Goal: Communication & Community: Answer question/provide support

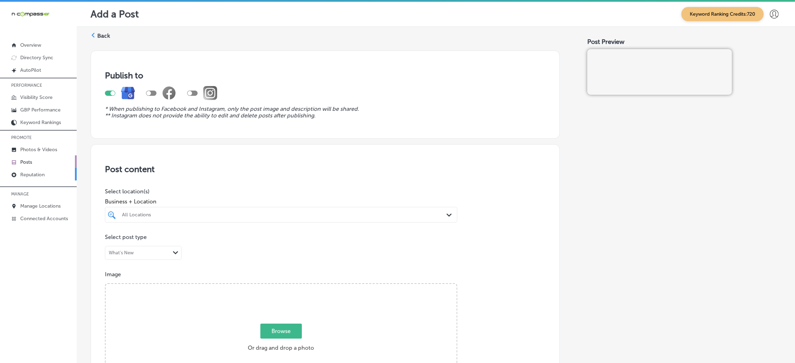
click at [40, 172] on p "Reputation" at bounding box center [32, 175] width 24 height 6
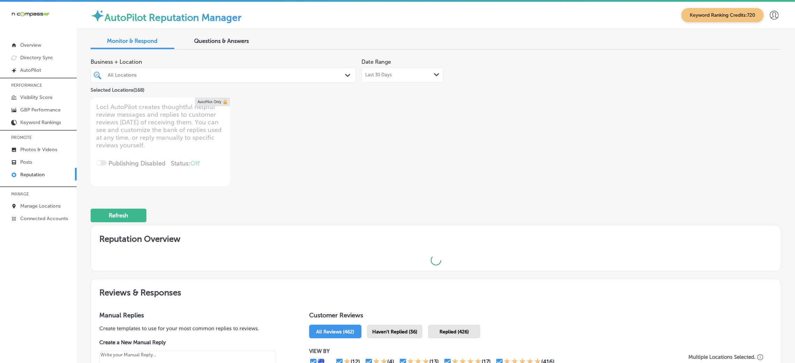
type textarea "x"
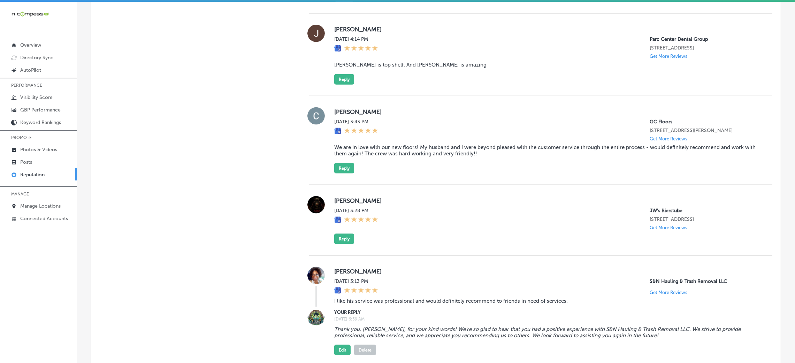
scroll to position [1408, 0]
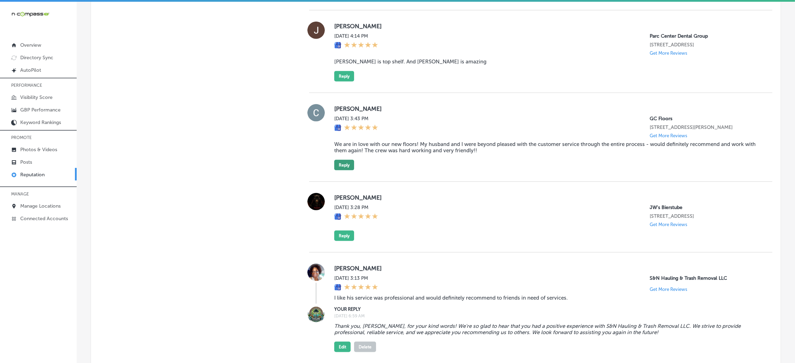
click at [344, 170] on button "Reply" at bounding box center [344, 165] width 20 height 10
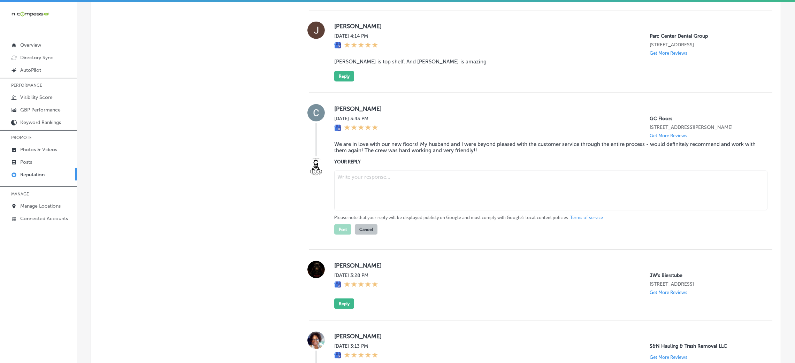
click at [352, 210] on textarea at bounding box center [550, 191] width 433 height 40
click at [411, 154] on blockquote "We are in love with our new floors! My husband and I were beyond pleased with t…" at bounding box center [547, 147] width 427 height 13
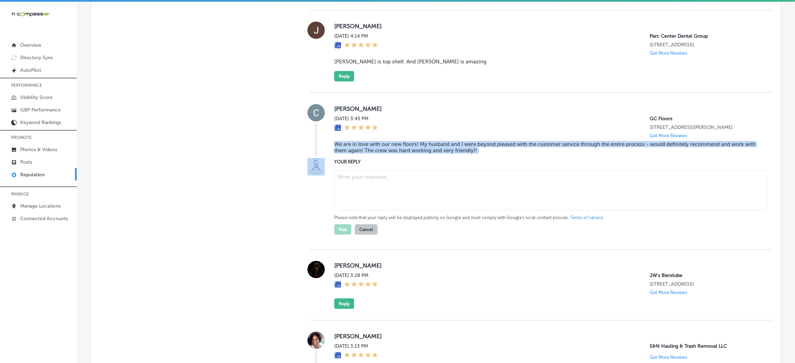
click at [411, 154] on blockquote "We are in love with our new floors! My husband and I were beyond pleased with t…" at bounding box center [547, 147] width 427 height 13
copy blockquote "We are in love with our new floors! My husband and I were beyond pleased with t…"
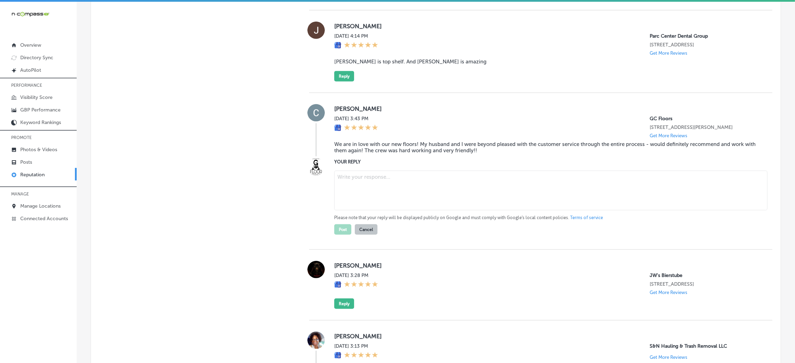
click at [439, 138] on div "[DATE] 3:43 PM GC Floors [STREET_ADDRESS][PERSON_NAME] Get More Reviews" at bounding box center [547, 127] width 427 height 23
click at [361, 210] on textarea at bounding box center [550, 191] width 433 height 40
paste textarea "Thank you so much for the fantastic review! We’re thrilled to hear that you and…"
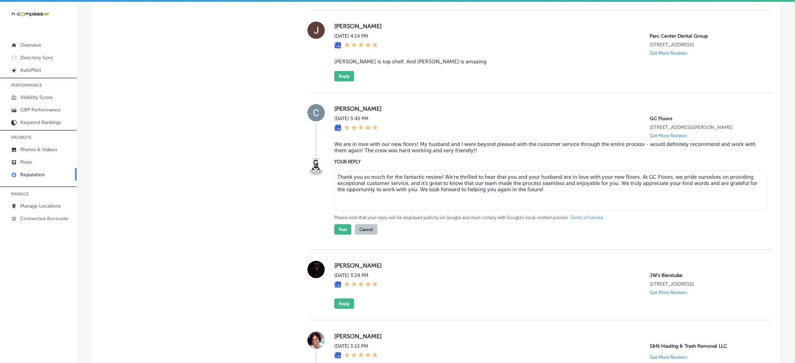
click at [438, 210] on textarea "Thank you so much for the fantastic review! We’re thrilled to hear that you and…" at bounding box center [550, 191] width 433 height 40
type textarea "Thank you so much for the fantastic review, [PERSON_NAME]! We’re thrilled to he…"
click at [335, 235] on button "Post" at bounding box center [342, 229] width 17 height 10
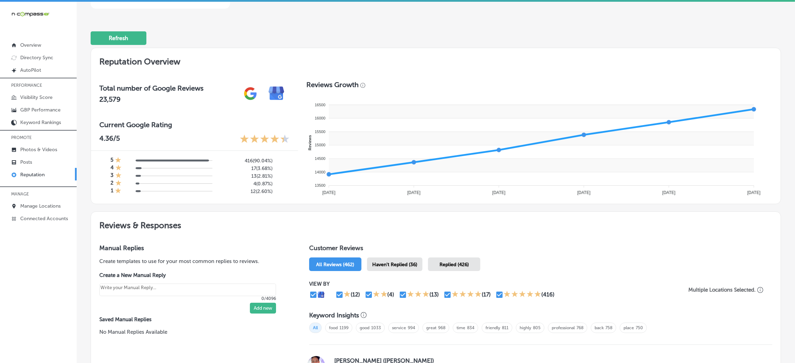
scroll to position [178, 0]
click at [406, 264] on span "Haven't Replied (36)" at bounding box center [394, 264] width 45 height 6
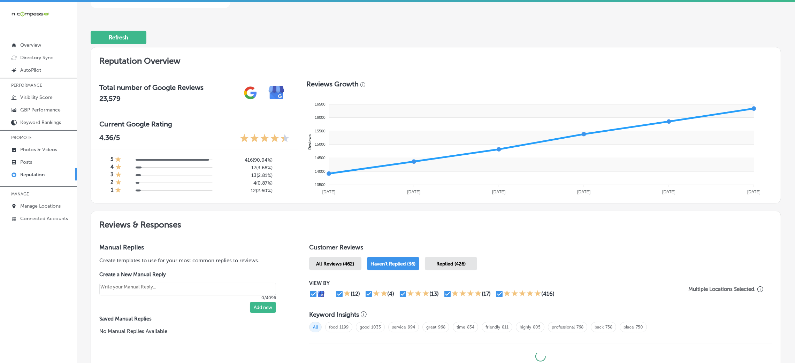
type textarea "x"
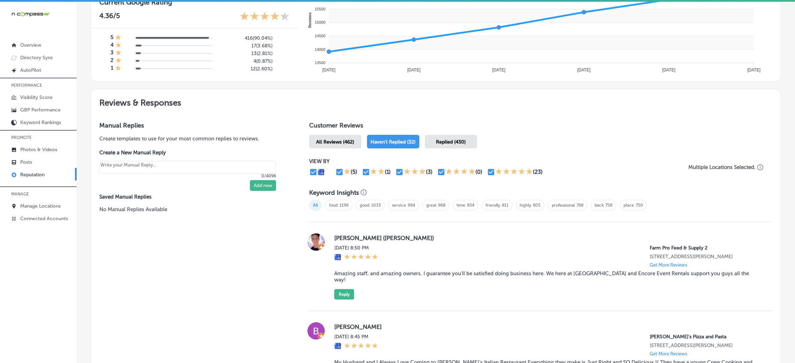
scroll to position [271, 0]
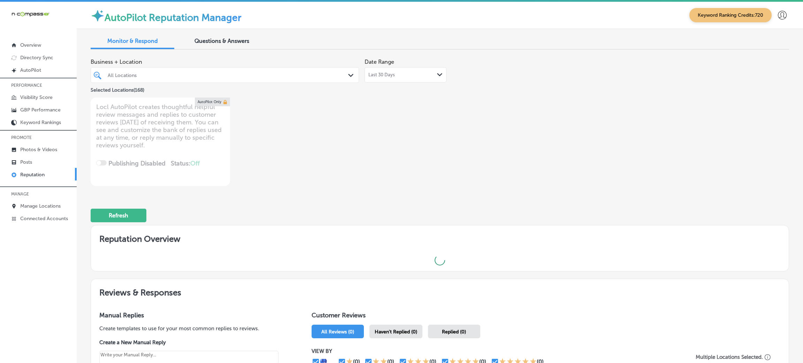
type textarea "x"
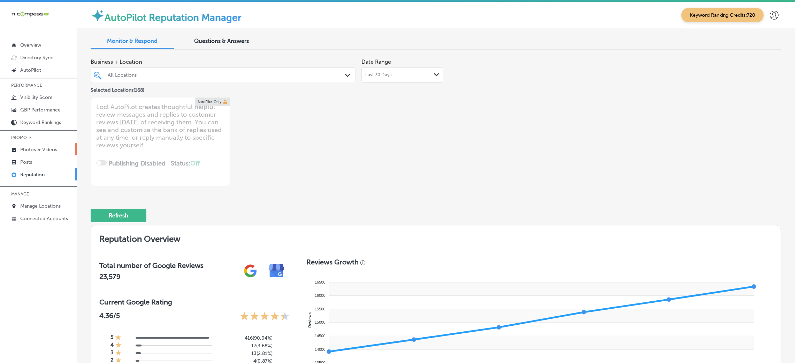
click at [32, 149] on p "Photos & Videos" at bounding box center [38, 150] width 37 height 6
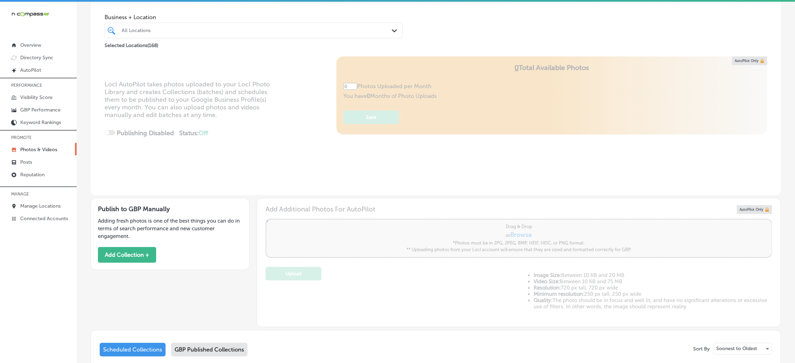
type input "5"
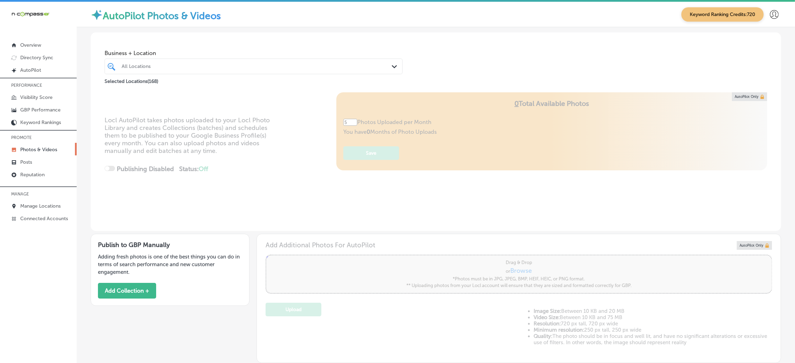
click at [25, 153] on link "Photos & Videos" at bounding box center [38, 149] width 77 height 13
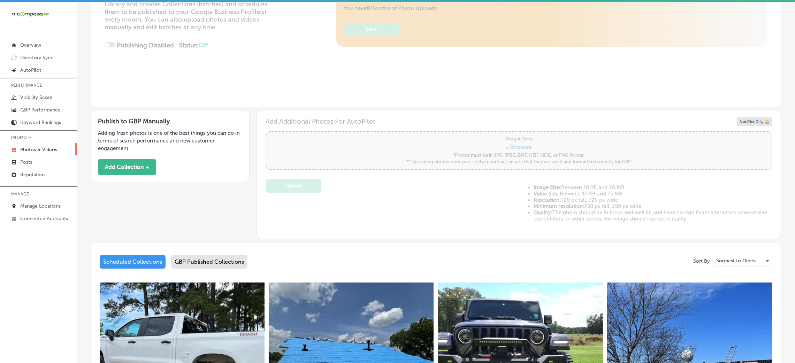
scroll to position [156, 0]
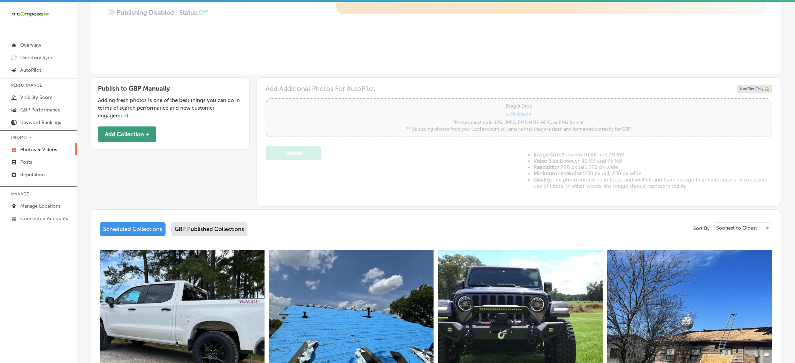
click at [133, 131] on button "Add Collection +" at bounding box center [127, 134] width 58 height 16
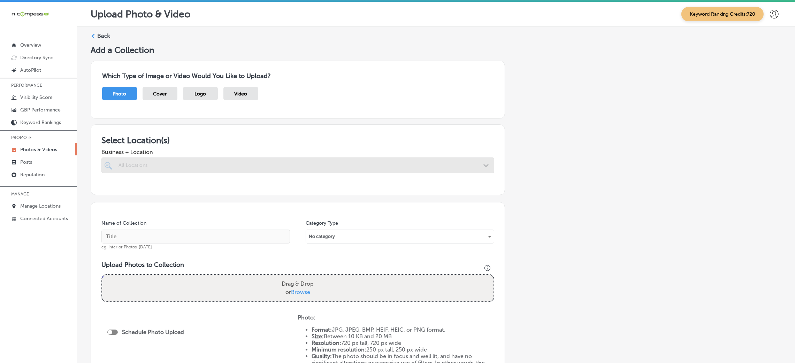
click at [361, 164] on div at bounding box center [297, 165] width 393 height 16
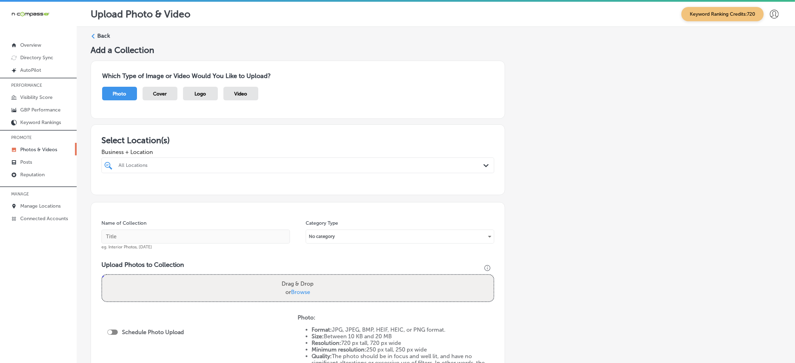
click at [407, 168] on div "All Locations" at bounding box center [300, 165] width 365 height 6
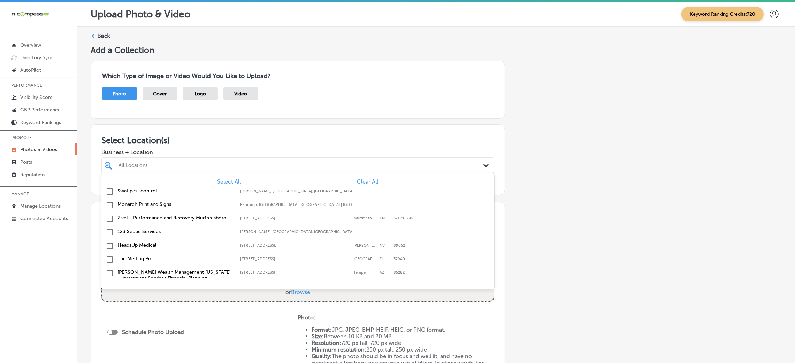
click at [352, 164] on div "All Locations" at bounding box center [300, 165] width 365 height 6
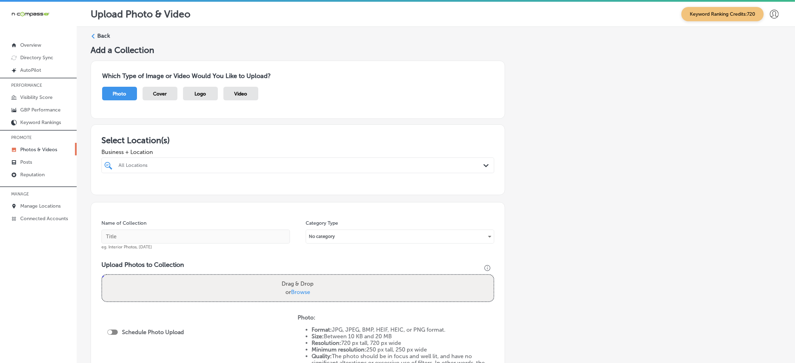
click at [352, 164] on div "All Locations" at bounding box center [300, 165] width 365 height 6
click at [312, 194] on div "Happy Family Chiropractic 9 Junction Dr W, Ste 2, Glen Carbon, IL, 62034 9 Junc…" at bounding box center [297, 191] width 387 height 11
type input "Happy Family"
click at [620, 175] on div "Add a Collection Which Type of Image or Video Would You Like to Upload? Photo C…" at bounding box center [436, 245] width 690 height 400
drag, startPoint x: 154, startPoint y: 175, endPoint x: 98, endPoint y: 177, distance: 56.8
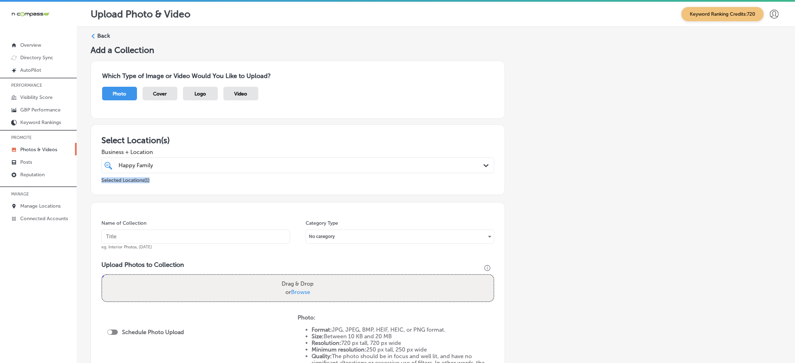
click at [98, 177] on div "Select Location(s) Business + Location Happy Family Happy Family Path Created w…" at bounding box center [298, 159] width 414 height 71
click at [153, 170] on div "Happy Family Happy Family" at bounding box center [280, 165] width 324 height 9
click at [229, 135] on h3 "Select Location(s)" at bounding box center [297, 140] width 393 height 10
click at [176, 171] on div "Happy Family Happy Family Path Created with Sketch." at bounding box center [297, 165] width 393 height 16
click at [269, 152] on span "Business + Location" at bounding box center [297, 152] width 393 height 7
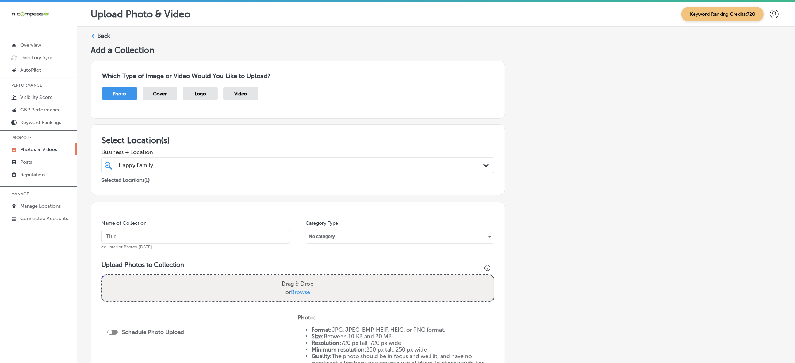
scroll to position [52, 0]
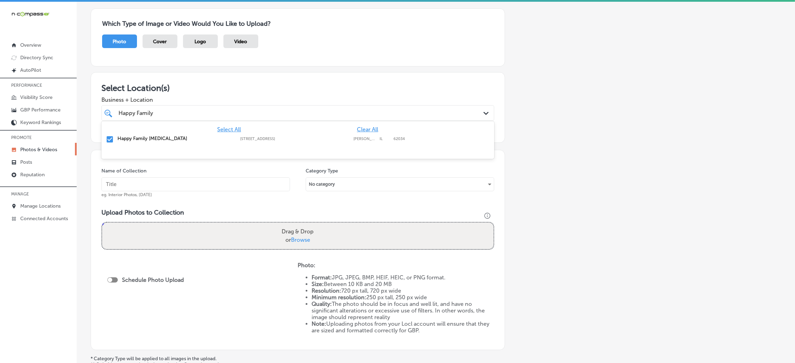
click at [177, 114] on div "Happy Family Happy Family" at bounding box center [280, 112] width 324 height 9
click at [572, 137] on div "Add a Collection Which Type of Image or Video Would You Like to Upload? Photo C…" at bounding box center [436, 193] width 690 height 400
click at [153, 126] on div "Selected Locations ( 1 )" at bounding box center [297, 126] width 393 height 9
click at [132, 130] on p "Selected Locations ( 1 )" at bounding box center [125, 126] width 48 height 9
drag, startPoint x: 158, startPoint y: 127, endPoint x: 101, endPoint y: 131, distance: 57.3
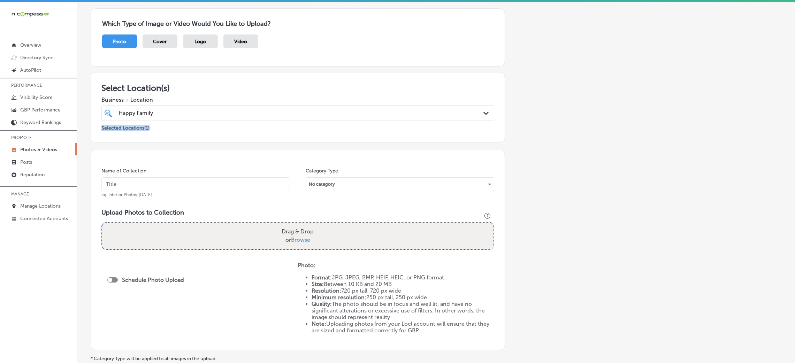
click at [101, 131] on div "Selected Locations ( 1 )" at bounding box center [297, 126] width 393 height 11
click at [182, 130] on div "Selected Locations ( 1 )" at bounding box center [297, 126] width 393 height 9
click at [189, 117] on div "Happy Family Happy Family" at bounding box center [280, 112] width 324 height 9
click at [237, 87] on h3 "Select Location(s)" at bounding box center [297, 88] width 393 height 10
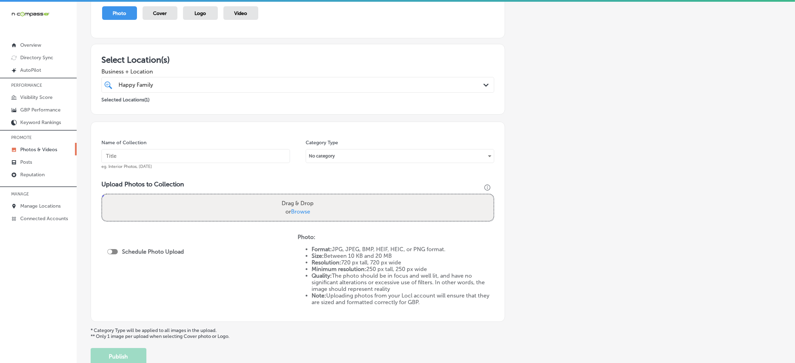
scroll to position [105, 0]
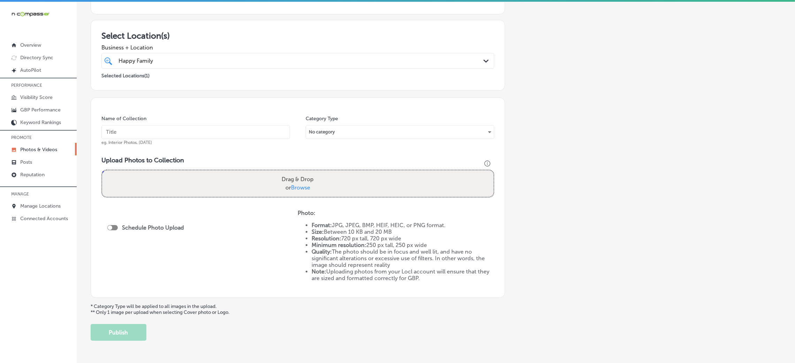
click at [217, 131] on input "text" at bounding box center [195, 132] width 188 height 14
click at [145, 120] on label "Name of Collection" at bounding box center [123, 119] width 45 height 6
drag, startPoint x: 97, startPoint y: 120, endPoint x: 171, endPoint y: 120, distance: 74.2
click at [171, 120] on div "Name of Collection eg. Interior Photos, March 2020 Category Type No category Up…" at bounding box center [298, 198] width 414 height 200
click at [171, 120] on div "Name of Collection eg. Interior Photos, March 2020" at bounding box center [195, 130] width 188 height 30
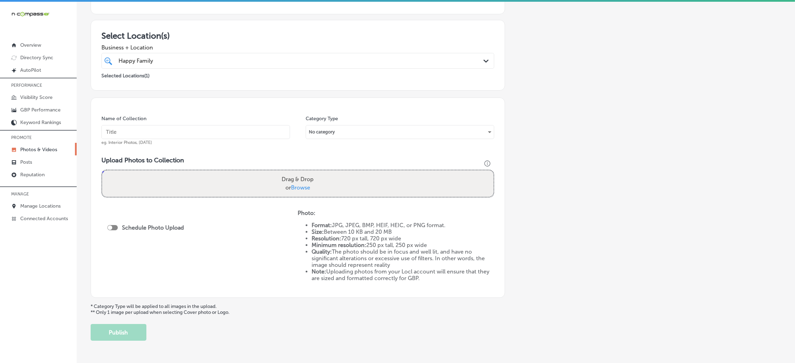
click at [158, 137] on input "text" at bounding box center [195, 132] width 188 height 14
click at [152, 115] on div "Name of Collection eg. Interior Photos, March 2020" at bounding box center [195, 130] width 188 height 30
click at [151, 125] on div "Name of Collection eg. Interior Photos, March 2020" at bounding box center [195, 130] width 188 height 30
click at [145, 132] on input "text" at bounding box center [195, 132] width 188 height 14
paste input "Happy Family Chiropractic"
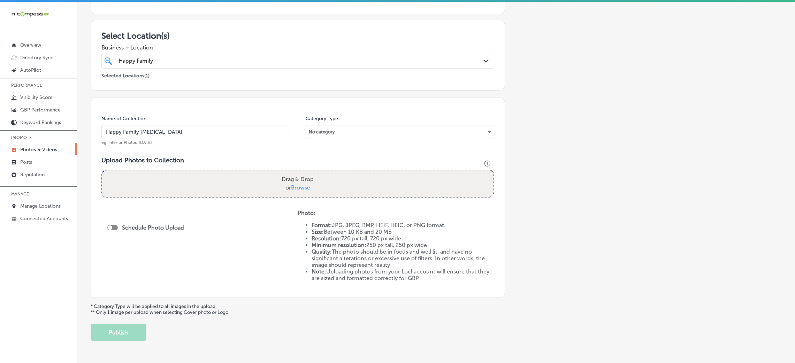
click at [123, 135] on input "Happy Family Chiropractic" at bounding box center [195, 132] width 188 height 14
paste input "chiropractor near me"
click at [206, 130] on input "Happy-Family-Chiropractic-chiropractor near me" at bounding box center [195, 132] width 188 height 14
click at [214, 134] on input "Happy-Family-Chiropractic-chiropractor-near-me" at bounding box center [195, 132] width 188 height 14
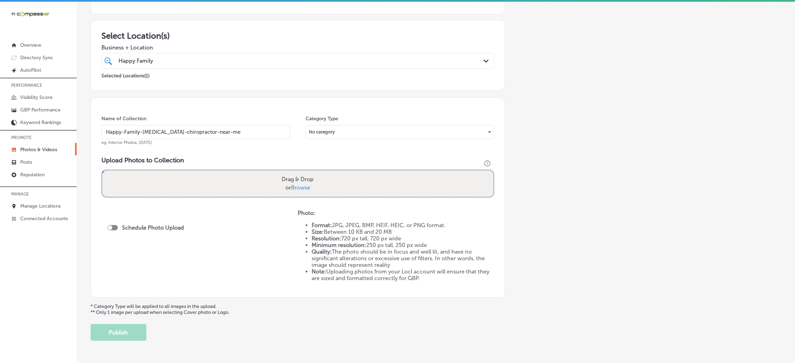
click at [214, 134] on input "Happy-Family-Chiropractic-chiropractor-near-me" at bounding box center [195, 132] width 188 height 14
drag, startPoint x: 214, startPoint y: 134, endPoint x: 194, endPoint y: 135, distance: 20.2
click at [194, 135] on input "Happy-Family-Chiropractic-chiropractor-near-me" at bounding box center [195, 132] width 188 height 14
drag, startPoint x: 200, startPoint y: 127, endPoint x: 195, endPoint y: 132, distance: 6.2
type input "Happy-Family-Chiropractic-chiropractor-near-me"
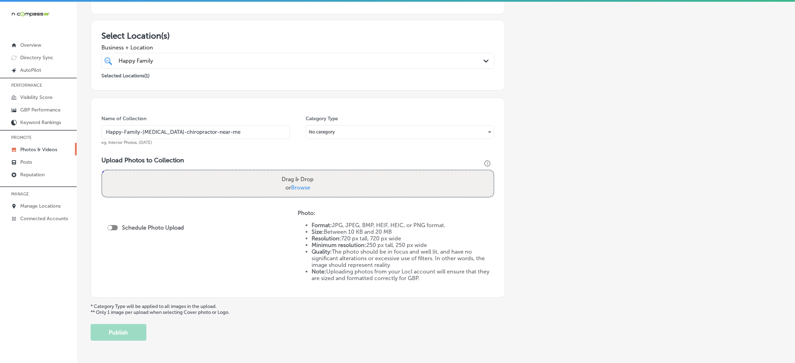
click at [206, 152] on div "Name of Collection Happy-Family-Chiropractic-chiropractor-near-me eg. Interior …" at bounding box center [298, 198] width 414 height 200
click at [189, 133] on input "Happy-Family-Chiropractic-chiropractor-near-me" at bounding box center [195, 132] width 188 height 14
click at [195, 112] on div "Name of Collection Happy-Family-Chiropractic-chiropractor-near-me eg. Interior …" at bounding box center [298, 198] width 414 height 200
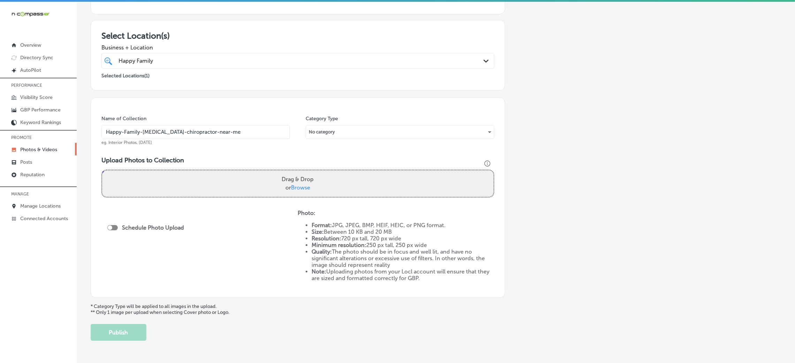
click at [228, 156] on h3 "Upload Photos to Collection" at bounding box center [297, 160] width 393 height 8
click at [317, 135] on div "No category" at bounding box center [400, 131] width 188 height 11
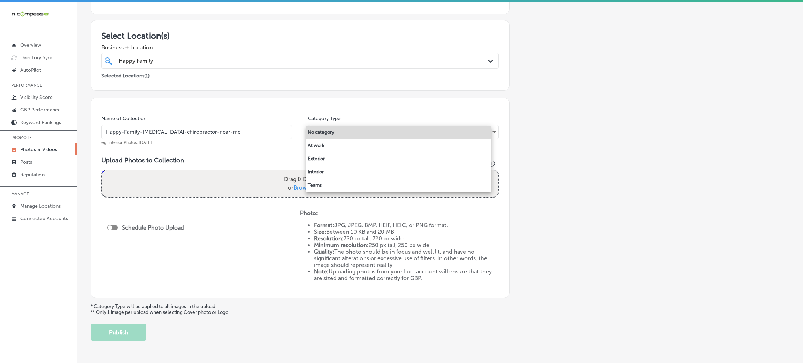
click at [364, 105] on div at bounding box center [401, 181] width 803 height 363
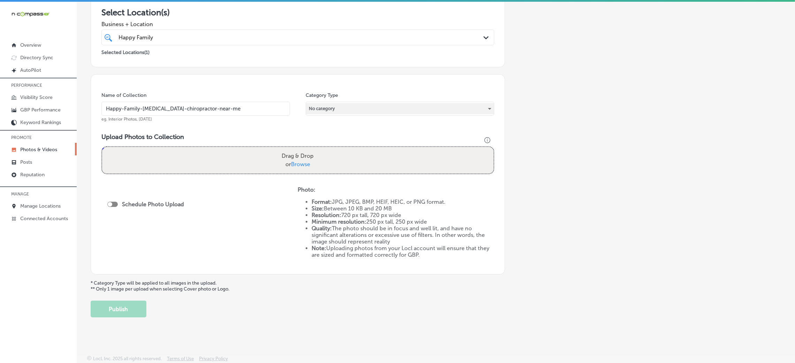
scroll to position [1, 0]
click at [301, 160] on span "Browse" at bounding box center [300, 163] width 19 height 7
click at [301, 148] on input "Drag & Drop or Browse" at bounding box center [297, 147] width 391 height 2
type input "C:\fakepath\Happy Family Chiropractic (1).jpeg"
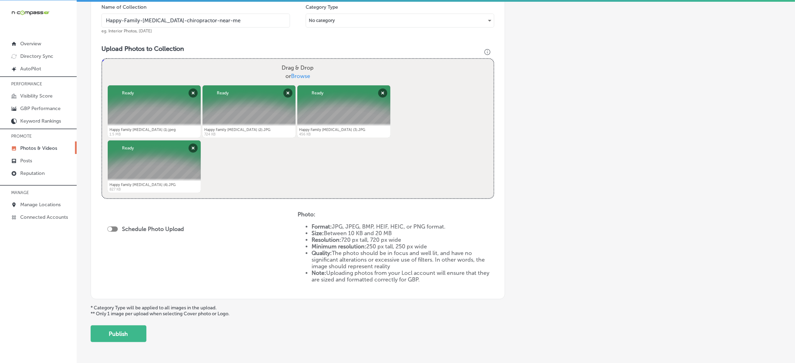
scroll to position [233, 0]
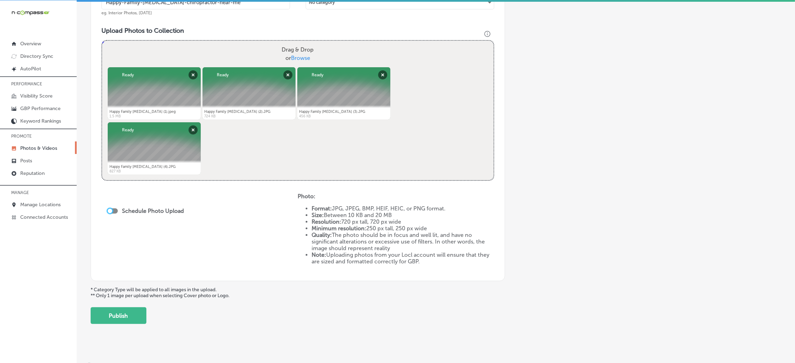
click at [110, 211] on div at bounding box center [110, 211] width 5 height 5
checkbox input "true"
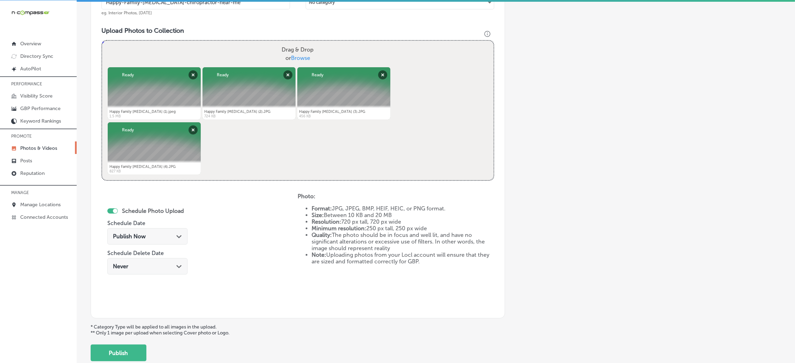
click at [138, 236] on span "Publish Now" at bounding box center [129, 236] width 33 height 7
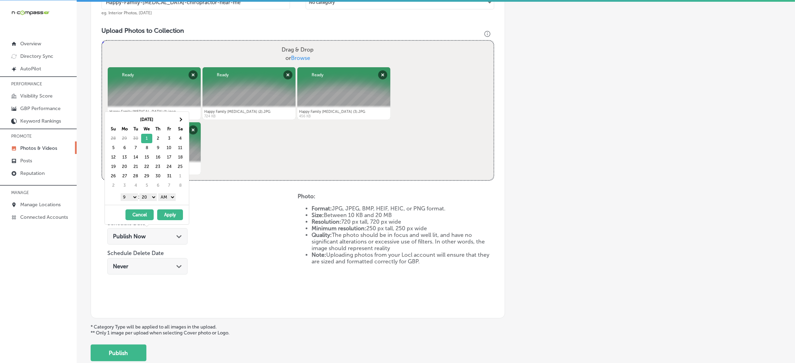
click at [170, 217] on button "Apply" at bounding box center [170, 214] width 26 height 11
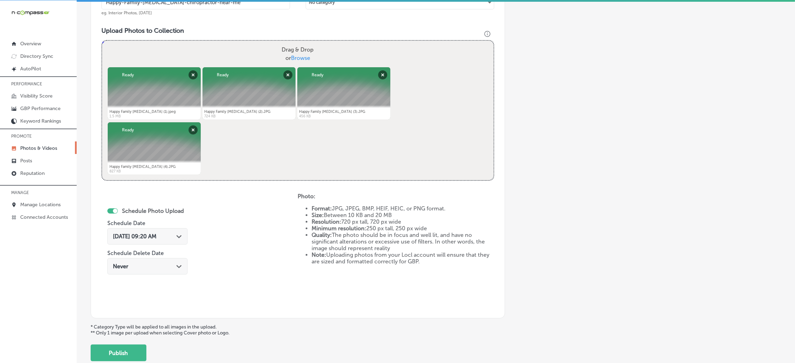
click at [180, 234] on div "Path Created with Sketch." at bounding box center [179, 236] width 6 height 6
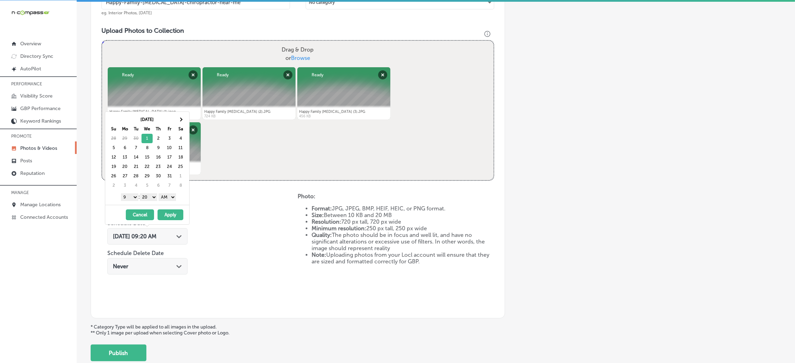
click at [152, 199] on select "00 10 20 30 40 50" at bounding box center [148, 197] width 17 height 8
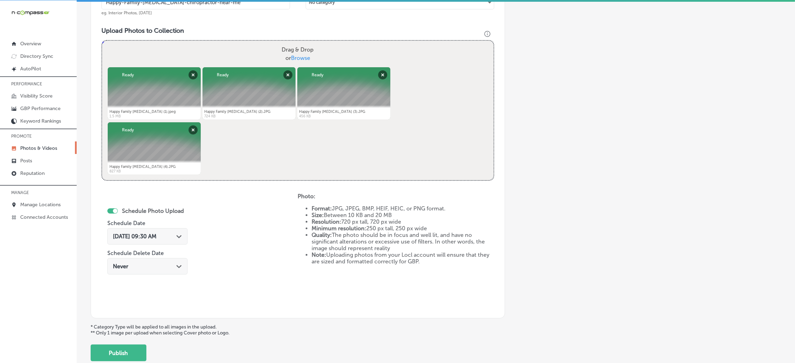
click at [209, 238] on div "Schedule Photo Upload Schedule Date Oct 1, 2025 09:30 AM Path Created with Sket…" at bounding box center [199, 250] width 196 height 115
click at [172, 238] on div "Oct 1, 2025 09:30 AM Path Created with Sketch." at bounding box center [147, 236] width 69 height 7
click at [220, 240] on div "Schedule Photo Upload Schedule Date Oct 1, 2025 09:30 AM Path Created with Sket…" at bounding box center [199, 250] width 196 height 115
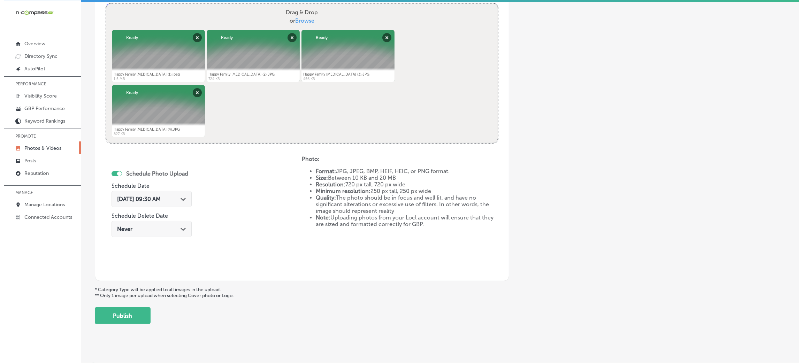
scroll to position [278, 0]
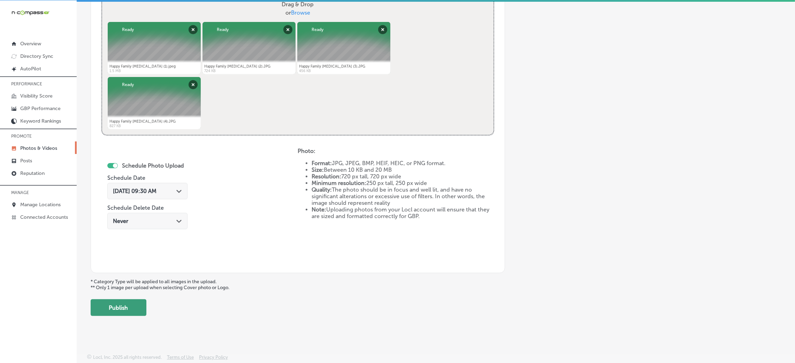
click at [127, 307] on button "Publish" at bounding box center [119, 307] width 56 height 17
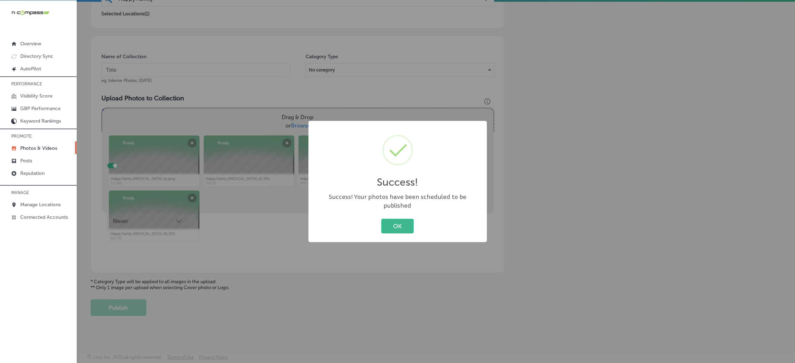
scroll to position [166, 0]
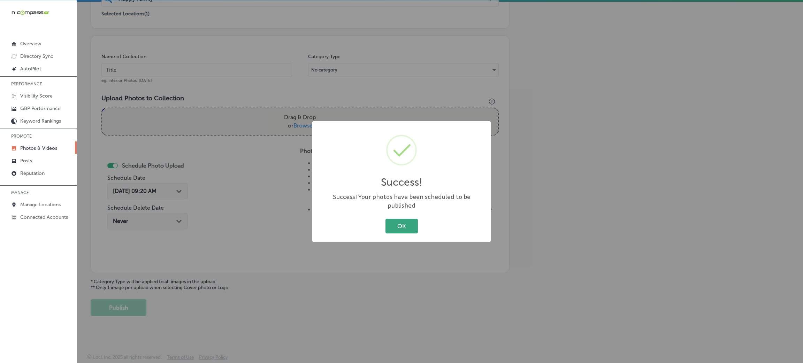
click at [409, 219] on button "OK" at bounding box center [401, 226] width 32 height 14
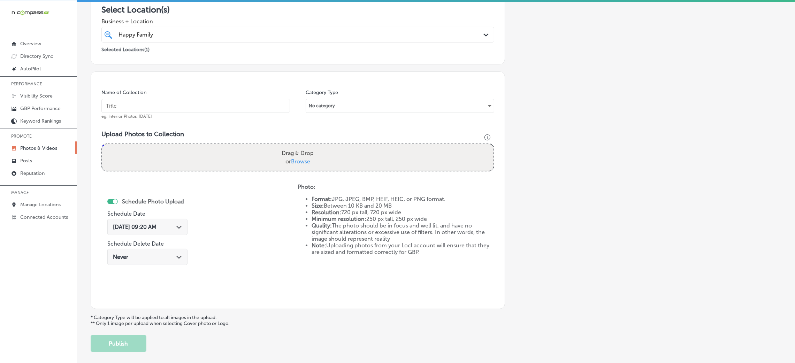
scroll to position [113, 0]
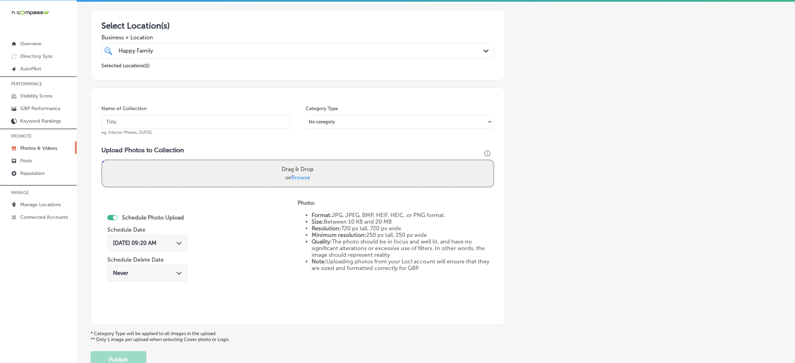
click at [215, 97] on div "Name of Collection eg. Interior Photos, March 2020 Category Type No category Up…" at bounding box center [298, 206] width 414 height 238
click at [198, 123] on input "text" at bounding box center [195, 122] width 188 height 14
click at [234, 75] on div "Select Location(s) Business + Location Happy Family Happy Family Path Created w…" at bounding box center [298, 45] width 414 height 71
click at [206, 121] on input "text" at bounding box center [195, 122] width 188 height 14
paste input "Happy-Family-Chiropractic-chiropractor-near-me"
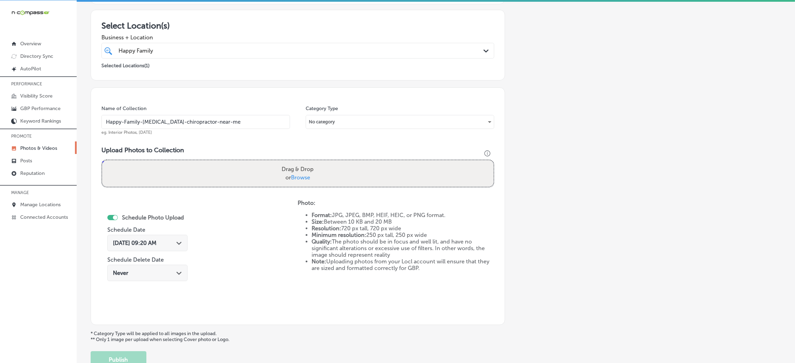
type input "Happy-Family-Chiropractic-chiropractor-near-me"
click at [526, 154] on div "Add a Collection Which Type of Image or Video Would You Like to Upload? Photo C…" at bounding box center [436, 149] width 690 height 438
click at [346, 163] on div "Drag & Drop or Browse" at bounding box center [297, 173] width 391 height 26
click at [102, 160] on input "Drag & Drop or Browse" at bounding box center [297, 161] width 391 height 2
type input "C:\fakepath\Happy Family Chiropractic (5).JPG"
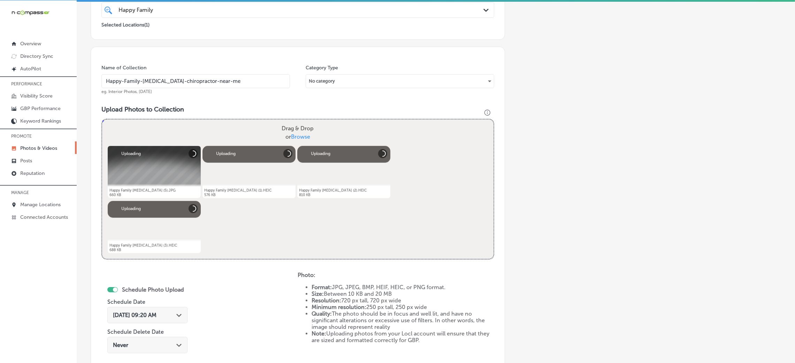
scroll to position [218, 0]
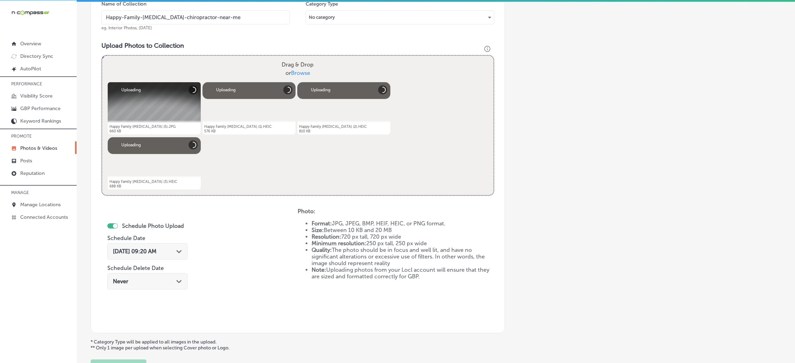
click at [151, 257] on div "Oct 1, 2025 09:20 AM Path Created with Sketch." at bounding box center [147, 251] width 80 height 16
click at [212, 241] on div "Schedule Photo Upload Schedule Date Oct 1, 2025 09:20 AM Path Created with Sket…" at bounding box center [199, 265] width 196 height 115
click at [166, 245] on div "Oct 1, 2025 09:20 AM Path Created with Sketch." at bounding box center [147, 251] width 80 height 16
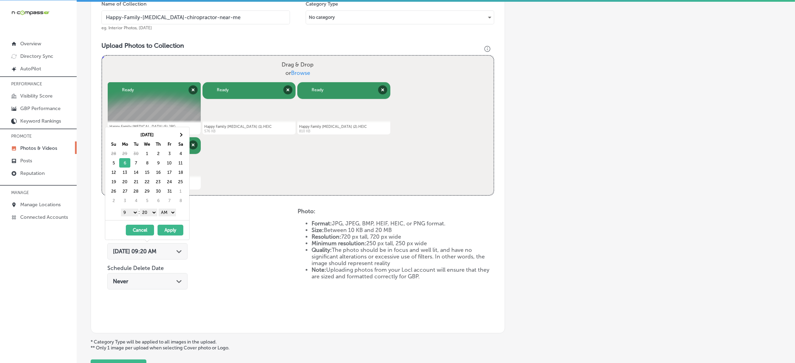
click at [169, 213] on select "AM PM" at bounding box center [167, 213] width 17 height 8
click at [154, 214] on select "00 10 20 30 40 50" at bounding box center [148, 213] width 17 height 8
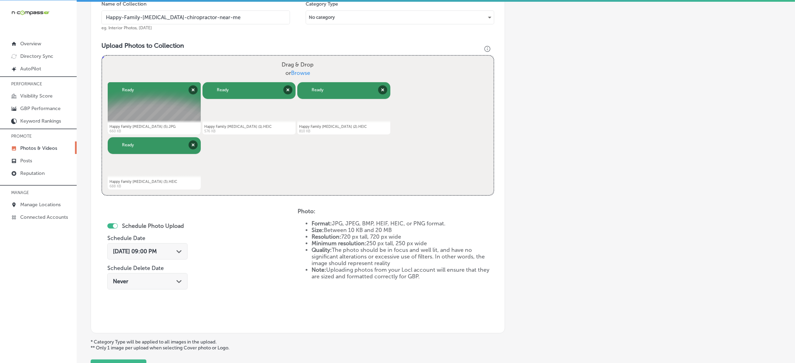
click at [230, 232] on div "Schedule Photo Upload Schedule Date Oct 6, 2025 09:00 PM Path Created with Sket…" at bounding box center [199, 265] width 196 height 115
click at [177, 252] on icon "Path Created with Sketch." at bounding box center [178, 251] width 5 height 3
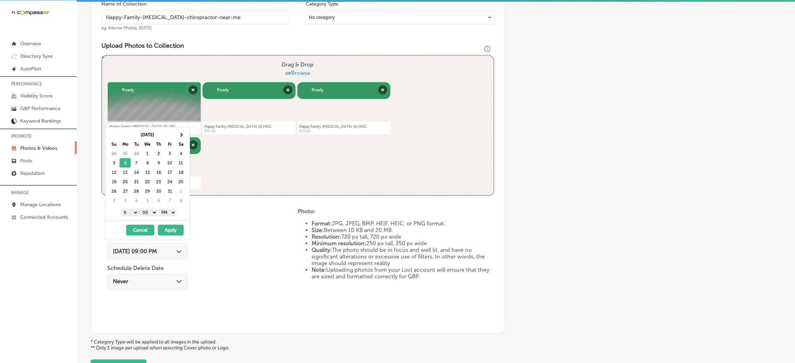
click at [246, 239] on div "Schedule Photo Upload Schedule Date Oct 6, 2025 09:00 PM Path Created with Sket…" at bounding box center [199, 265] width 196 height 115
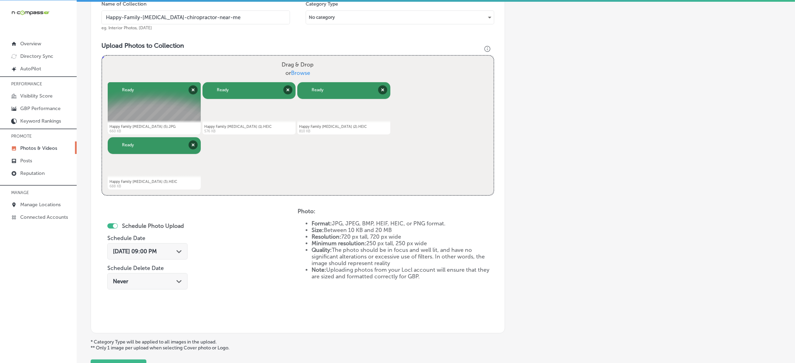
click at [143, 253] on span "Oct 6, 2025 09:00 PM" at bounding box center [135, 251] width 44 height 7
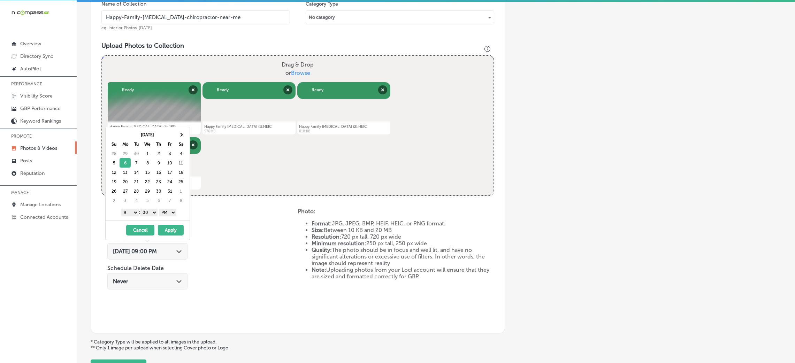
click at [220, 248] on div "Schedule Photo Upload Schedule Date Oct 6, 2025 09:00 PM Path Created with Sket…" at bounding box center [199, 265] width 196 height 115
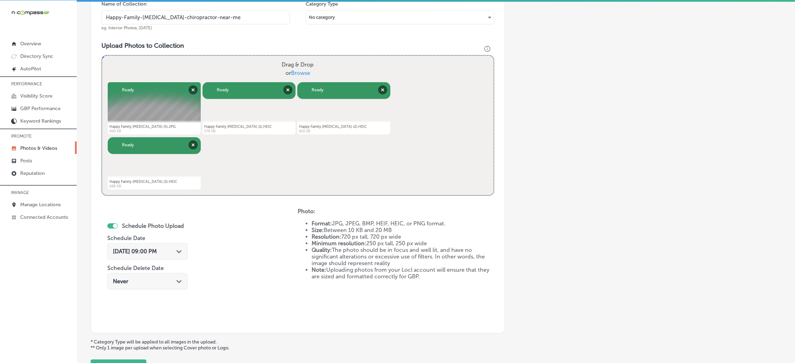
scroll to position [166, 0]
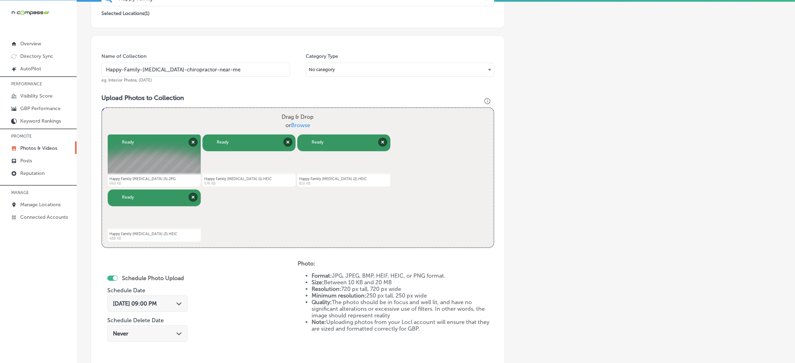
click at [241, 73] on input "Happy-Family-Chiropractic-chiropractor-near-me" at bounding box center [195, 70] width 188 height 14
click at [151, 73] on input "Happy-Family-Chiropractic-chiropractor-near-me" at bounding box center [195, 70] width 188 height 14
click at [259, 86] on div "Name of Collection Happy-Family-Chiropractic-chiropractor-near-me eg. Interior …" at bounding box center [298, 210] width 414 height 351
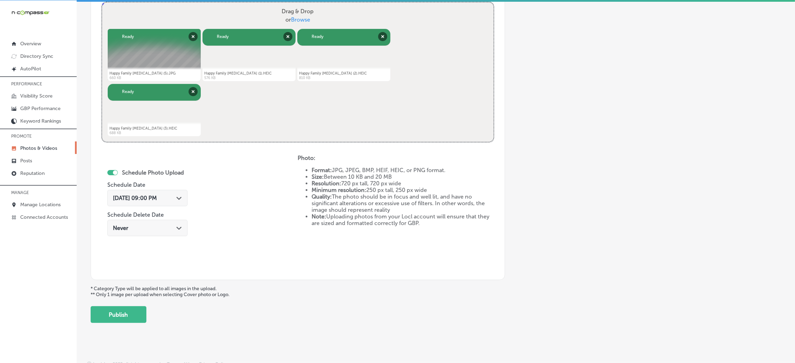
scroll to position [278, 0]
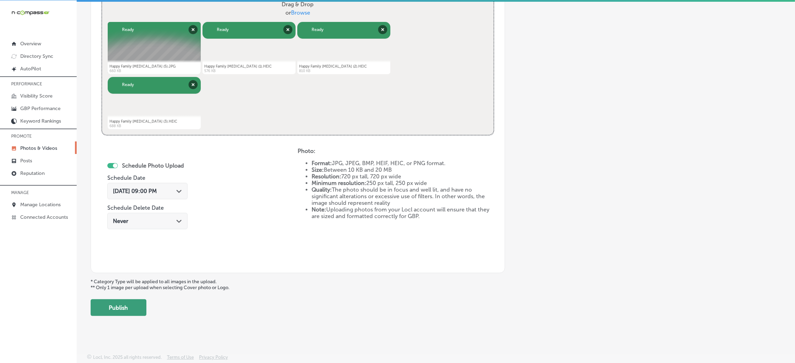
click at [140, 303] on button "Publish" at bounding box center [119, 307] width 56 height 17
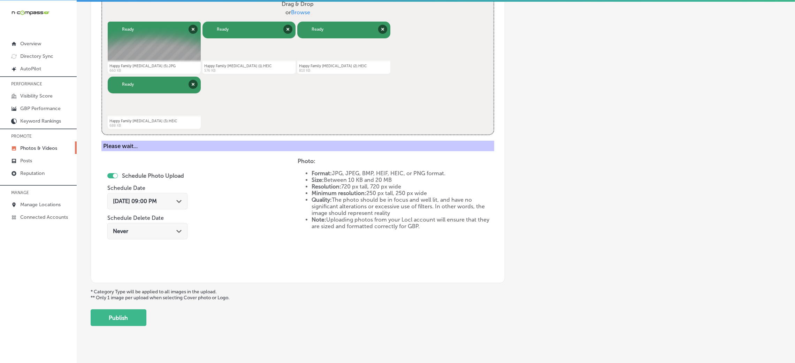
scroll to position [166, 0]
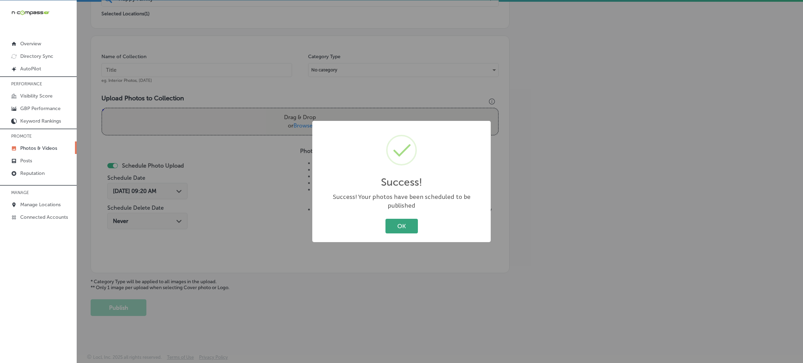
click at [413, 222] on button "OK" at bounding box center [401, 226] width 32 height 14
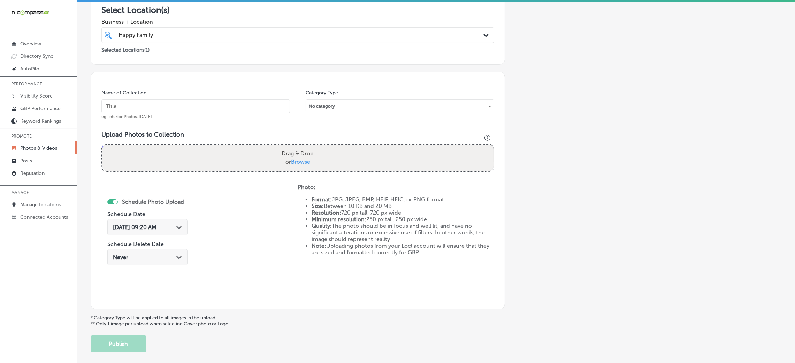
scroll to position [113, 0]
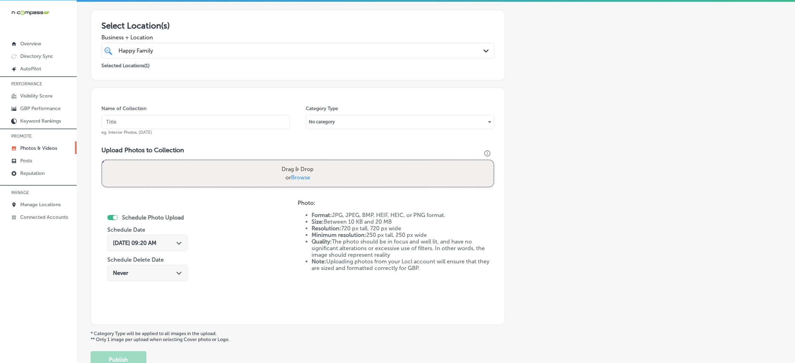
click at [259, 126] on input "text" at bounding box center [195, 122] width 188 height 14
paste input "Happy-Family-Chiropractic-chiropractor-near-me"
type input "Happy-Family-Chiropractic-chiropractor-near-me"
click at [234, 97] on div "Name of Collection Happy-Family-Chiropractic-chiropractor-near-me eg. Interior …" at bounding box center [298, 206] width 414 height 238
click at [234, 124] on input "Happy-Family-Chiropractic-chiropractor-near-me" at bounding box center [195, 122] width 188 height 14
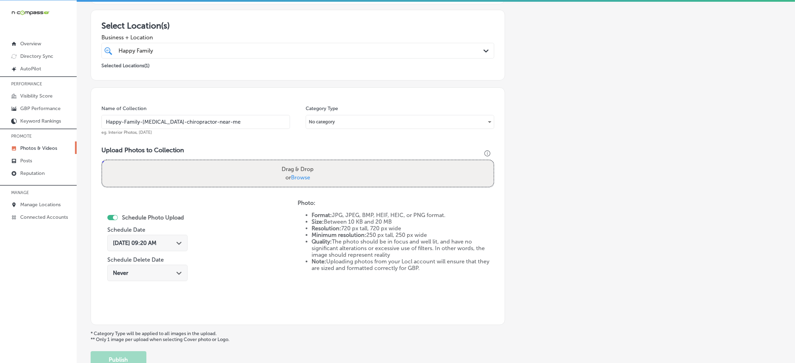
click at [234, 124] on input "Happy-Family-Chiropractic-chiropractor-near-me" at bounding box center [195, 122] width 188 height 14
click at [251, 96] on div "Name of Collection Happy-Family-Chiropractic-chiropractor-near-me eg. Interior …" at bounding box center [298, 206] width 414 height 238
click at [257, 171] on div "Drag & Drop or Browse" at bounding box center [297, 173] width 391 height 26
click at [102, 160] on input "Drag & Drop or Browse" at bounding box center [297, 161] width 391 height 2
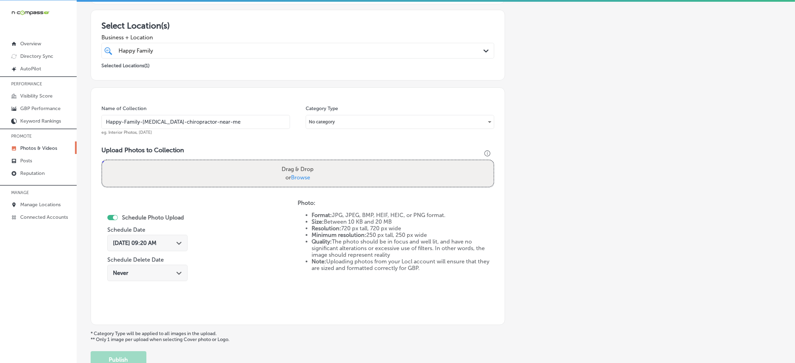
type input "C:\fakepath\Happy Family Chiropractic (4).HEIC"
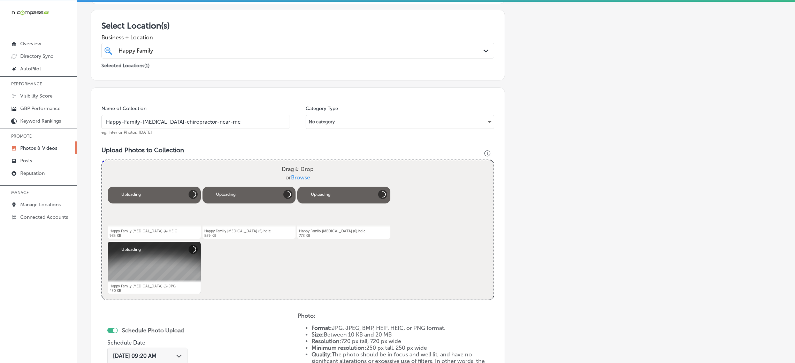
click at [533, 222] on div "Add a Collection Which Type of Image or Video Would You Like to Upload? Photo C…" at bounding box center [436, 205] width 690 height 551
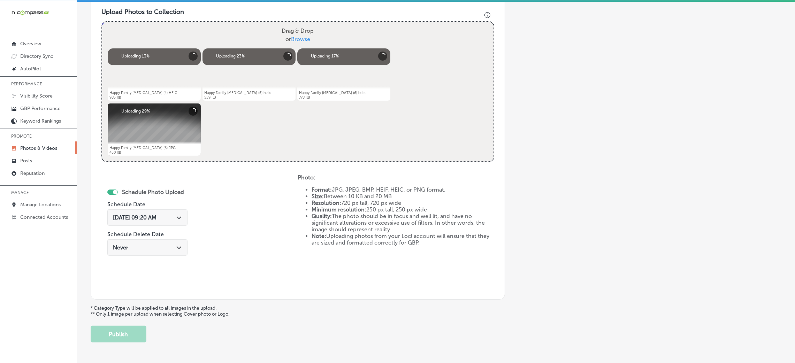
scroll to position [270, 0]
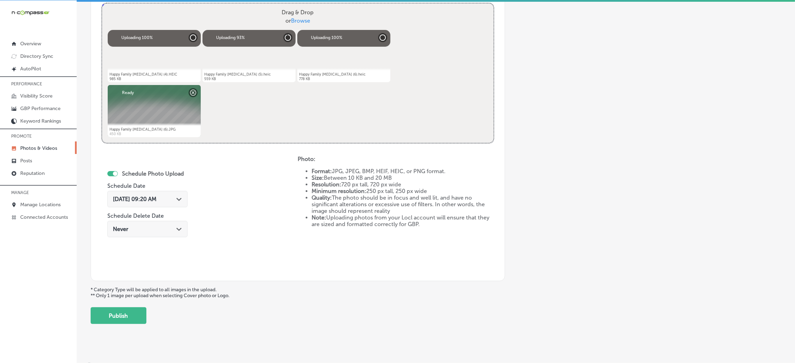
click at [170, 200] on div "Oct 1, 2025 09:20 AM Path Created with Sketch." at bounding box center [147, 199] width 69 height 7
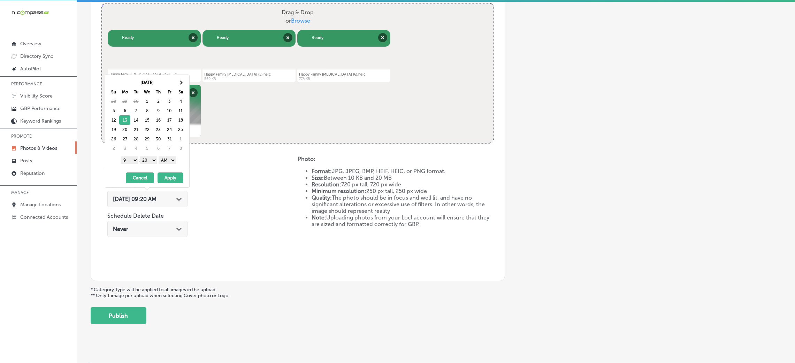
click at [167, 162] on select "AM PM" at bounding box center [167, 160] width 17 height 8
click at [152, 160] on select "00 10 20 30 40 50" at bounding box center [148, 160] width 17 height 8
click at [177, 175] on button "Apply" at bounding box center [170, 177] width 26 height 11
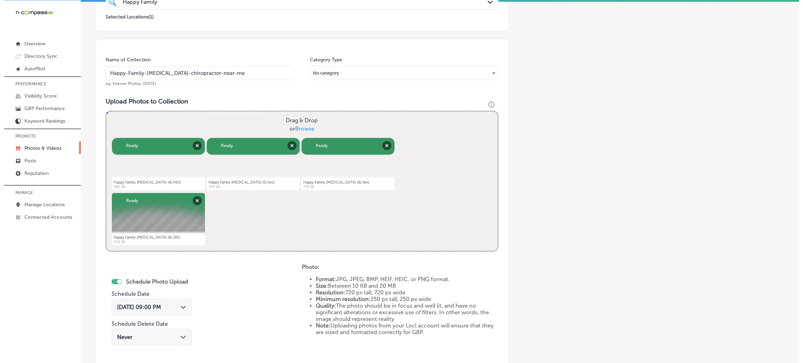
scroll to position [226, 0]
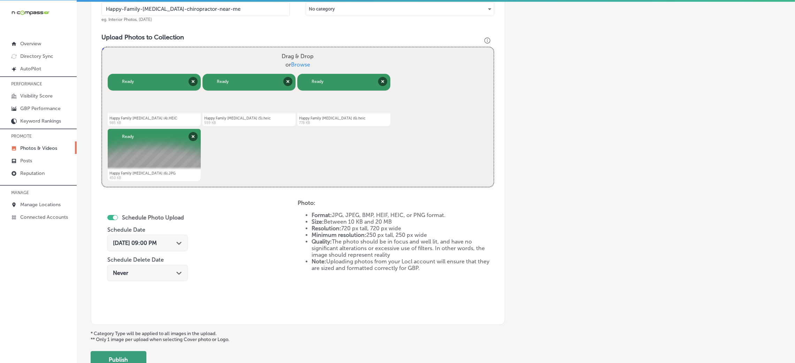
click at [117, 353] on button "Publish" at bounding box center [119, 359] width 56 height 17
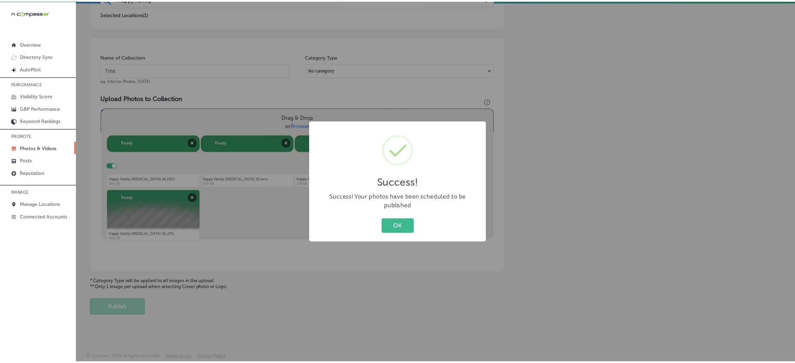
scroll to position [166, 0]
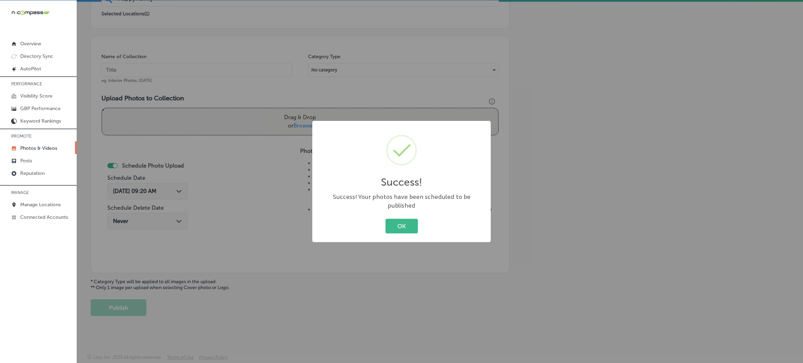
click at [405, 217] on div "OK Cancel" at bounding box center [401, 226] width 164 height 18
click at [399, 223] on button "OK" at bounding box center [401, 226] width 32 height 14
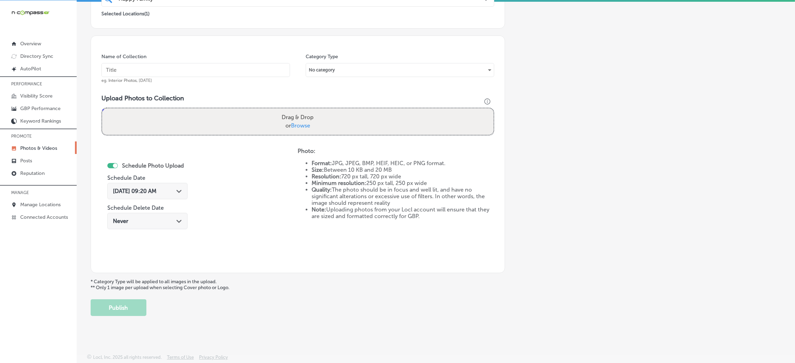
click at [246, 73] on input "text" at bounding box center [195, 70] width 188 height 14
paste input "Happy-Family-Chiropractic-chiropractor-near-me"
type input "Happy-Family-Chiropractic-chiropractor-near-me"
click at [295, 125] on span "Browse" at bounding box center [300, 125] width 19 height 7
click at [295, 110] on input "Drag & Drop or Browse" at bounding box center [297, 109] width 391 height 2
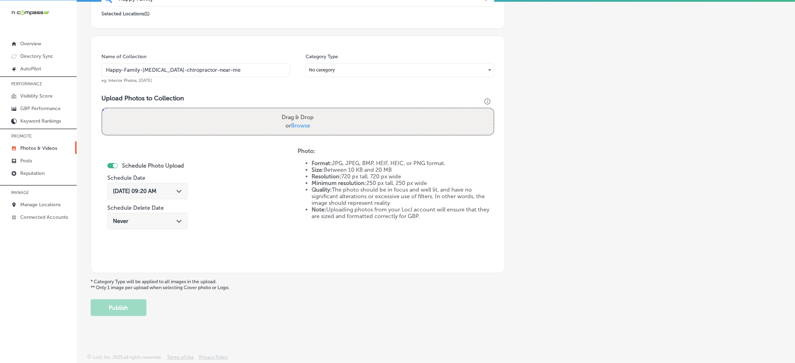
type input "C:\fakepath\Happy Family Chiropractic (7).HEIC"
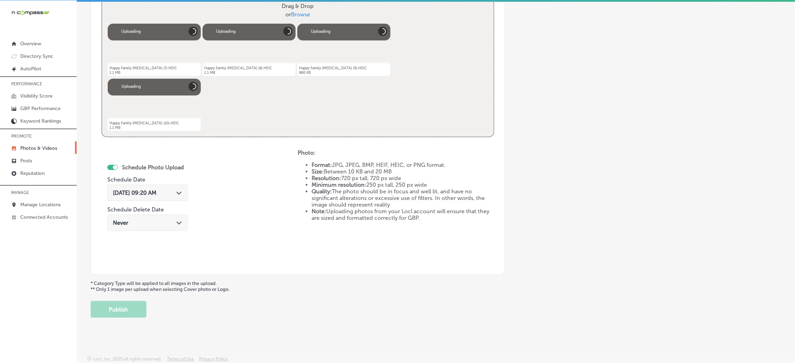
scroll to position [278, 0]
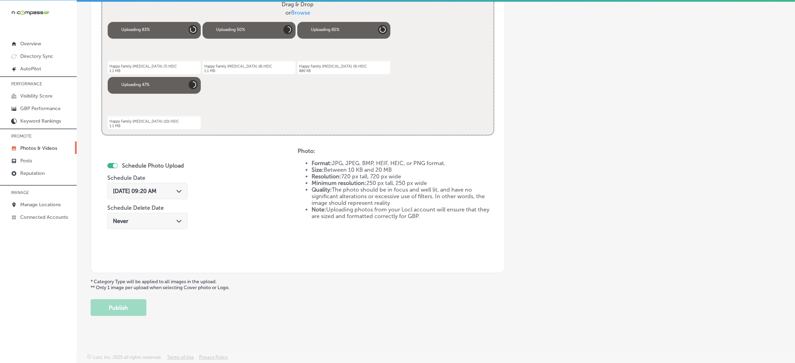
click at [156, 190] on span "Oct 1, 2025 09:20 AM" at bounding box center [135, 191] width 44 height 7
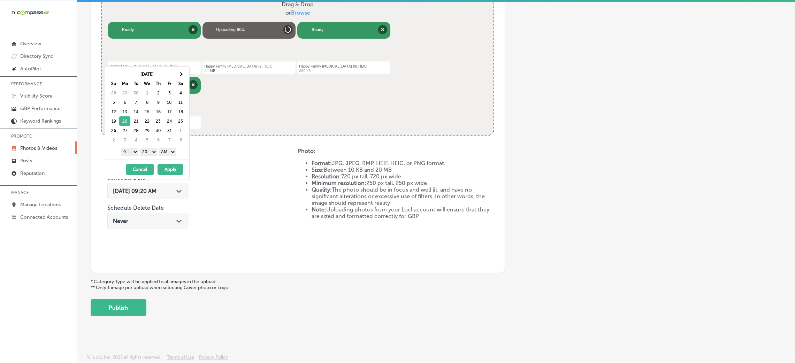
click at [166, 152] on select "AM PM" at bounding box center [167, 152] width 17 height 8
drag, startPoint x: 152, startPoint y: 149, endPoint x: 153, endPoint y: 155, distance: 5.7
click at [152, 149] on select "00 10 20 30 40 50" at bounding box center [148, 152] width 17 height 8
click at [168, 171] on button "Apply" at bounding box center [170, 169] width 26 height 11
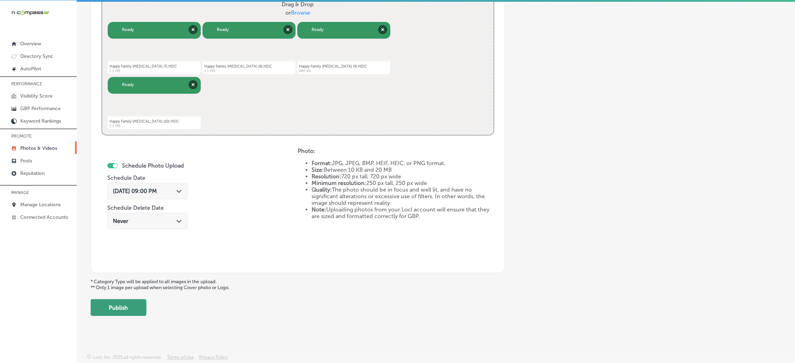
click at [124, 307] on button "Publish" at bounding box center [119, 307] width 56 height 17
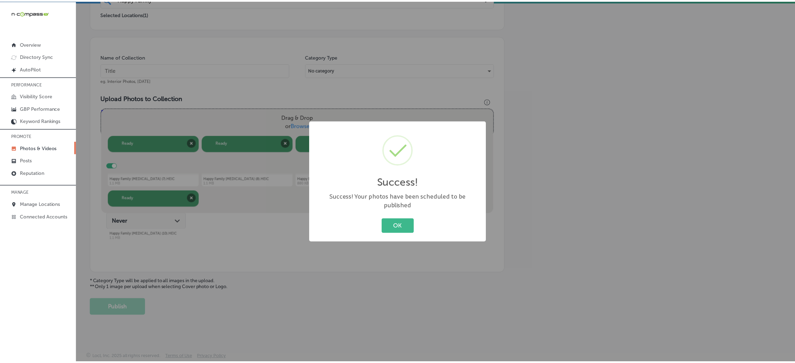
scroll to position [166, 0]
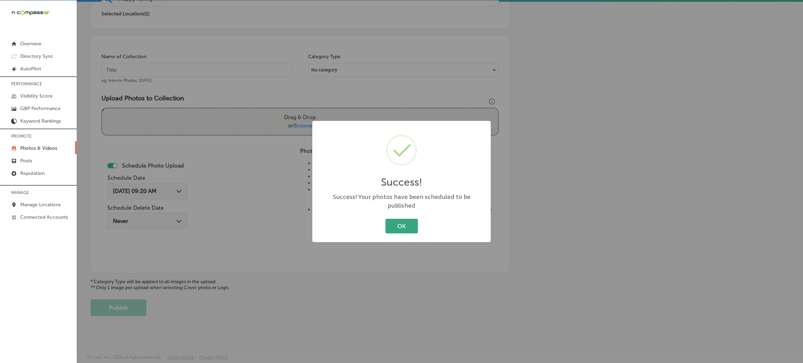
click at [402, 221] on button "OK" at bounding box center [401, 226] width 32 height 14
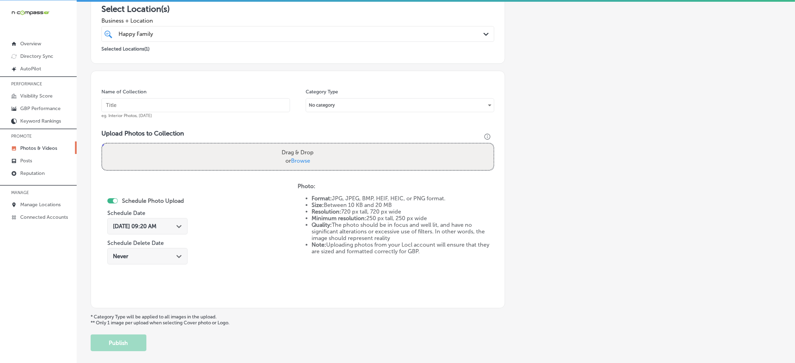
scroll to position [113, 0]
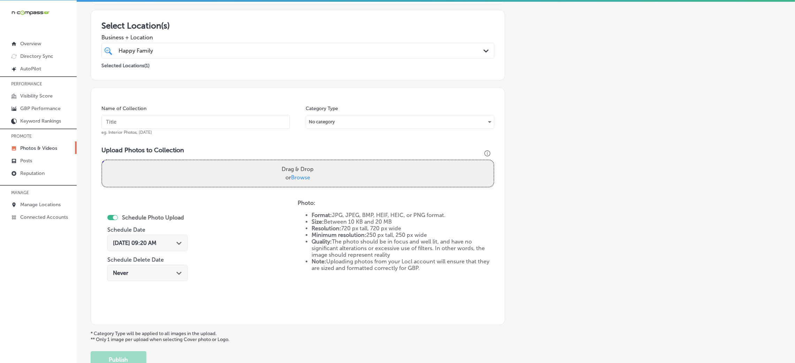
click at [243, 133] on div "Name of Collection eg. Interior Photos, March 2020" at bounding box center [195, 120] width 188 height 30
click at [241, 126] on input "text" at bounding box center [195, 122] width 188 height 14
paste input "Happy-Family-Chiropractic-chiropractor-near-me"
type input "Happy-Family-Chiropractic-chiropractor-near-me"
click at [299, 181] on label "Drag & Drop or Browse" at bounding box center [298, 173] width 38 height 22
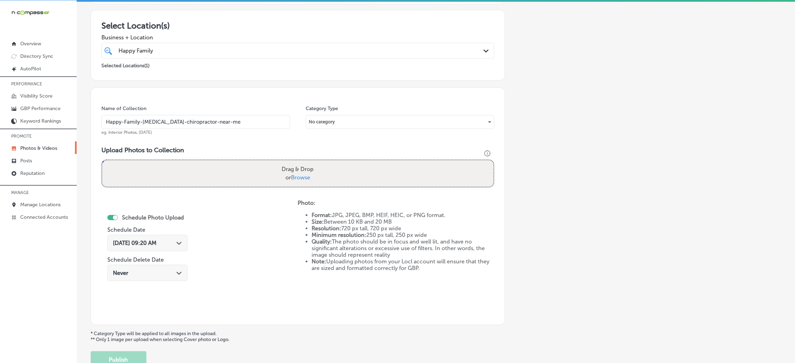
click at [299, 162] on input "Drag & Drop or Browse" at bounding box center [297, 161] width 391 height 2
type input "C:\fakepath\Happy Family Chiropractic (11).HEIC"
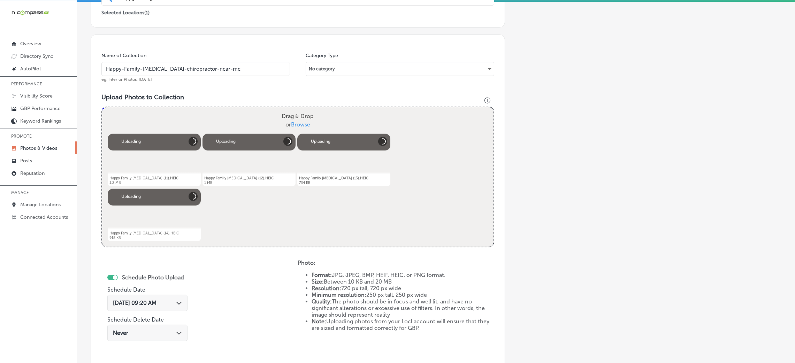
scroll to position [218, 0]
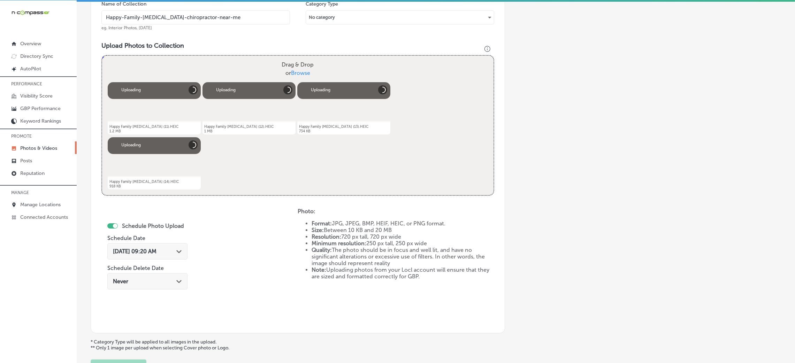
click at [156, 253] on span "Oct 1, 2025 09:20 AM" at bounding box center [135, 251] width 44 height 7
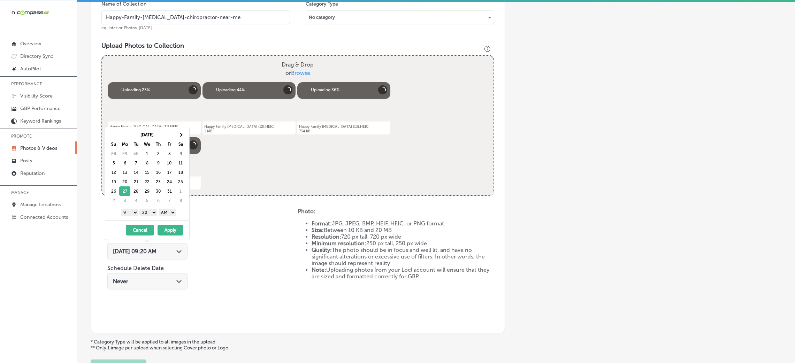
click at [170, 210] on select "AM PM" at bounding box center [167, 213] width 17 height 8
click at [152, 213] on select "00 10 20 30 40 50" at bounding box center [148, 213] width 17 height 8
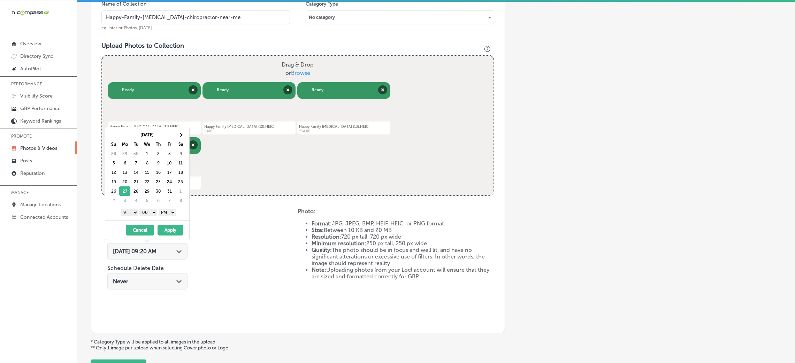
click at [174, 228] on button "Apply" at bounding box center [170, 230] width 26 height 11
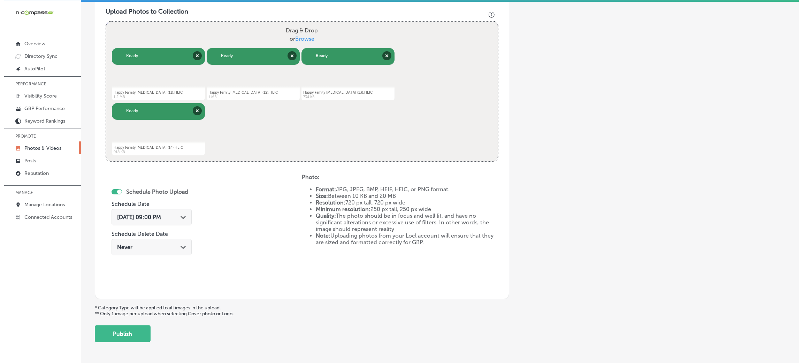
scroll to position [270, 0]
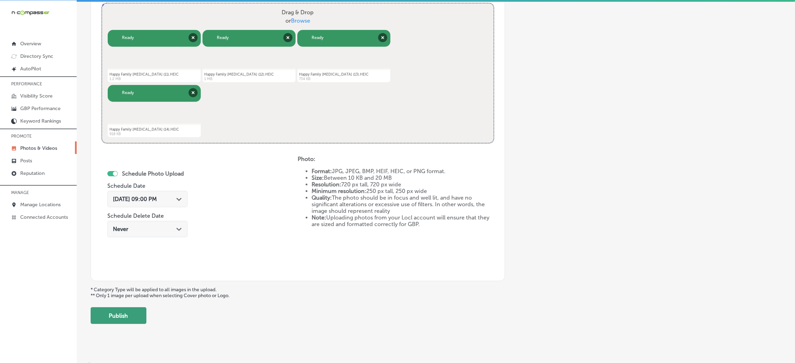
click at [135, 316] on button "Publish" at bounding box center [119, 315] width 56 height 17
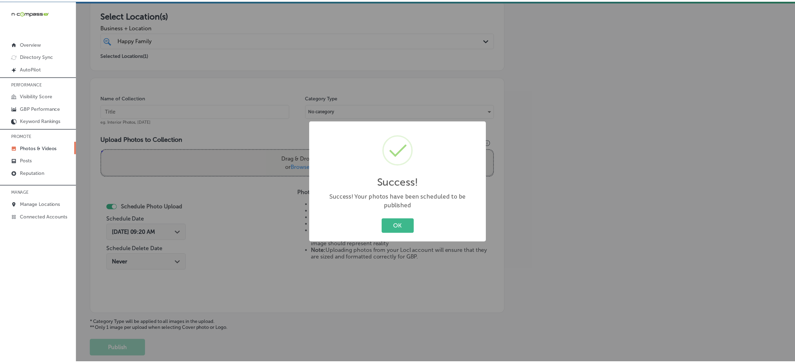
scroll to position [112, 0]
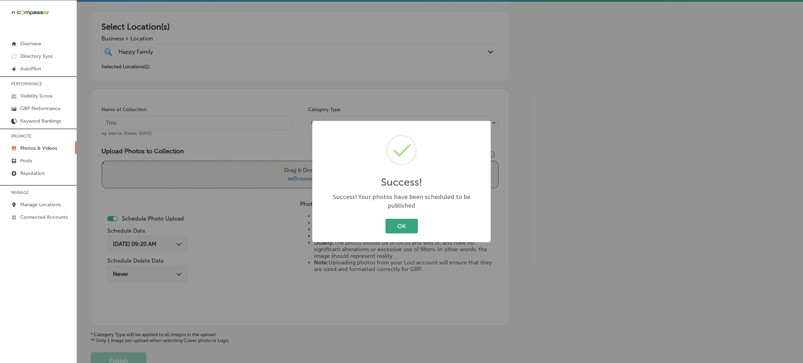
click at [409, 225] on button "OK" at bounding box center [401, 226] width 32 height 14
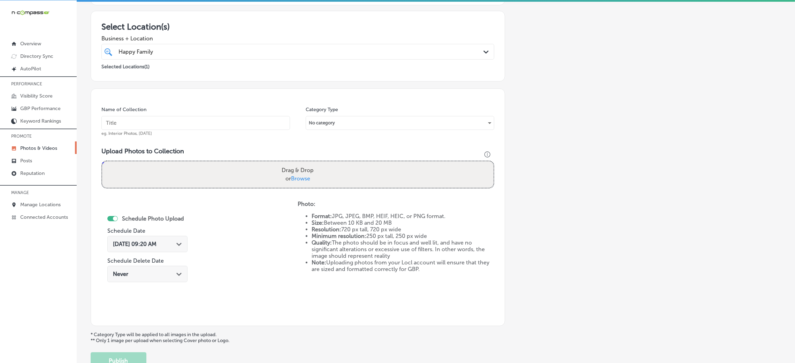
click at [126, 120] on input "text" at bounding box center [195, 123] width 188 height 14
paste input "Happy-Family-Chiropractic-chiropractor-near-me"
type input "Happy-Family-Chiropractic-chiropractor-near-me"
click at [330, 163] on div "Drag & Drop or Browse" at bounding box center [297, 174] width 391 height 26
click at [102, 161] on input "Drag & Drop or Browse" at bounding box center [297, 162] width 391 height 2
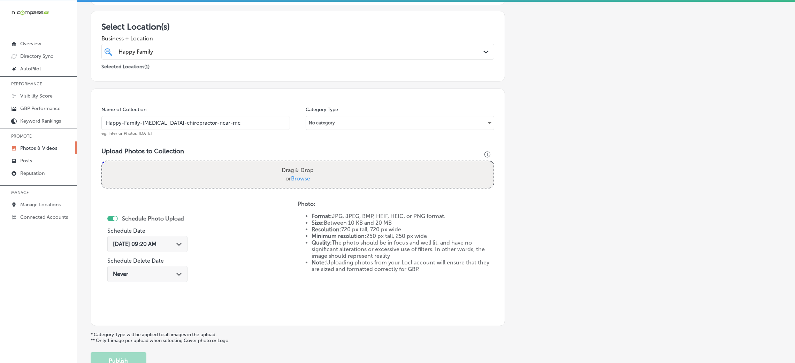
type input "C:\fakepath\Happy Family Chiropractic (15).HEIC"
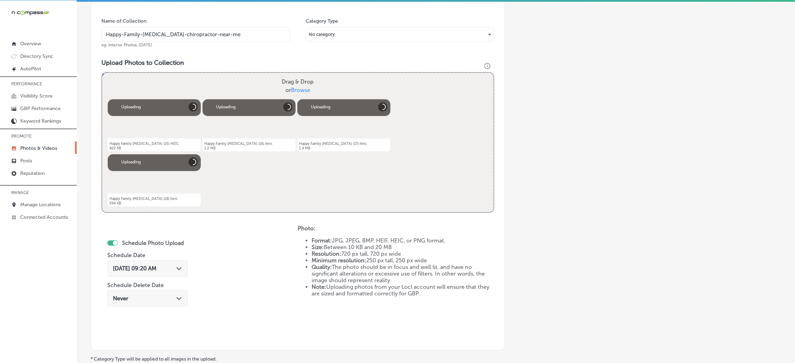
scroll to position [217, 0]
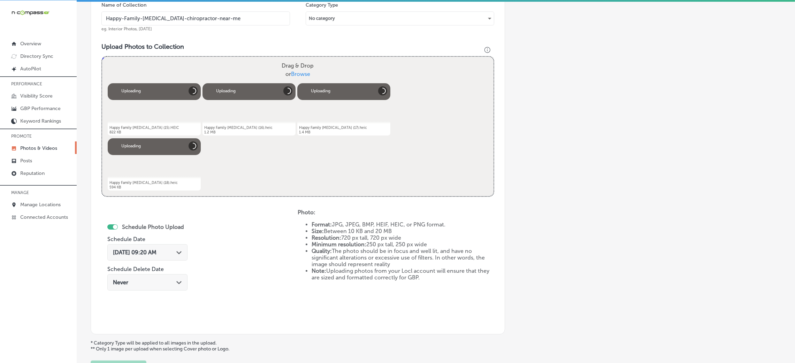
click at [156, 250] on span "Oct 1, 2025 09:20 AM" at bounding box center [135, 252] width 44 height 7
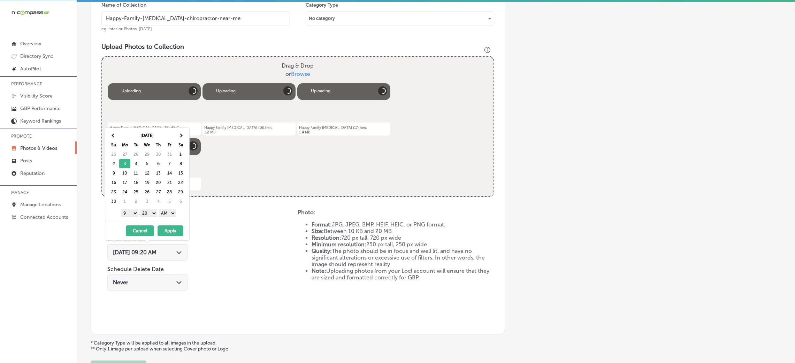
click at [165, 214] on select "AM PM" at bounding box center [167, 213] width 17 height 8
click at [147, 217] on select "00 10 20 30 40 50" at bounding box center [148, 213] width 17 height 8
click at [163, 228] on button "Apply" at bounding box center [170, 230] width 26 height 11
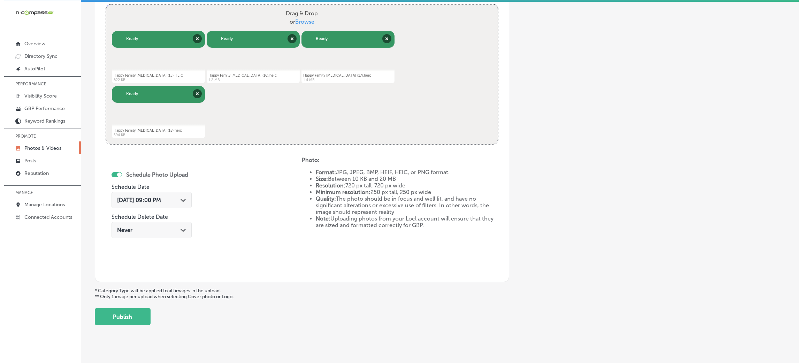
scroll to position [278, 0]
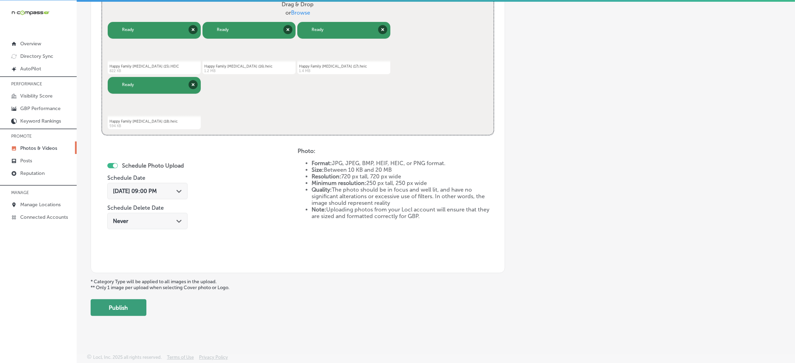
click at [118, 312] on button "Publish" at bounding box center [119, 307] width 56 height 17
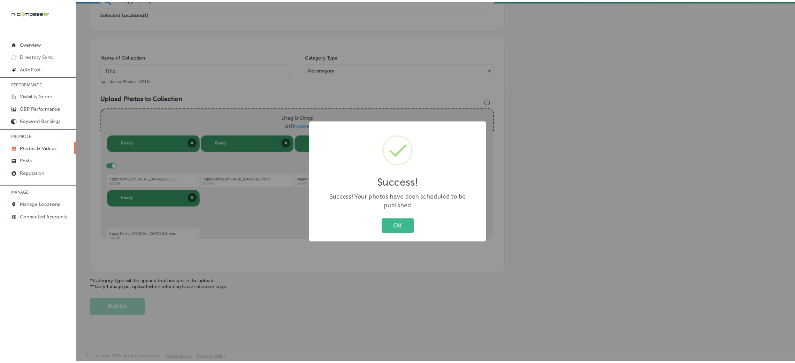
scroll to position [166, 0]
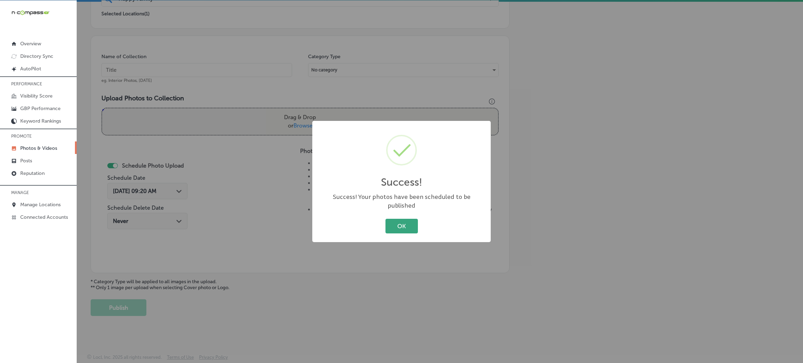
click at [392, 219] on button "OK" at bounding box center [401, 226] width 32 height 14
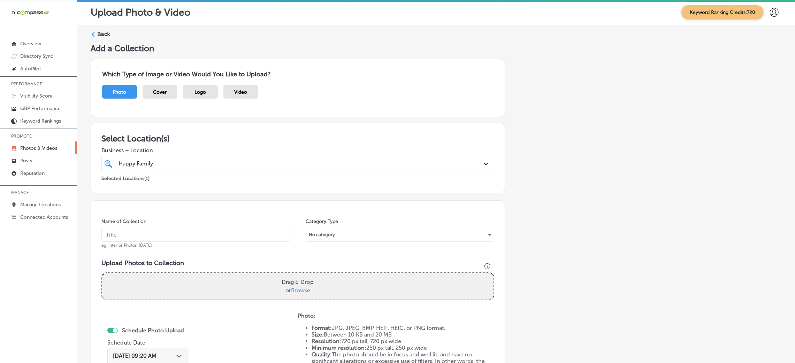
scroll to position [0, 0]
click at [104, 37] on label "Back" at bounding box center [103, 35] width 13 height 8
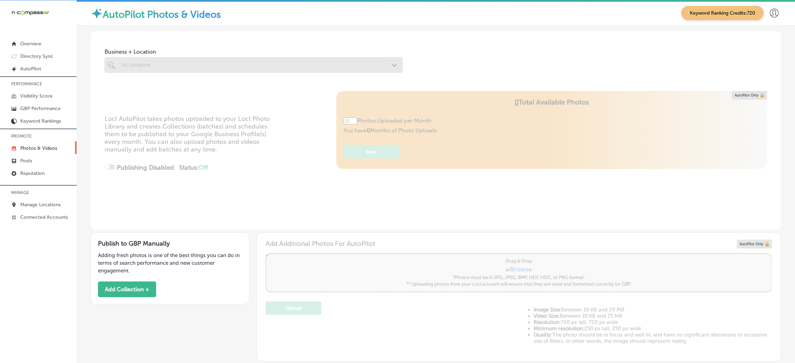
type input "5"
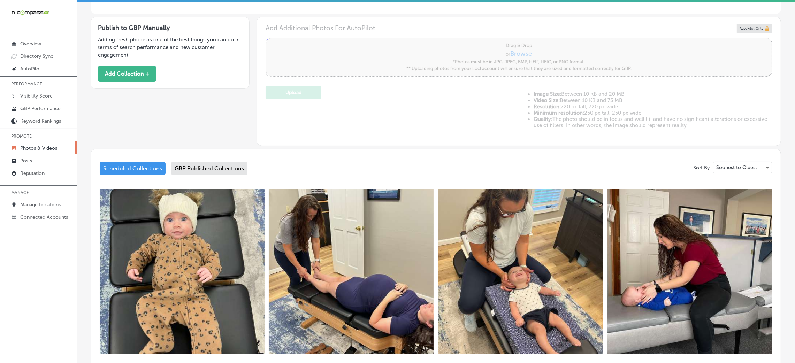
scroll to position [209, 0]
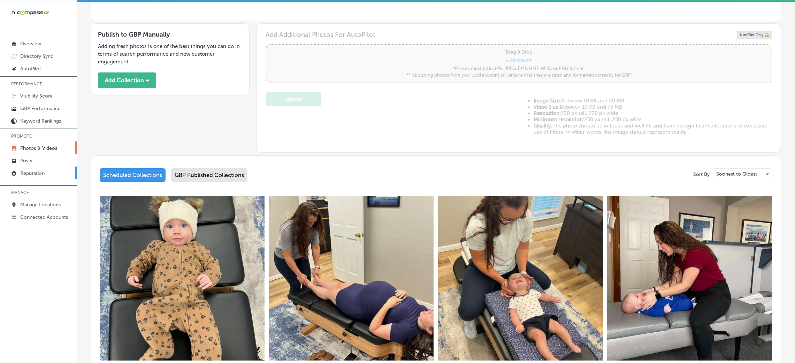
click at [40, 170] on p "Reputation" at bounding box center [32, 173] width 24 height 6
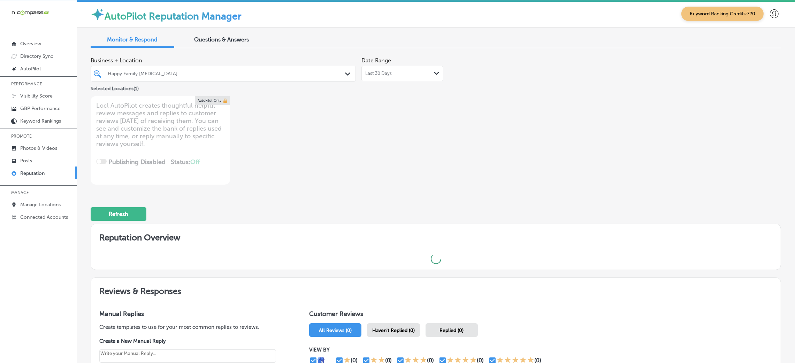
type textarea "x"
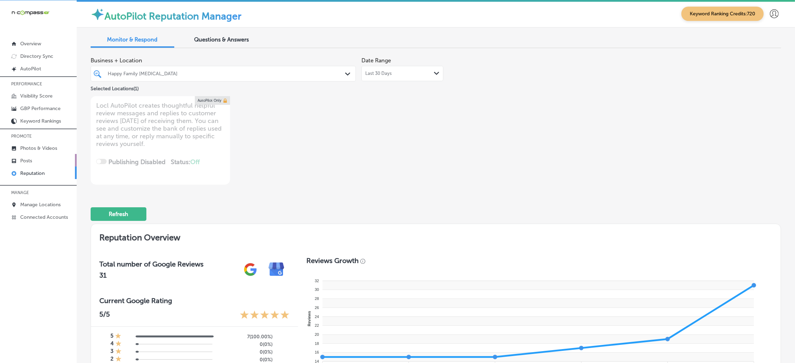
click at [38, 156] on link "Posts" at bounding box center [38, 160] width 77 height 13
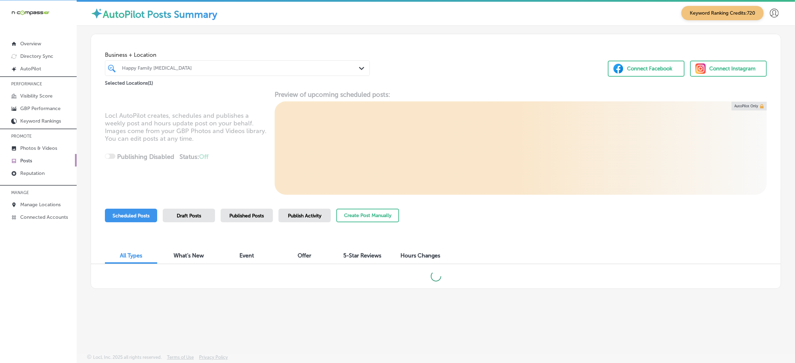
click at [345, 70] on div "Happy Family Chiropractic" at bounding box center [241, 68] width 238 height 6
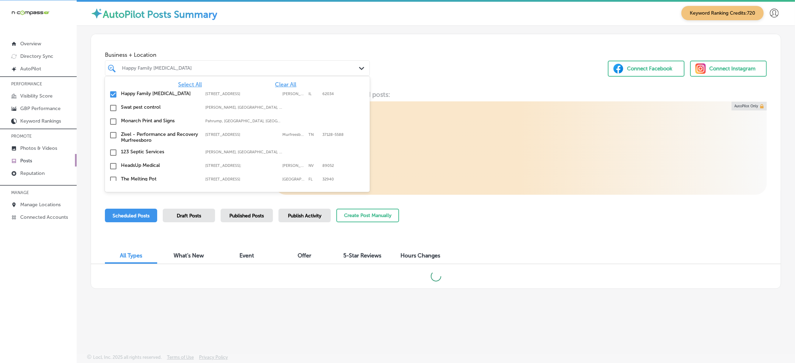
click at [266, 85] on div "Select All Clear All" at bounding box center [237, 84] width 265 height 7
click at [281, 85] on span "Clear All" at bounding box center [285, 84] width 21 height 7
click at [430, 51] on div "Business + Location option 9 Junction Dr W, Ste 2 focused, 96 of 169. 169 resul…" at bounding box center [436, 60] width 690 height 53
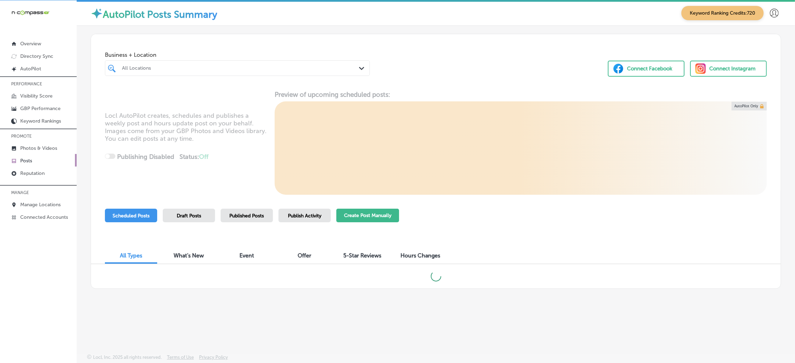
click at [369, 220] on button "Create Post Manually" at bounding box center [367, 216] width 63 height 14
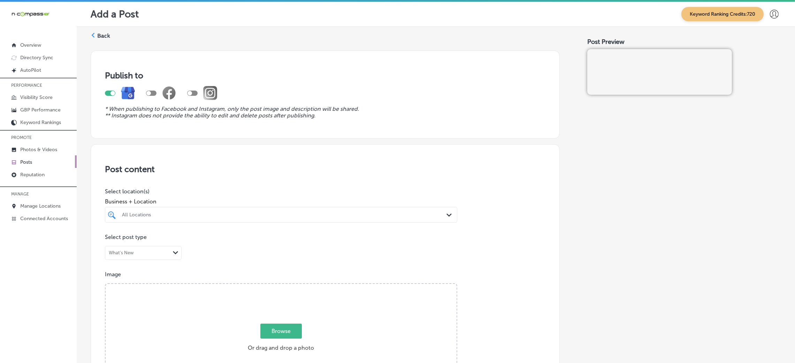
click at [109, 36] on label "Back" at bounding box center [103, 36] width 13 height 8
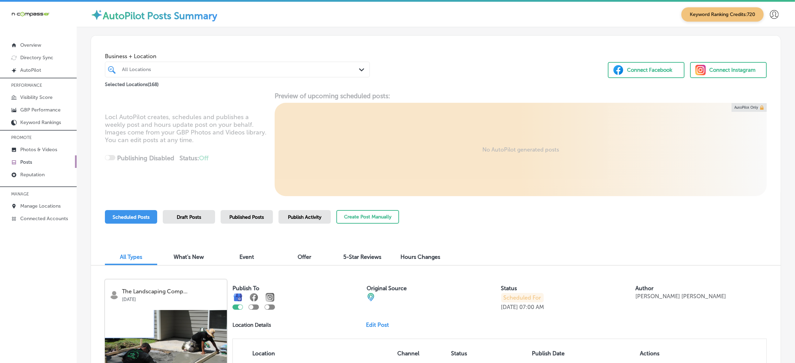
click at [221, 71] on div "All Locations" at bounding box center [241, 70] width 238 height 6
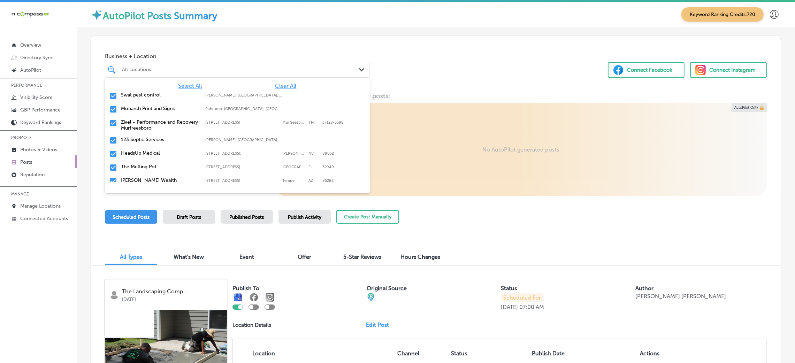
click at [278, 86] on span "Clear All" at bounding box center [285, 86] width 21 height 7
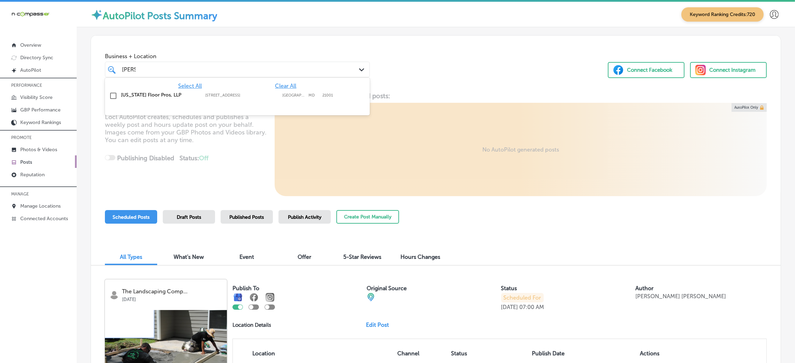
click at [278, 98] on div "Maryland Floor Pros, LLP 3726 Churchville Rd suite D, Aberdeen, MD, 21001 3726 …" at bounding box center [237, 96] width 259 height 11
type input "mary"
click at [456, 72] on div "Business + Location option 3726 Churchville Rd suite D, selected. option 3726 C…" at bounding box center [436, 62] width 690 height 53
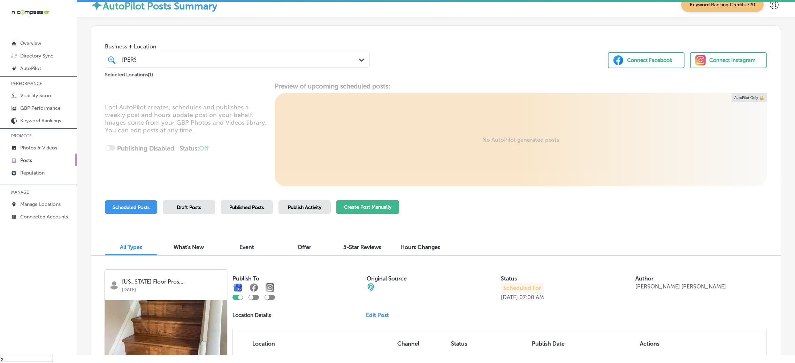
click at [382, 205] on button "Create Post Manually" at bounding box center [367, 207] width 63 height 14
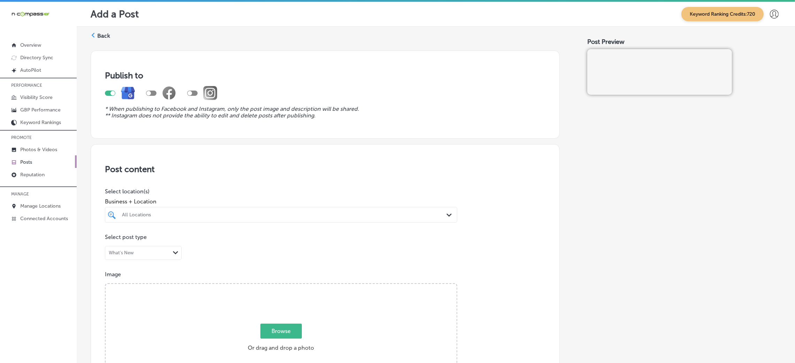
click at [298, 223] on div at bounding box center [281, 228] width 352 height 11
click at [283, 208] on div "All Locations Path Created with Sketch." at bounding box center [281, 215] width 352 height 16
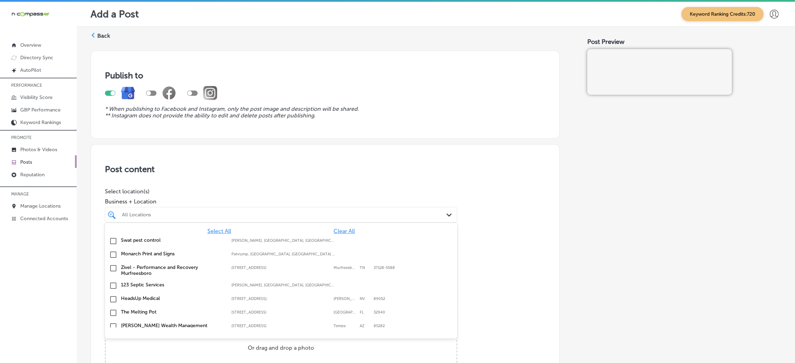
click at [342, 233] on span "Clear All" at bounding box center [343, 231] width 21 height 7
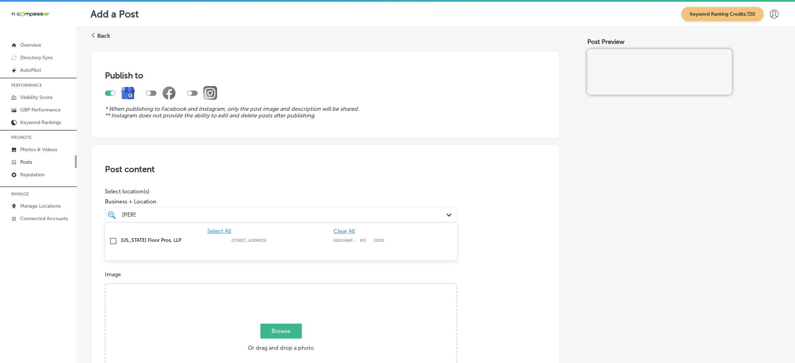
click at [321, 243] on div "Maryland Floor Pros, LLP 3726 Churchville Rd suite D, Aberdeen, MD, 21001 3726 …" at bounding box center [250, 240] width 259 height 6
type input "mary"
click at [461, 233] on div "Post content Select location(s) Business + Location mary mary Path Created with…" at bounding box center [325, 364] width 469 height 441
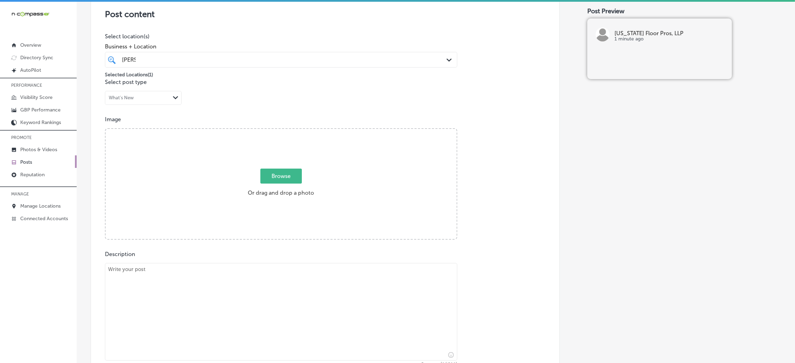
scroll to position [156, 0]
click at [312, 56] on div "mary mary" at bounding box center [264, 58] width 287 height 9
click at [507, 71] on div "Post content Select location(s) Business + Location mary mary Path Created with…" at bounding box center [325, 208] width 469 height 441
click at [226, 277] on textarea at bounding box center [281, 311] width 352 height 98
paste textarea "Looking for flooring that’s low-maintenance and pet-friendly? For our customers…"
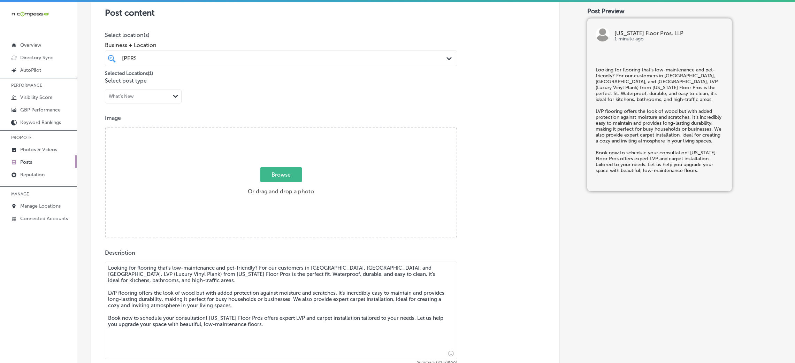
type textarea "Looking for flooring that’s low-maintenance and pet-friendly? For our customers…"
click at [483, 202] on div "Image Powered by PQINA Browse Or drag and drop a photo" at bounding box center [325, 177] width 440 height 124
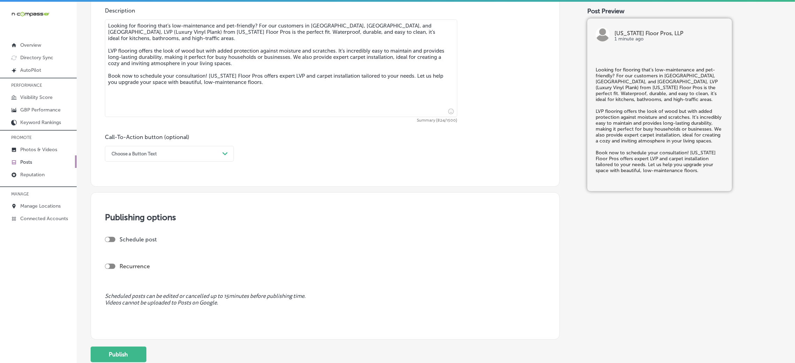
scroll to position [451, 0]
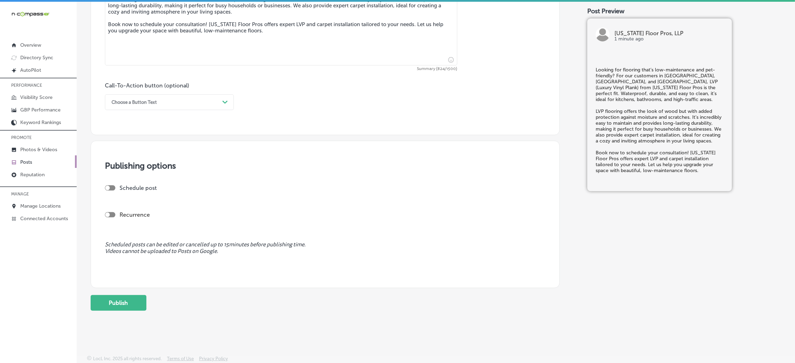
click at [147, 102] on div "Choose a Button Text" at bounding box center [133, 102] width 45 height 5
click at [129, 129] on div "Book" at bounding box center [169, 130] width 129 height 12
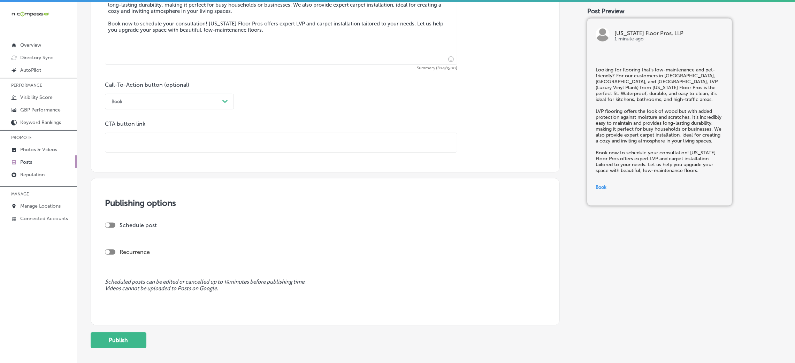
click at [131, 139] on input "text" at bounding box center [281, 142] width 352 height 19
paste input "https://marylandfloorpros.com/"
type input "https://marylandfloorpros.com/"
click at [244, 117] on div "Call-To-Action button (optional) Book Path Created with Sketch. CTA button link…" at bounding box center [325, 117] width 440 height 71
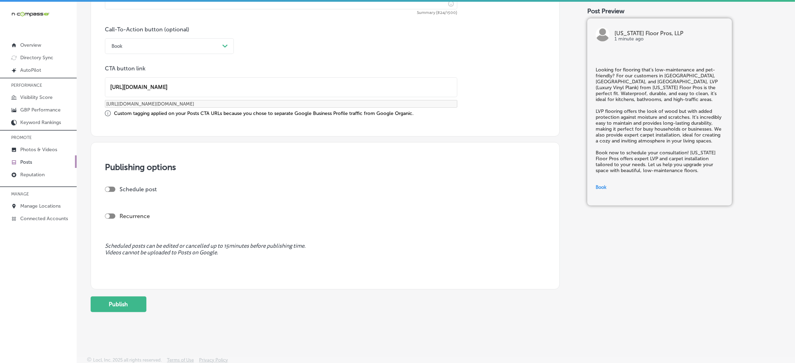
scroll to position [508, 0]
click at [111, 185] on div at bounding box center [110, 187] width 10 height 5
checkbox input "true"
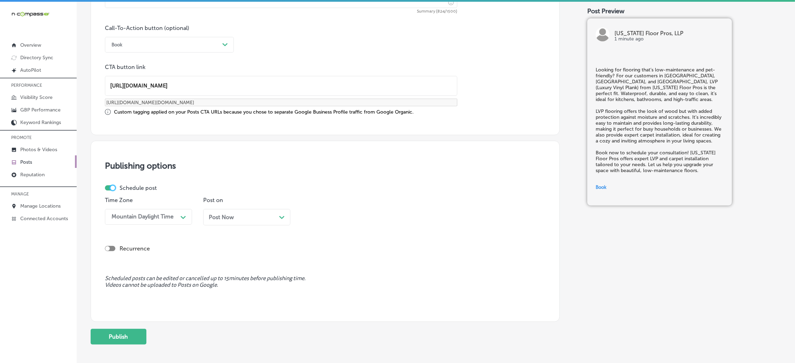
click at [223, 222] on div "Post Now Path Created with Sketch." at bounding box center [246, 217] width 87 height 16
click at [343, 228] on div "Time 10:00 AM Path Created with Sketch." at bounding box center [344, 214] width 87 height 34
click at [340, 220] on div "10:00 AM" at bounding box center [340, 217] width 70 height 12
click at [330, 309] on div "7:00 AM" at bounding box center [344, 313] width 87 height 12
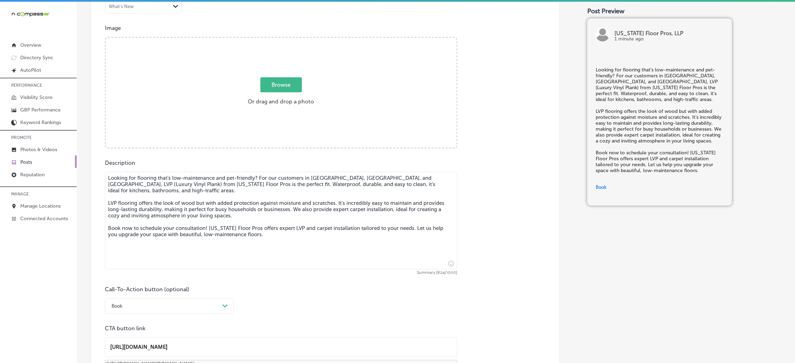
scroll to position [142, 0]
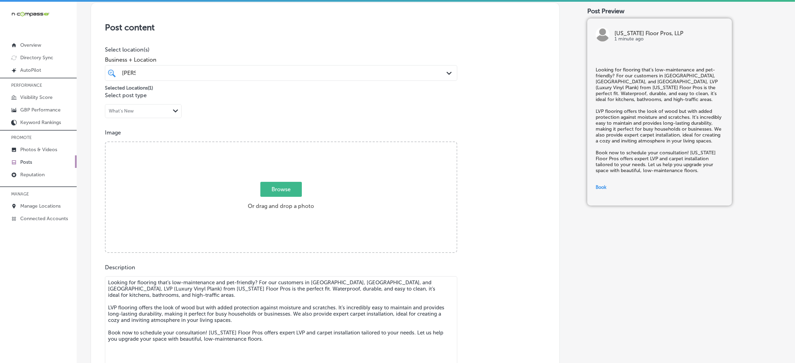
click at [262, 203] on label "Browse Or drag and drop a photo" at bounding box center [281, 198] width 72 height 31
click at [262, 144] on input "Browse Or drag and drop a photo" at bounding box center [281, 143] width 351 height 2
type input "C:\fakepath\Maryland Floor Pros, LLP(53).jpg"
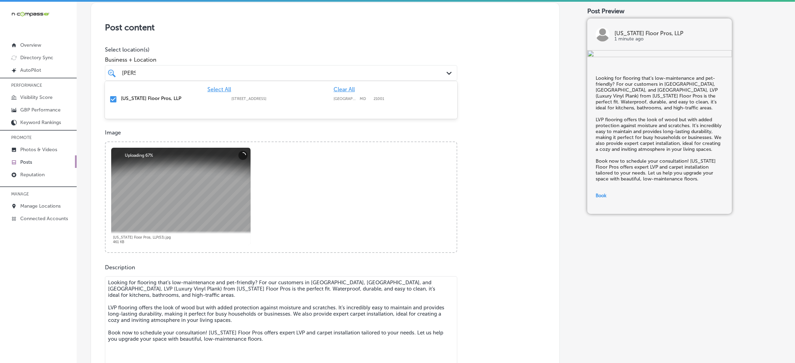
click at [325, 71] on div "mary mary" at bounding box center [264, 72] width 287 height 9
click at [549, 102] on div "Post content Select location(s) Business + Location mary mary Path Created with…" at bounding box center [325, 251] width 469 height 499
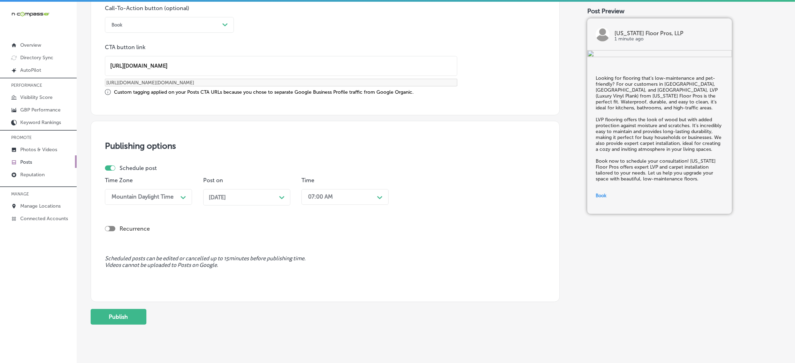
scroll to position [542, 0]
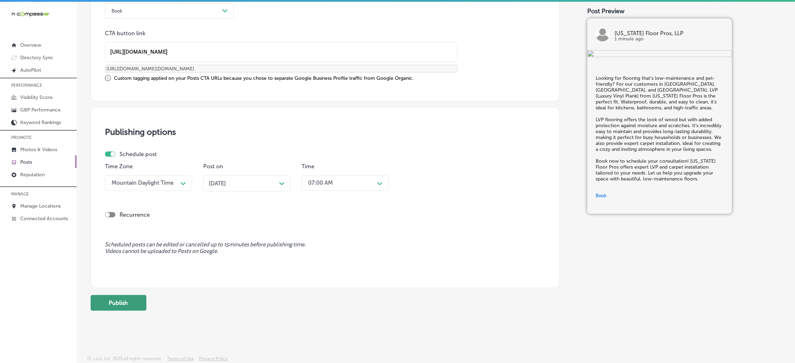
drag, startPoint x: 120, startPoint y: 317, endPoint x: 120, endPoint y: 309, distance: 8.0
click at [120, 308] on button "Publish" at bounding box center [119, 303] width 56 height 16
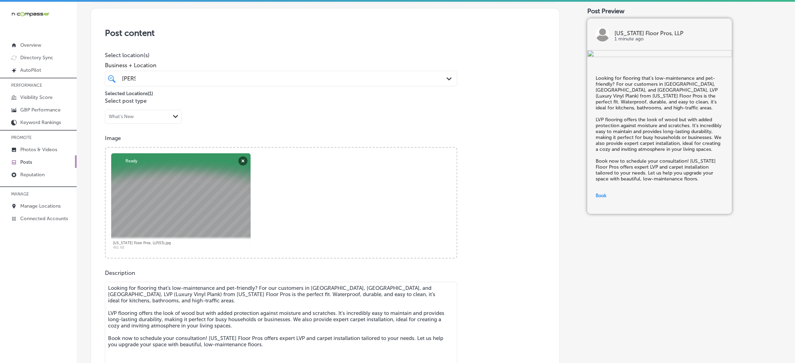
scroll to position [124, 0]
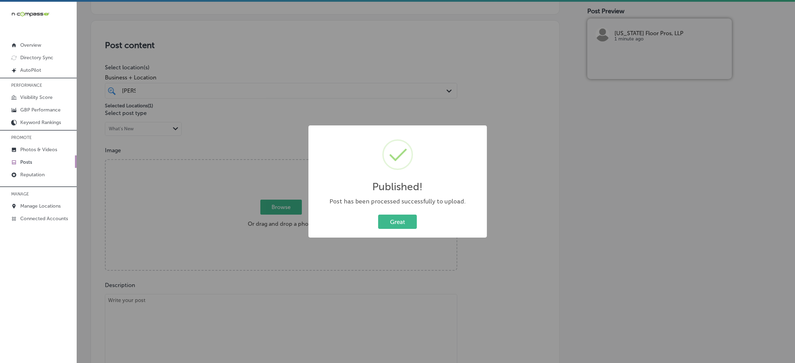
click at [402, 214] on div "Great Cancel" at bounding box center [397, 222] width 164 height 18
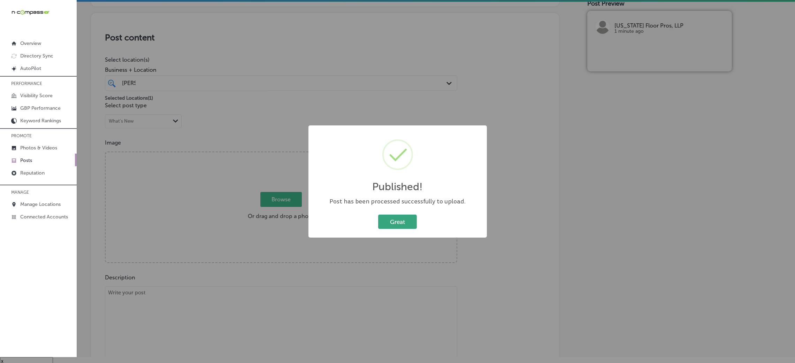
scroll to position [10, 0]
click at [391, 215] on button "Great" at bounding box center [397, 222] width 39 height 14
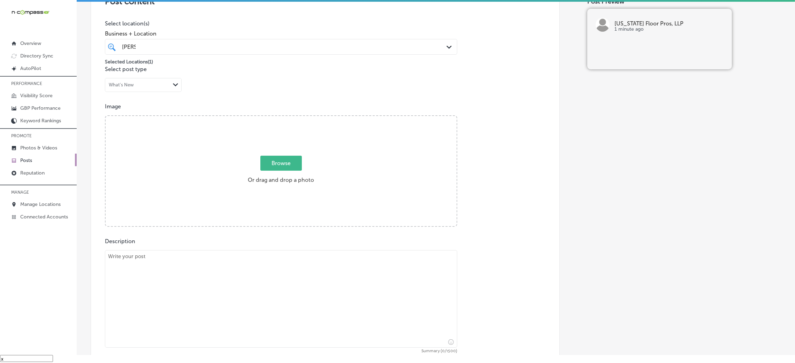
scroll to position [176, 0]
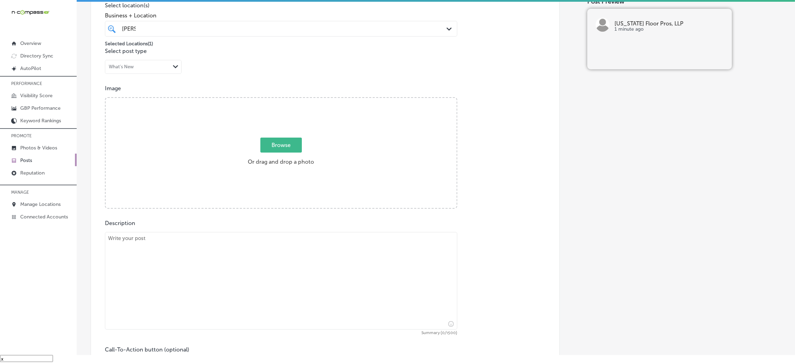
click at [207, 259] on textarea at bounding box center [281, 281] width 352 height 98
paste textarea "This October, transform your space with the warmth and comfort of brand-new car…"
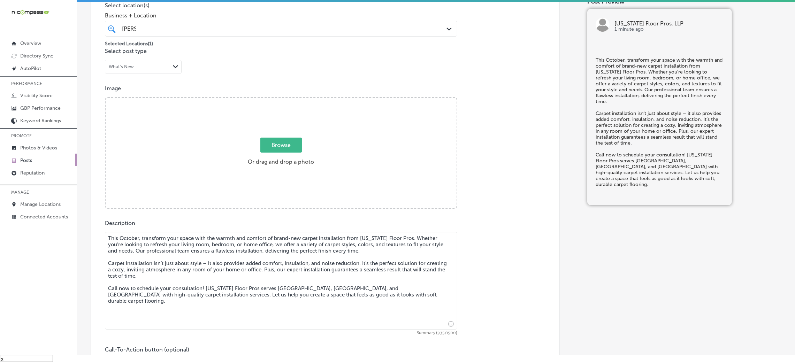
type textarea "This October, transform your space with the warmth and comfort of brand-new car…"
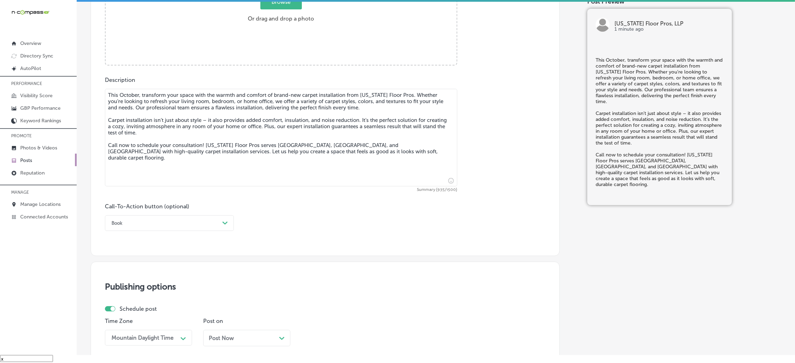
scroll to position [385, 0]
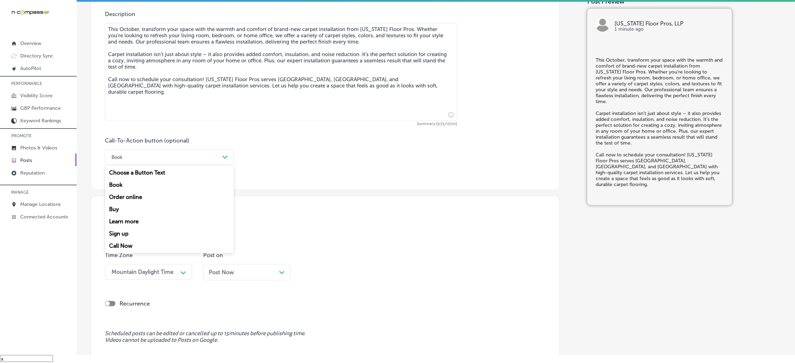
click at [143, 156] on div "Book" at bounding box center [163, 157] width 111 height 11
click at [133, 248] on div "Call Now" at bounding box center [169, 246] width 129 height 12
click at [237, 273] on div "Post Now Path Created with Sketch." at bounding box center [247, 272] width 76 height 7
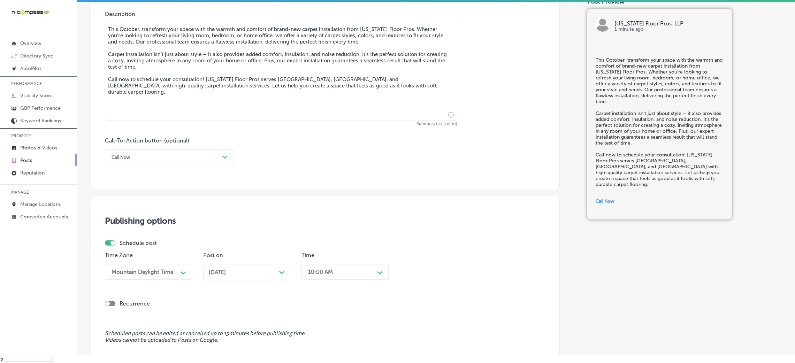
click at [338, 270] on div "10:00 AM Path Created with Sketch." at bounding box center [344, 272] width 87 height 16
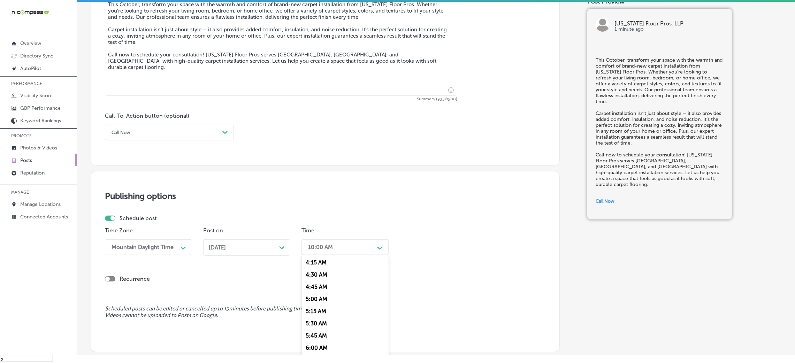
scroll to position [313, 0]
click at [321, 292] on div "7:00 AM" at bounding box center [344, 291] width 87 height 12
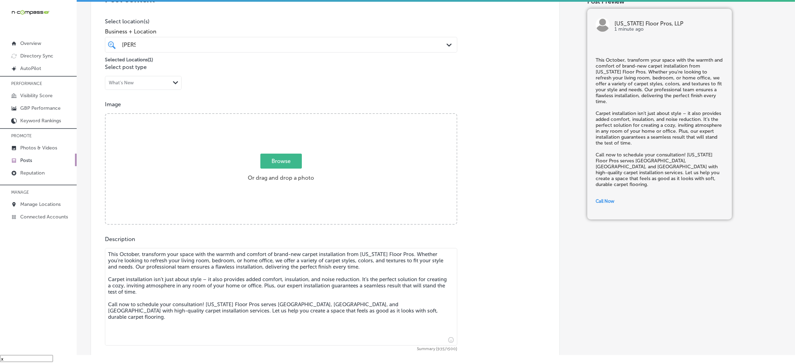
scroll to position [149, 0]
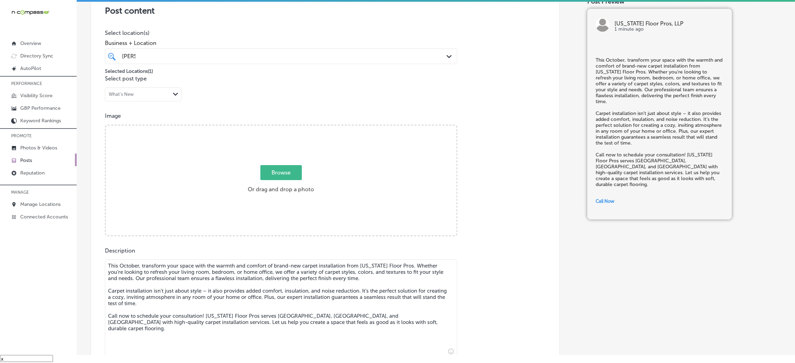
click at [265, 197] on div "Browse Or drag and drop a photo" at bounding box center [281, 180] width 351 height 111
click at [106, 125] on input "Browse Or drag and drop a photo" at bounding box center [281, 126] width 351 height 2
type input "C:\fakepath\Maryland Floor Pros, LLP(39).jpg"
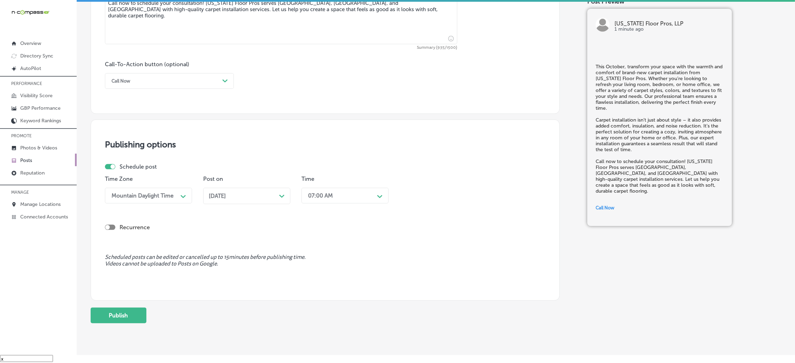
scroll to position [462, 0]
click at [192, 79] on div "Call Now" at bounding box center [163, 80] width 111 height 11
click at [344, 83] on div "Call-To-Action button (optional) Call Now Path Created with Sketch." at bounding box center [325, 74] width 440 height 28
click at [276, 203] on div "Oct 30, 2025 Path Created with Sketch." at bounding box center [246, 195] width 87 height 16
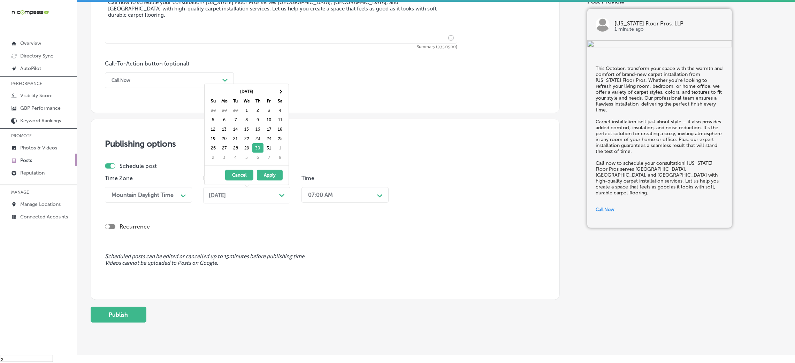
click at [381, 168] on div "Schedule post" at bounding box center [322, 166] width 435 height 7
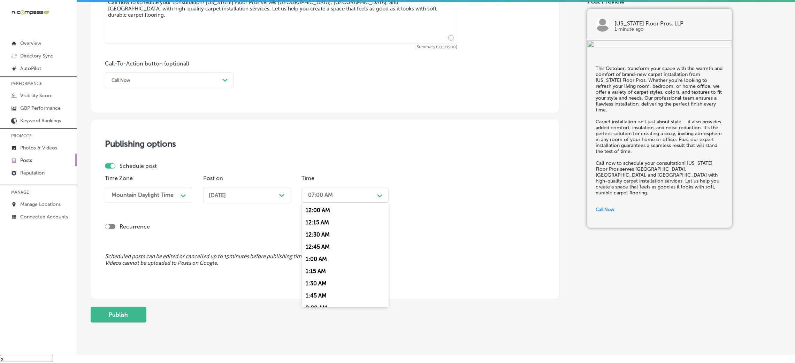
click at [372, 193] on div "07:00 AM" at bounding box center [340, 195] width 70 height 12
click at [439, 185] on div "Time Zone Mountain Daylight Time Path Created with Sketch. Post on Oct 30, 2025…" at bounding box center [322, 192] width 435 height 34
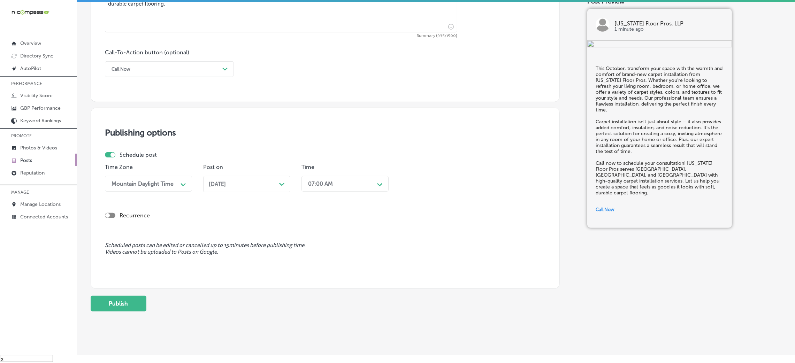
scroll to position [485, 0]
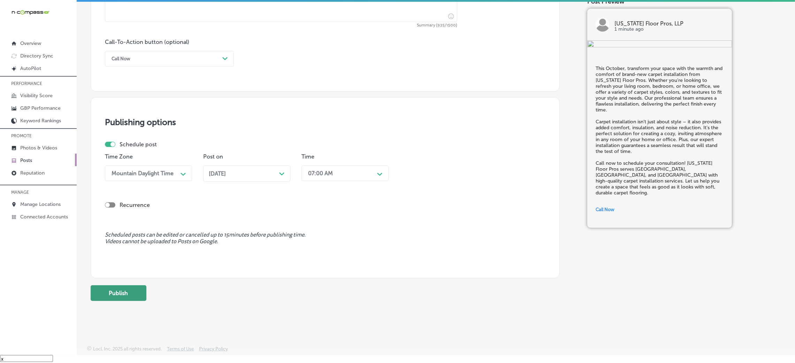
click at [125, 294] on button "Publish" at bounding box center [119, 293] width 56 height 16
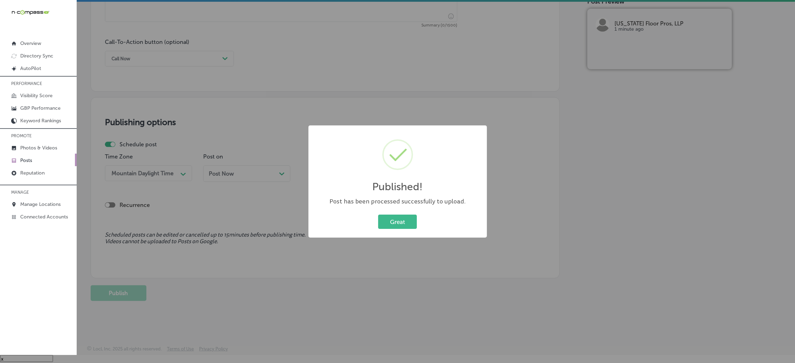
click at [404, 232] on div "Published! × Post has been processed successfully to upload. Great Cancel" at bounding box center [397, 181] width 178 height 113
click at [404, 218] on button "Great" at bounding box center [397, 222] width 39 height 14
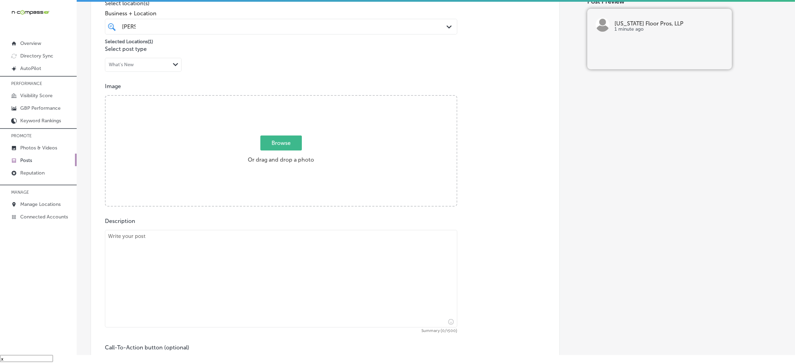
scroll to position [223, 0]
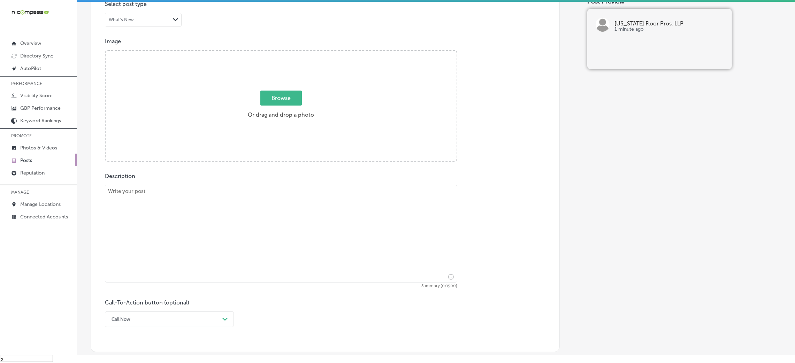
click at [181, 212] on textarea at bounding box center [281, 234] width 352 height 98
paste textarea "As the weather cools down, there’s no better time than November to add warmth a…"
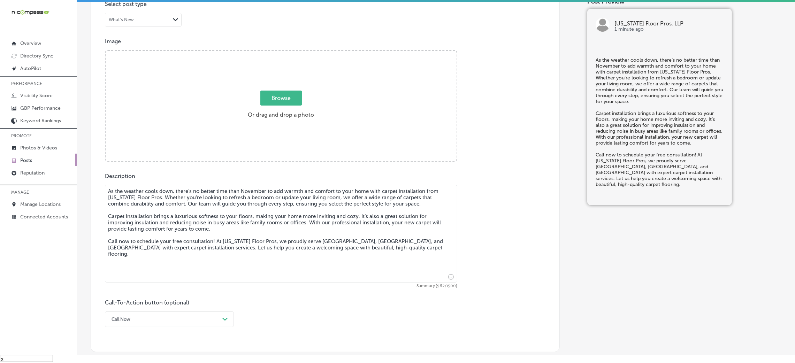
type textarea "As the weather cools down, there’s no better time than November to add warmth a…"
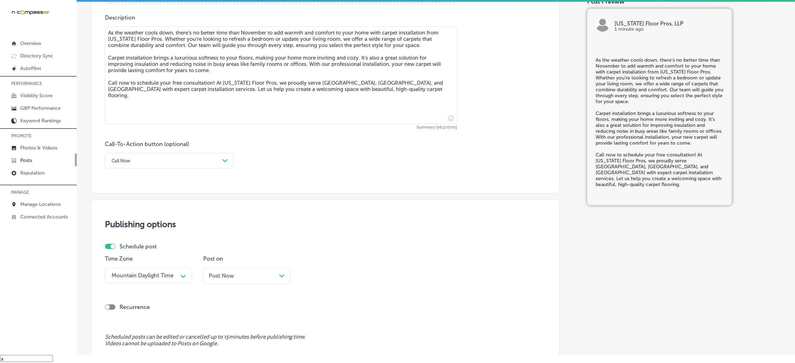
scroll to position [433, 0]
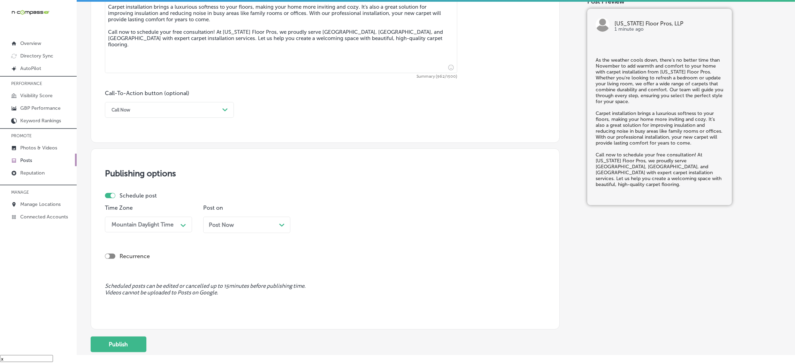
click at [227, 229] on div "Post Now Path Created with Sketch." at bounding box center [246, 225] width 87 height 16
click at [312, 225] on div "10:00 AM" at bounding box center [320, 224] width 25 height 7
drag, startPoint x: 326, startPoint y: 323, endPoint x: 332, endPoint y: 309, distance: 14.4
click at [327, 323] on div "7:00 AM" at bounding box center [344, 320] width 87 height 12
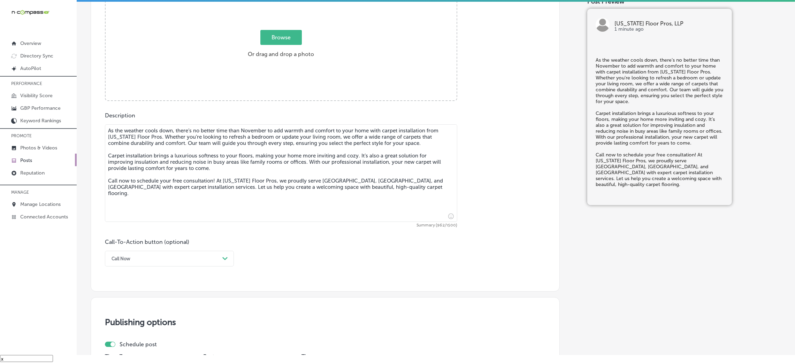
scroll to position [171, 0]
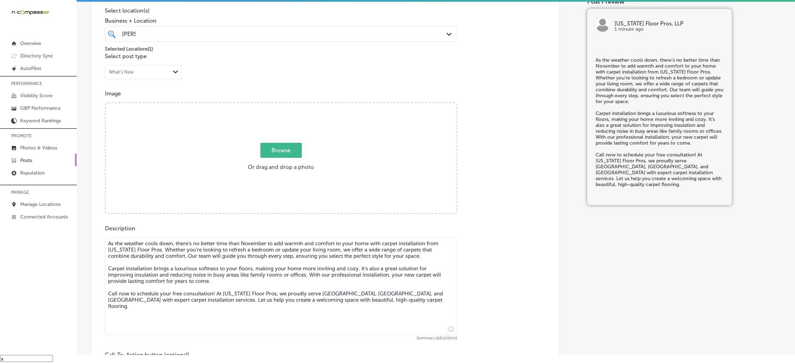
click at [241, 103] on div "Browse Or drag and drop a photo" at bounding box center [281, 158] width 351 height 111
click at [106, 103] on input "Browse Or drag and drop a photo" at bounding box center [281, 104] width 351 height 2
type input "C:\fakepath\Maryland Floor Pros, LLP(36).jpg"
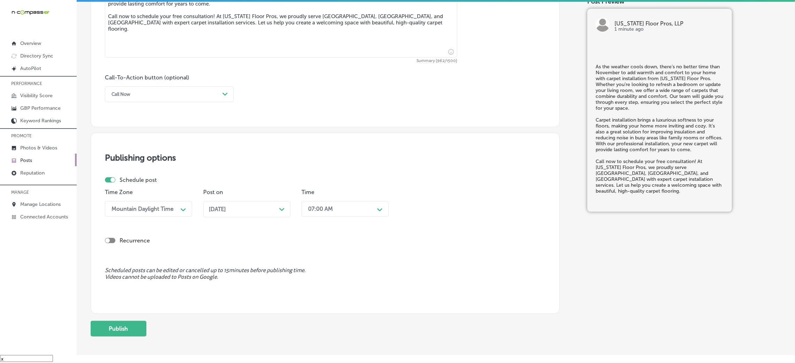
scroll to position [485, 0]
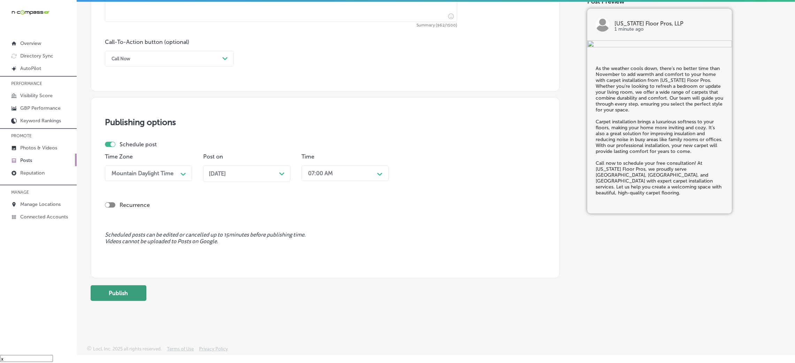
click at [141, 295] on button "Publish" at bounding box center [119, 293] width 56 height 16
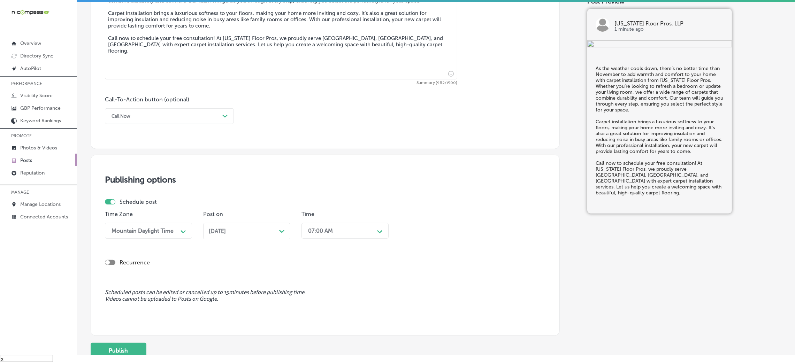
scroll to position [496, 0]
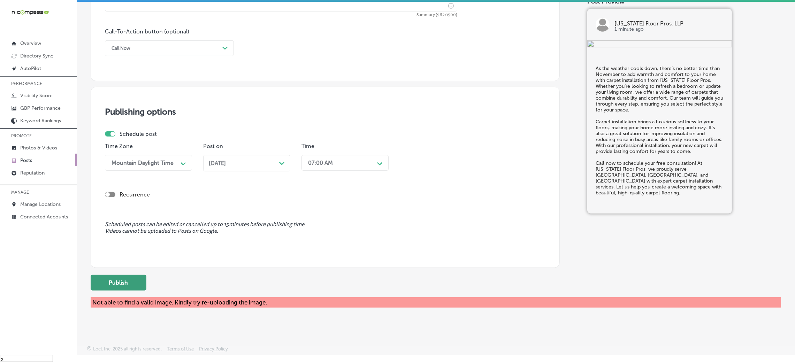
click at [94, 288] on button "Publish" at bounding box center [119, 283] width 56 height 16
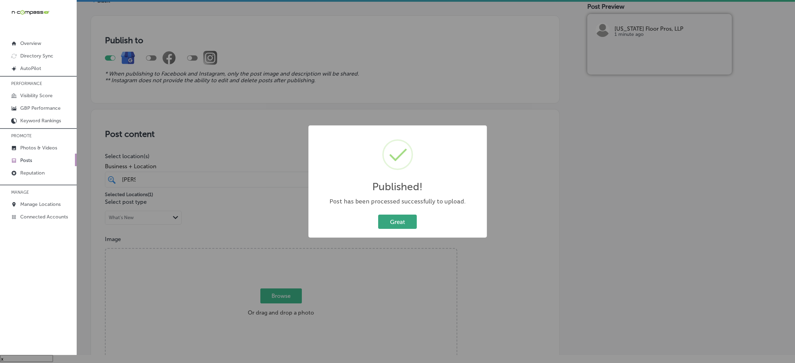
click at [390, 220] on button "Great" at bounding box center [397, 222] width 39 height 14
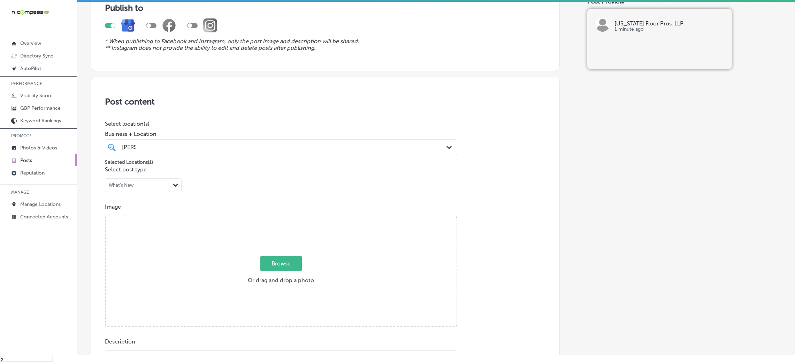
scroll to position [182, 0]
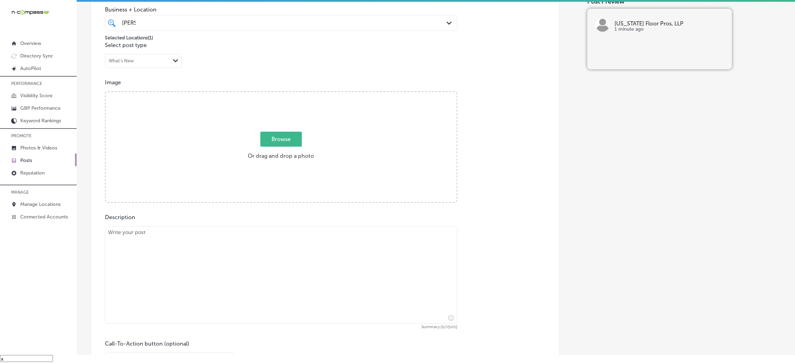
click at [225, 246] on textarea at bounding box center [281, 275] width 352 height 98
paste textarea "This November, upgrade your floors with LVP flooring that’s built to last! LVP …"
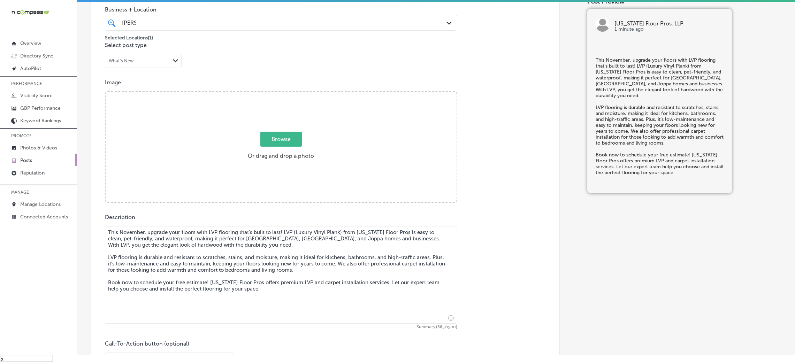
type textarea "This November, upgrade your floors with LVP flooring that’s built to last! LVP …"
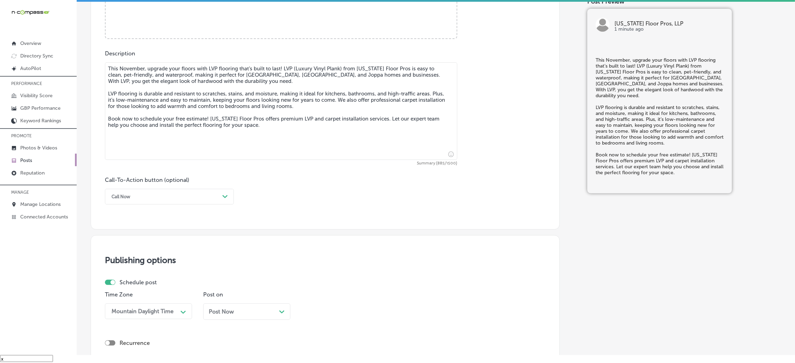
scroll to position [391, 0]
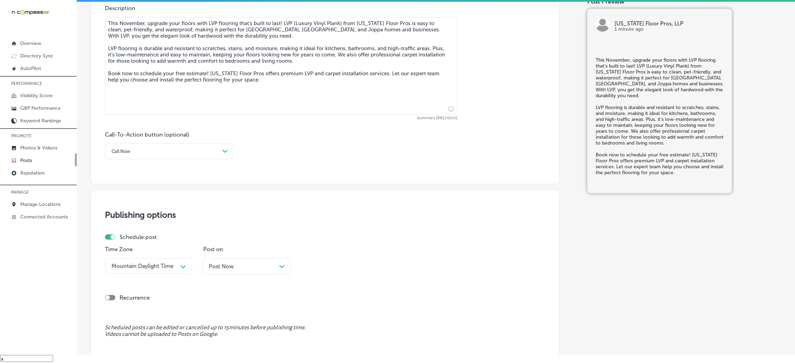
click at [162, 150] on div "Call Now" at bounding box center [163, 151] width 111 height 11
click at [114, 178] on div "Book" at bounding box center [169, 179] width 129 height 12
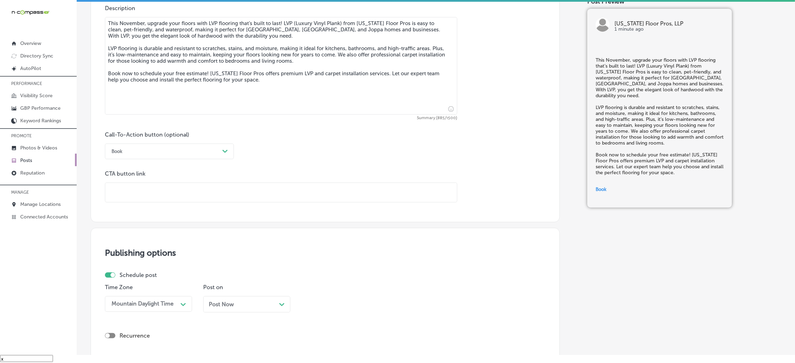
click at [143, 185] on input "text" at bounding box center [281, 192] width 352 height 19
paste input "https://marylandfloorpros.com/"
type input "https://marylandfloorpros.com/"
click at [283, 166] on div "Call-To-Action button (optional) Book Path Created with Sketch. CTA button link…" at bounding box center [325, 166] width 440 height 71
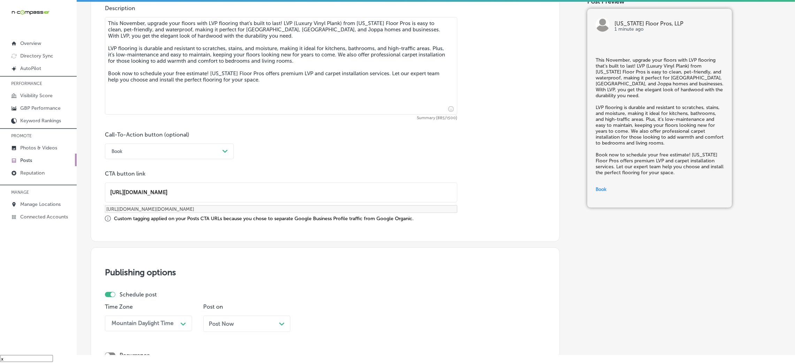
scroll to position [542, 0]
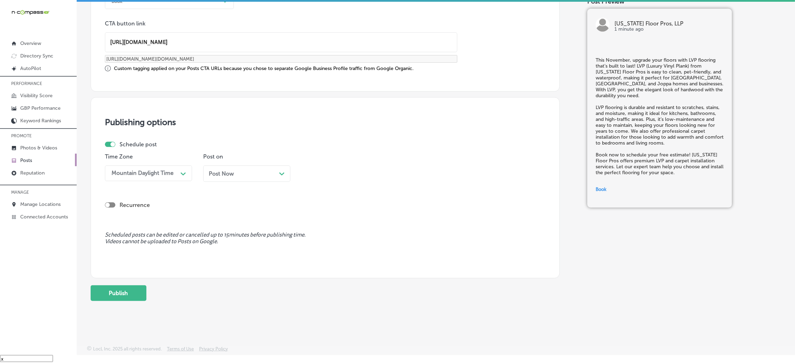
click at [252, 163] on div "Post on Post Now Path Created with Sketch." at bounding box center [246, 170] width 87 height 34
click at [248, 179] on div "Post Now Path Created with Sketch." at bounding box center [246, 174] width 87 height 16
click at [340, 175] on div "10:00 AM" at bounding box center [340, 173] width 70 height 12
click at [319, 271] on div "7:00 AM" at bounding box center [344, 269] width 87 height 12
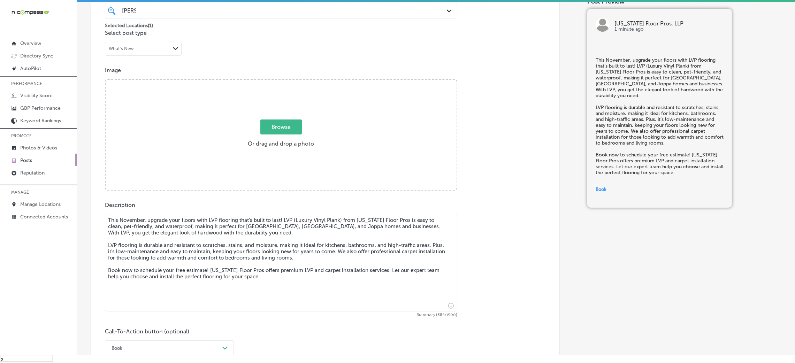
scroll to position [176, 0]
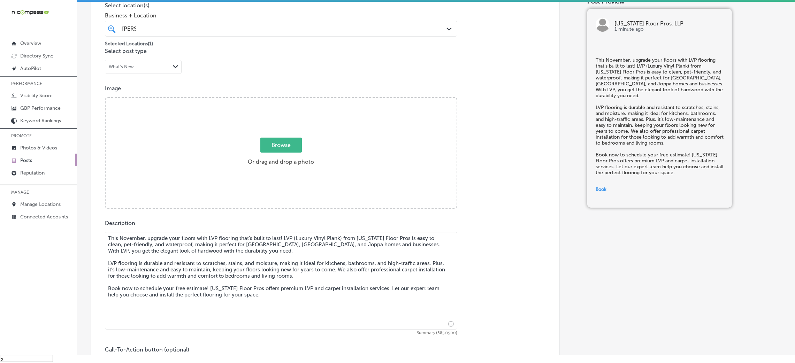
click at [273, 173] on div "Browse Or drag and drop a photo" at bounding box center [281, 153] width 351 height 111
click at [106, 98] on input "Browse Or drag and drop a photo" at bounding box center [281, 99] width 351 height 2
type input "C:\fakepath\Maryland-Floor-Pros.png"
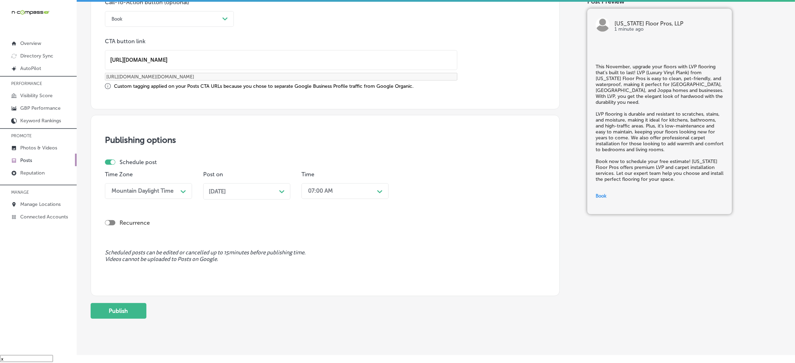
scroll to position [542, 0]
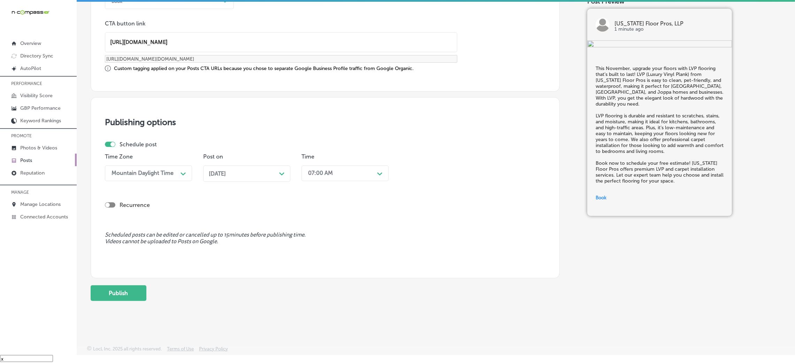
click at [118, 296] on button "Publish" at bounding box center [119, 293] width 56 height 16
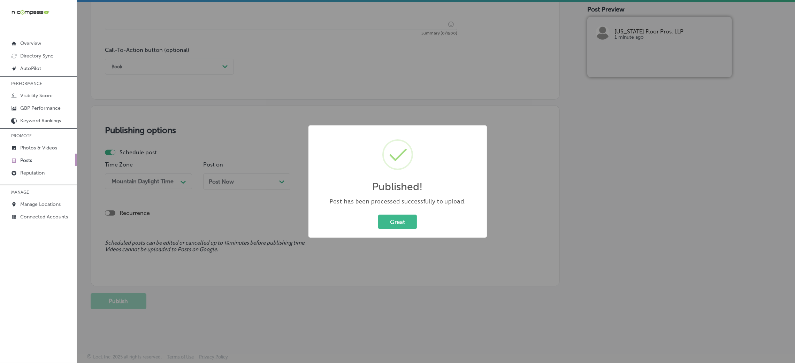
scroll to position [0, 0]
click at [394, 224] on button "Great" at bounding box center [397, 222] width 39 height 14
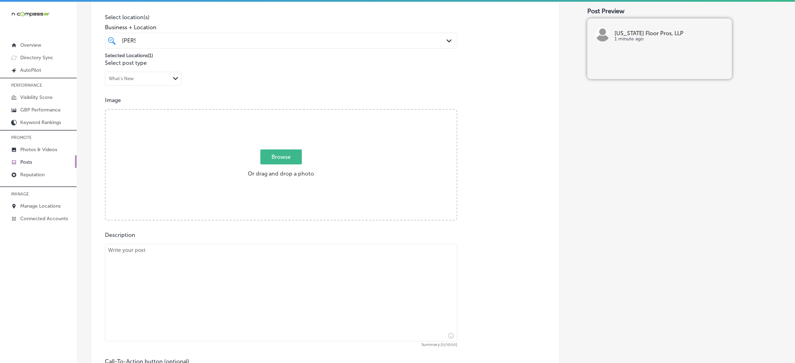
scroll to position [171, 0]
click at [232, 269] on textarea at bounding box center [281, 296] width 352 height 98
paste textarea "This November, turn your home into a haven with professional carpet installatio…"
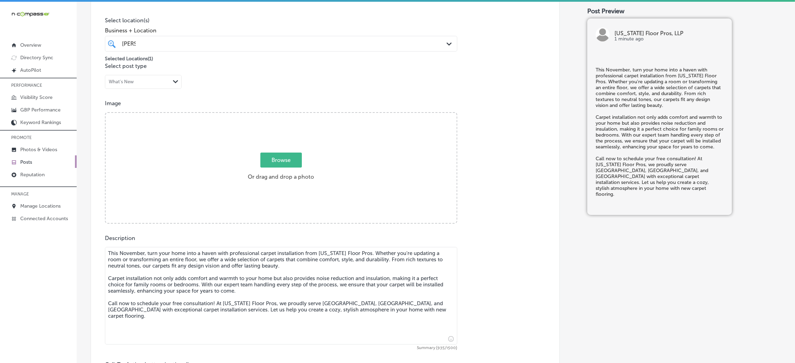
type textarea "This November, turn your home into a haven with professional carpet installatio…"
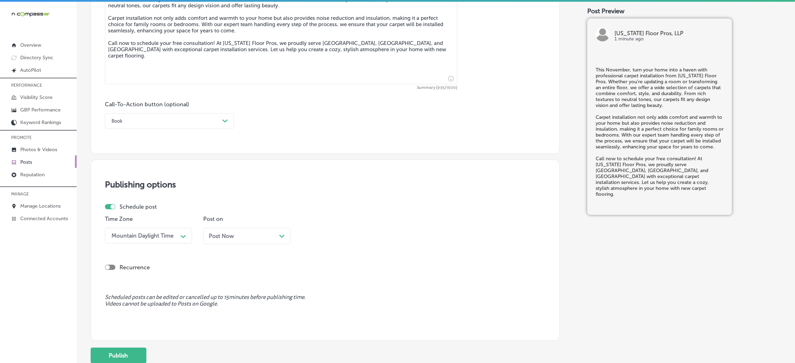
scroll to position [433, 0]
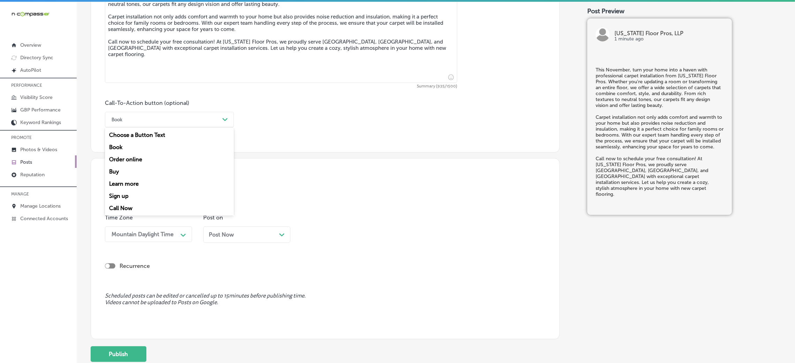
click at [148, 127] on div "Book Path Created with Sketch." at bounding box center [169, 120] width 129 height 16
click at [145, 212] on div "Call Now" at bounding box center [169, 208] width 129 height 12
click at [216, 238] on span "Post Now" at bounding box center [221, 234] width 25 height 7
click at [326, 236] on div "10:00 AM" at bounding box center [320, 234] width 25 height 7
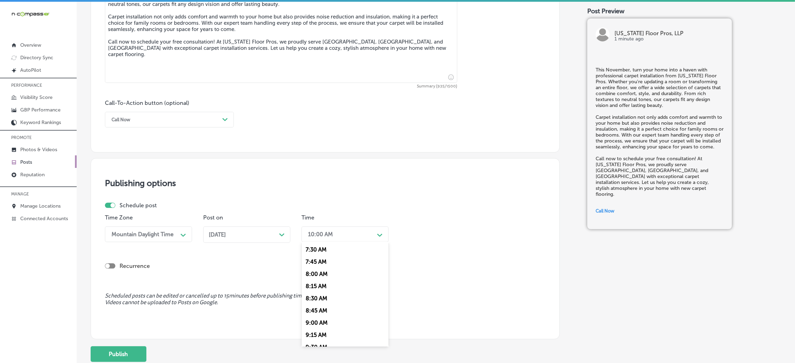
scroll to position [313, 0]
click at [327, 284] on div "7:00 AM" at bounding box center [344, 278] width 87 height 12
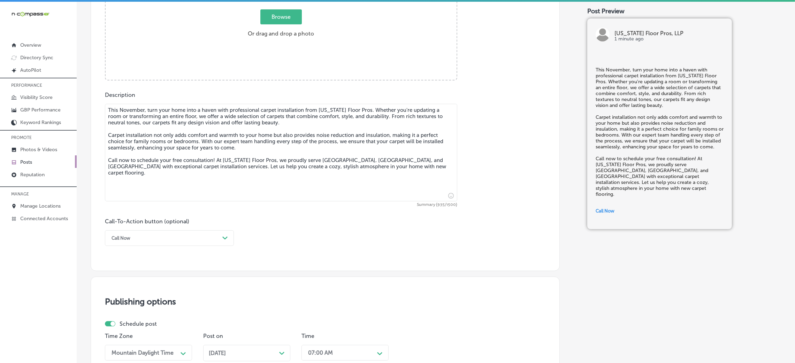
scroll to position [171, 0]
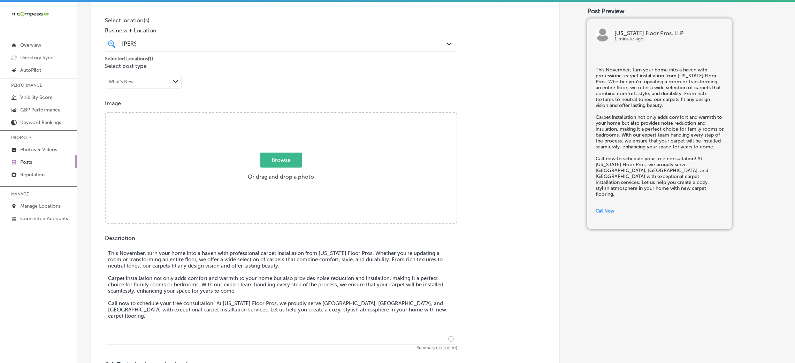
click at [217, 177] on div "Browse Or drag and drop a photo" at bounding box center [281, 168] width 351 height 111
click at [106, 113] on input "Browse Or drag and drop a photo" at bounding box center [281, 114] width 351 height 2
type input "C:\fakepath\Maryland Floor Pros, LLP(28).jpg"
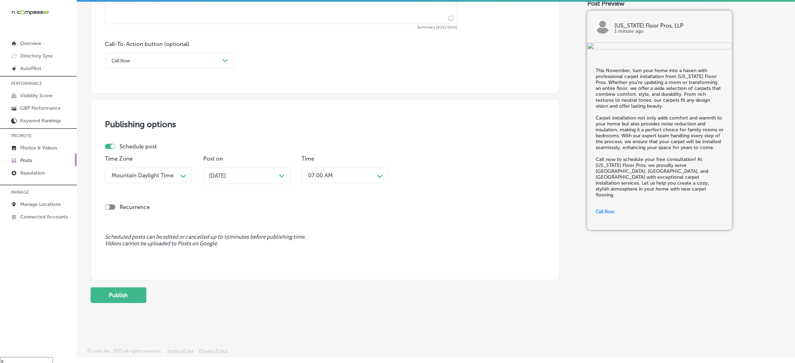
scroll to position [10, 0]
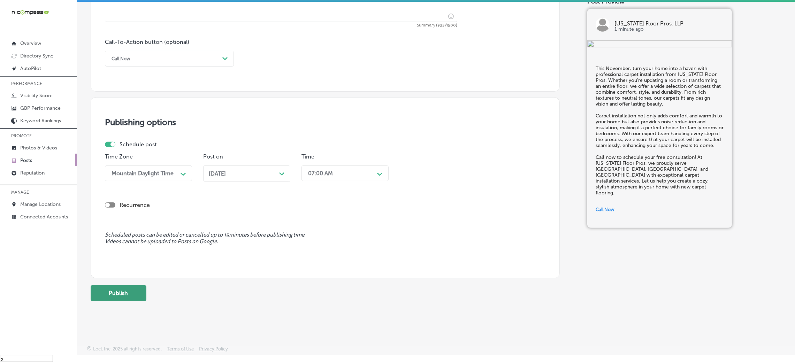
click at [126, 290] on button "Publish" at bounding box center [119, 293] width 56 height 16
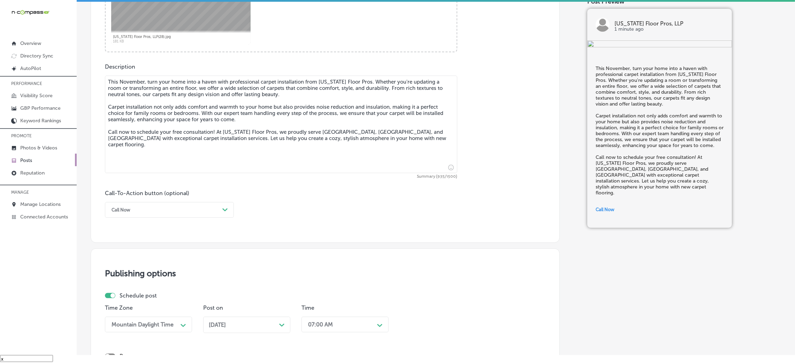
scroll to position [276, 0]
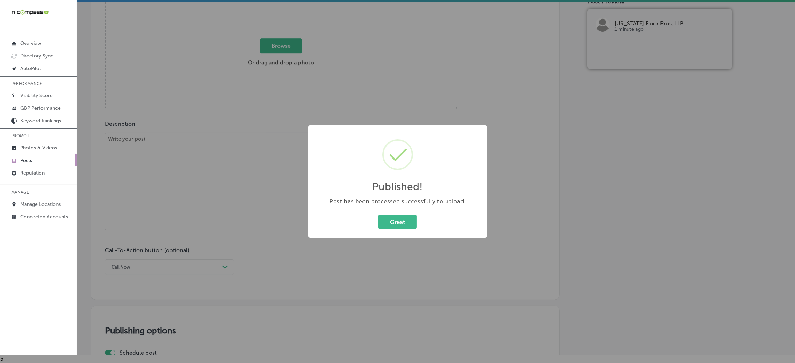
click at [397, 213] on div "Great Cancel" at bounding box center [397, 222] width 164 height 18
click at [383, 220] on button "Great" at bounding box center [397, 222] width 39 height 14
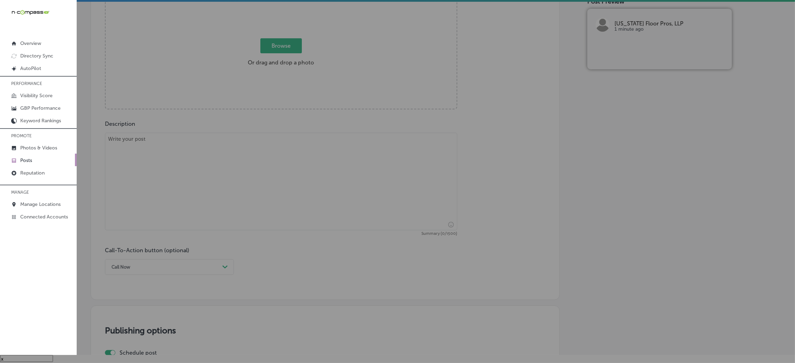
click at [267, 199] on textarea at bounding box center [281, 182] width 352 height 98
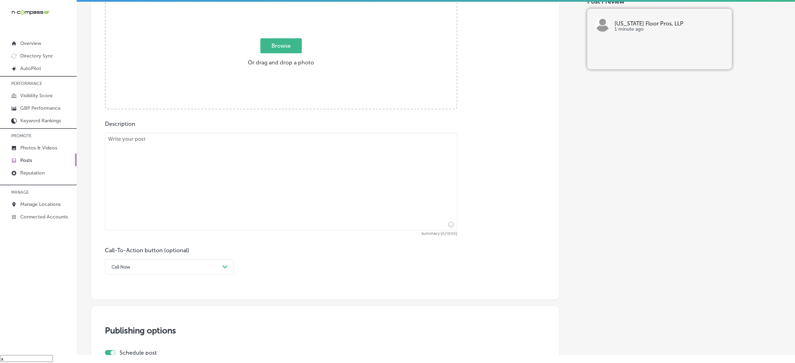
paste textarea "Looking for LVP flooring that’s easy to clean, pet-friendly, and waterproof? Ma…"
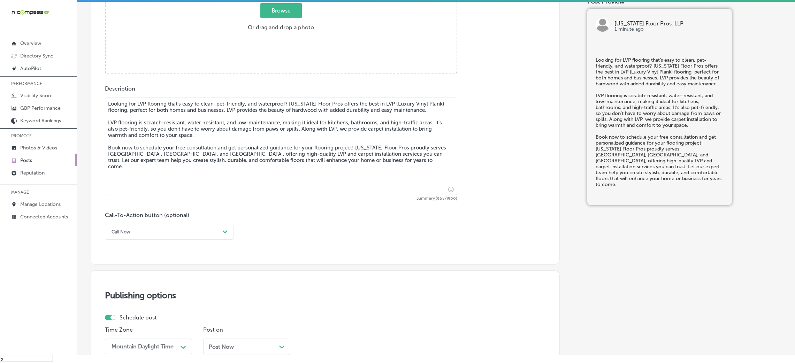
scroll to position [433, 0]
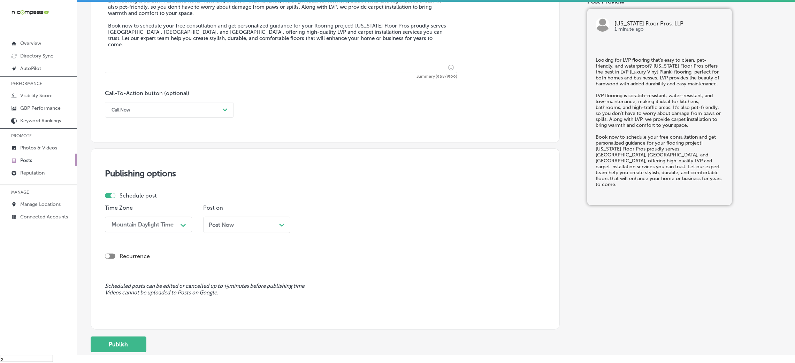
type textarea "Looking for LVP flooring that’s easy to clean, pet-friendly, and waterproof? Ma…"
click at [191, 111] on div "Call Now" at bounding box center [163, 110] width 111 height 11
click at [156, 207] on p "Time Zone" at bounding box center [148, 208] width 87 height 7
click at [156, 98] on div "Call-To-Action button (optional) Call Now Path Created with Sketch." at bounding box center [169, 104] width 129 height 28
click at [150, 106] on div "Call Now" at bounding box center [163, 110] width 111 height 11
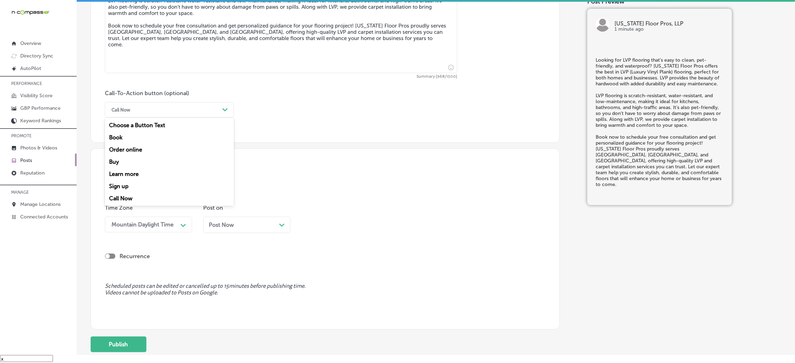
click at [122, 142] on div "Book" at bounding box center [169, 137] width 129 height 12
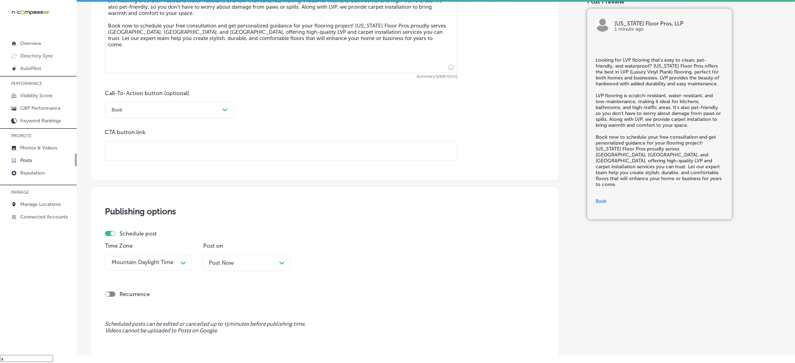
click at [193, 150] on input "text" at bounding box center [281, 150] width 352 height 19
paste input "https://marylandfloorpros.com/"
type input "https://marylandfloorpros.com/"
click at [372, 104] on div "Call-To-Action button (optional) Book Path Created with Sketch. CTA button link…" at bounding box center [325, 125] width 440 height 71
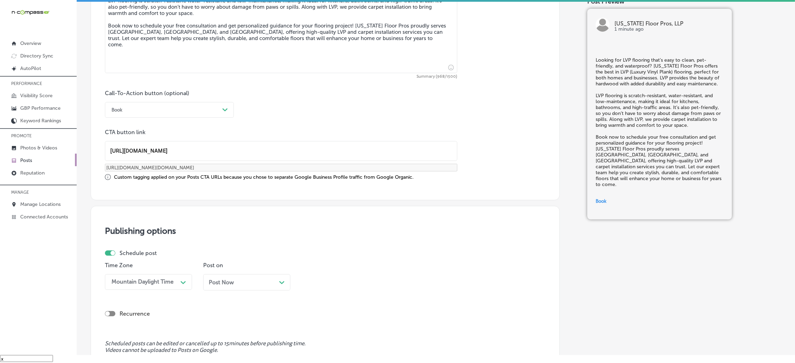
click at [256, 279] on div "Post Now Path Created with Sketch." at bounding box center [247, 282] width 76 height 7
click at [341, 279] on div "option 7:00 AM, selected. option 12:00 AM focused, 1 of 96. 96 results availabl…" at bounding box center [344, 282] width 87 height 16
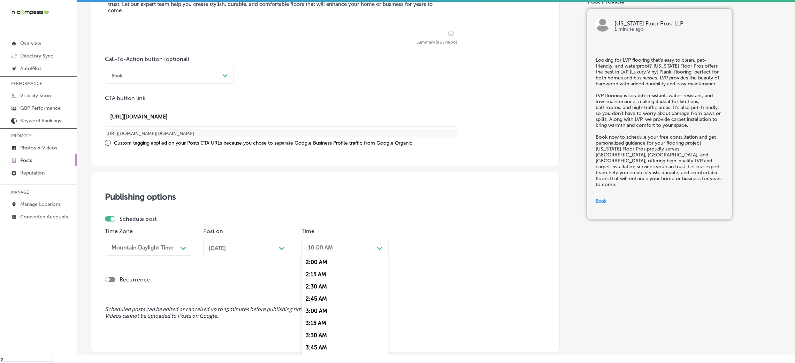
scroll to position [313, 0]
click at [321, 292] on div "7:00 AM" at bounding box center [344, 291] width 87 height 12
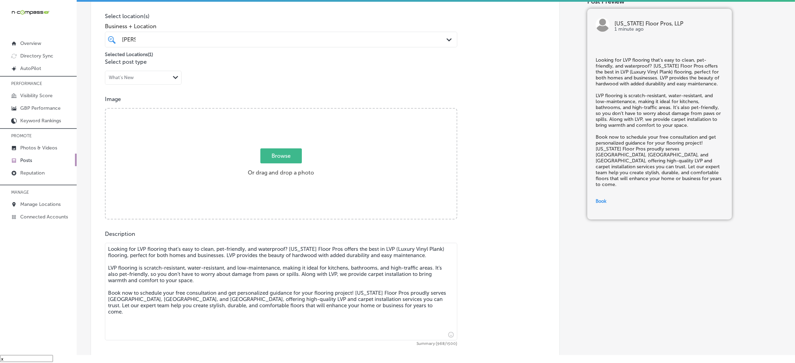
scroll to position [153, 0]
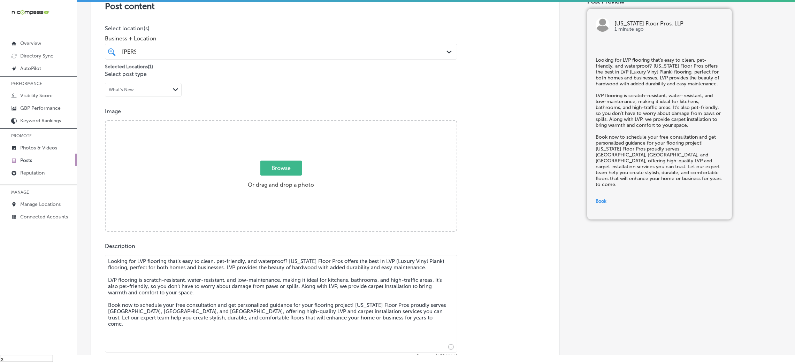
click at [316, 206] on div "Browse Or drag and drop a photo" at bounding box center [281, 176] width 351 height 111
click at [106, 121] on input "Browse Or drag and drop a photo" at bounding box center [281, 122] width 351 height 2
type input "C:\fakepath\Maryland Floor Pros, LLP(31).jpg"
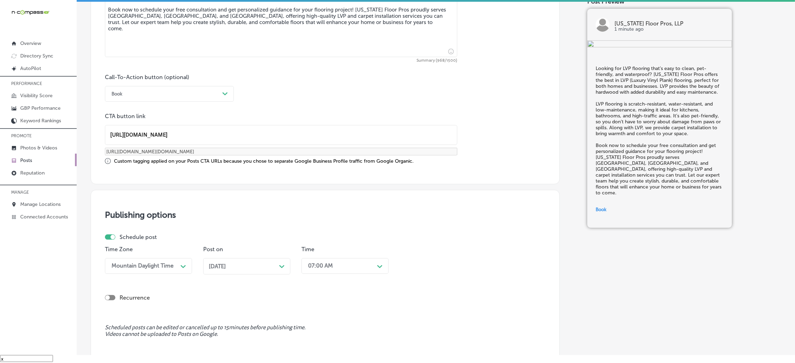
scroll to position [542, 0]
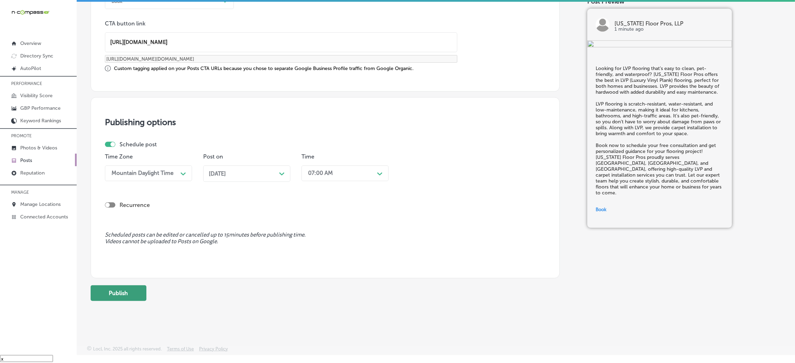
click at [131, 295] on button "Publish" at bounding box center [119, 293] width 56 height 16
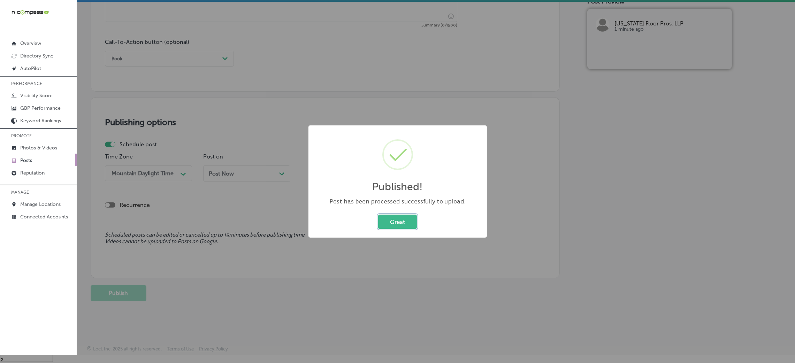
scroll to position [485, 0]
click at [396, 227] on button "Great" at bounding box center [397, 222] width 39 height 14
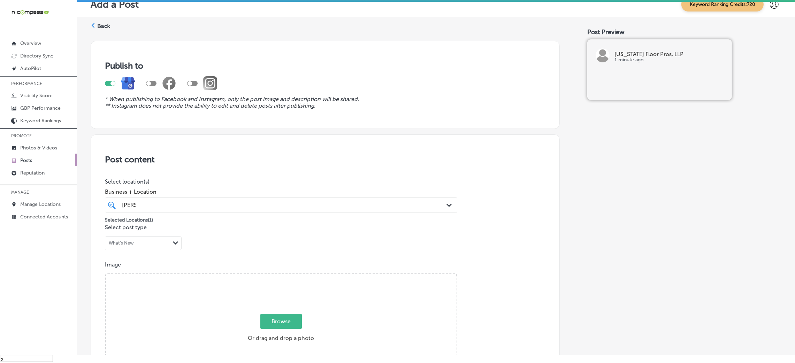
scroll to position [0, 0]
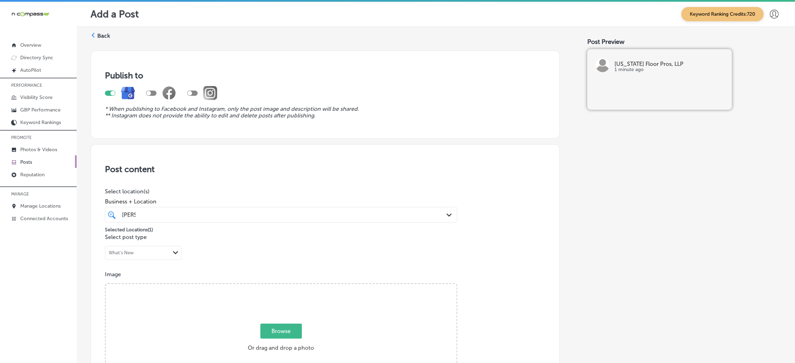
click at [97, 35] on label "Back" at bounding box center [103, 36] width 13 height 8
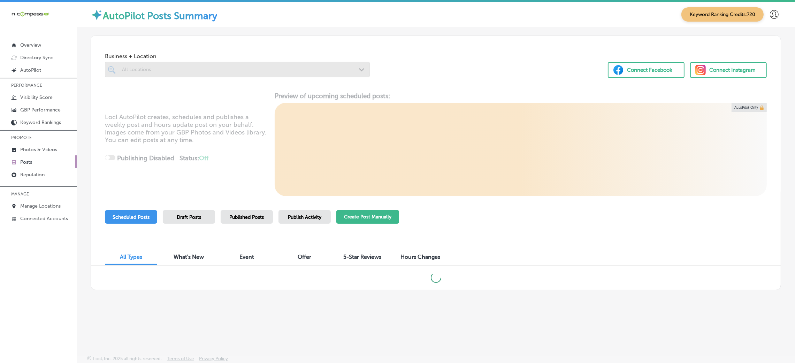
click at [381, 221] on button "Create Post Manually" at bounding box center [367, 217] width 63 height 14
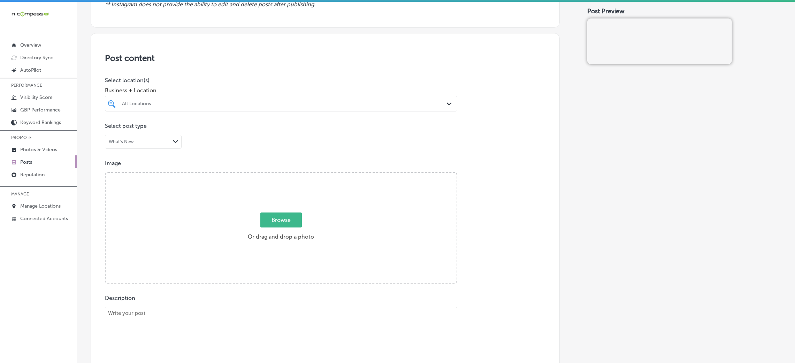
scroll to position [105, 0]
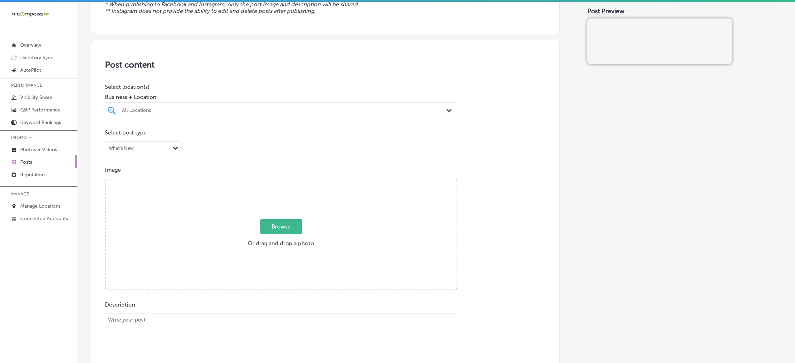
click at [226, 108] on div "All Locations" at bounding box center [284, 110] width 325 height 6
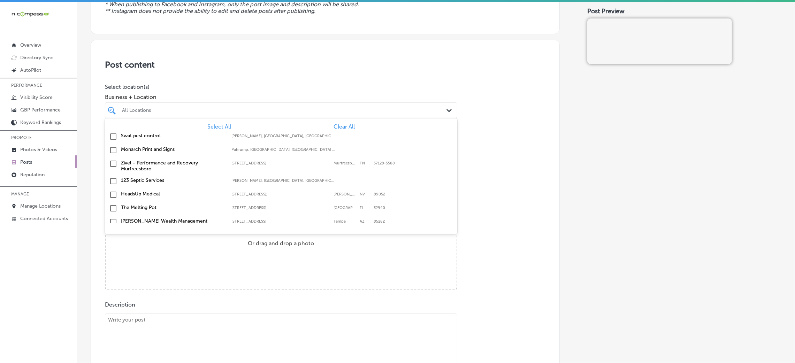
click at [333, 128] on span "Clear All" at bounding box center [343, 126] width 21 height 7
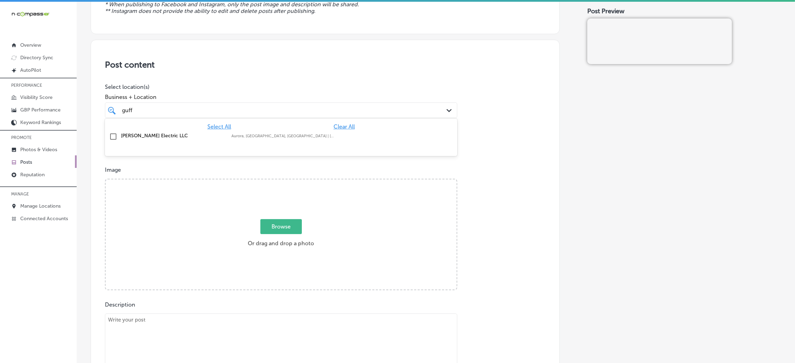
click at [328, 134] on div "Aurora, CO, USA | Denver, CO, USA | Park ..." at bounding box center [282, 136] width 103 height 5
type input "guff"
click at [521, 135] on p "Select post type" at bounding box center [325, 132] width 440 height 7
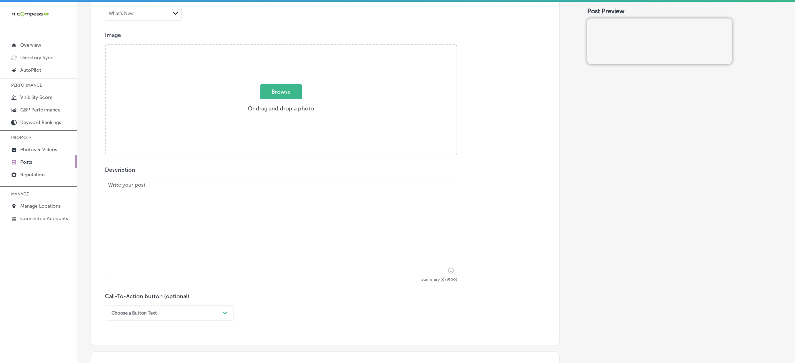
scroll to position [313, 0]
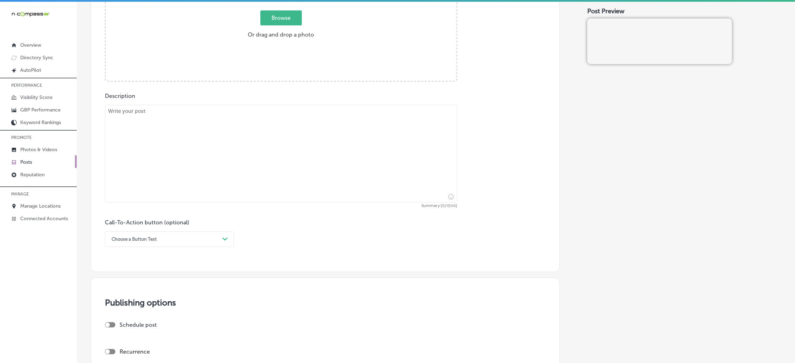
click at [257, 219] on div "Call-To-Action button (optional) Choose a Button Text Path Created with Sketch." at bounding box center [325, 233] width 440 height 28
click at [261, 188] on textarea at bounding box center [281, 154] width 352 height 98
paste textarea "As the weather cools down, it’s the perfect time to prepare your home for the w…"
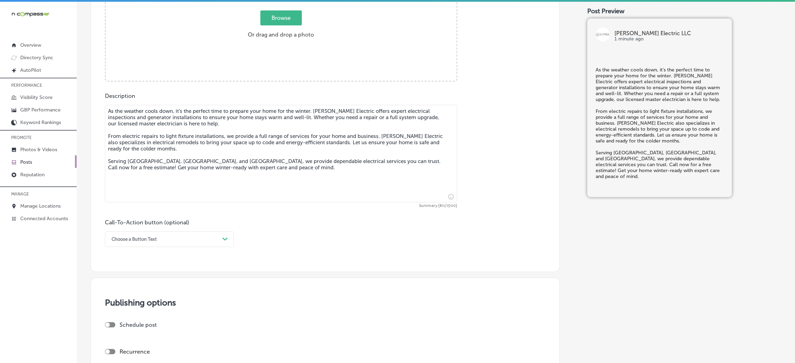
type textarea "As the weather cools down, it’s the perfect time to prepare your home for the w…"
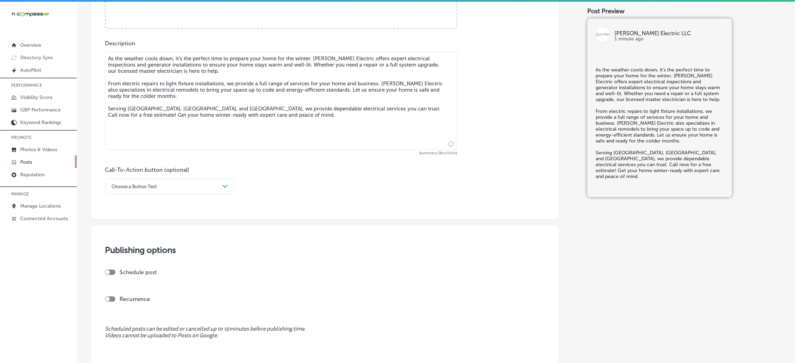
click at [137, 177] on div "Call-To-Action button (optional) Choose a Button Text Path Created with Sketch." at bounding box center [169, 181] width 129 height 28
click at [139, 183] on div "Choose a Button Text" at bounding box center [163, 186] width 111 height 11
click at [144, 276] on div "Call Now" at bounding box center [169, 275] width 129 height 12
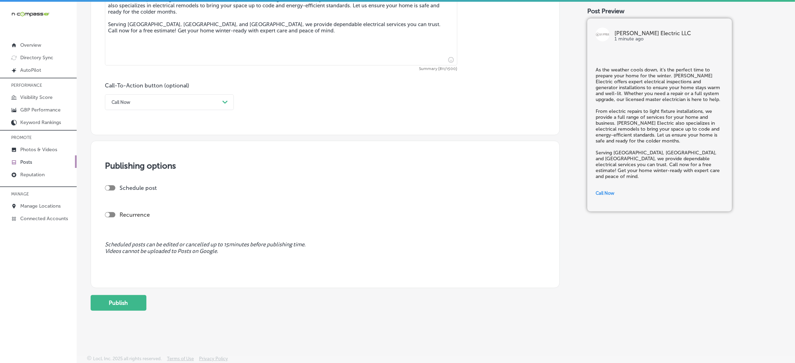
scroll to position [451, 0]
click at [109, 191] on div "Schedule post" at bounding box center [322, 191] width 435 height 12
click at [108, 187] on div at bounding box center [107, 188] width 5 height 5
checkbox input "true"
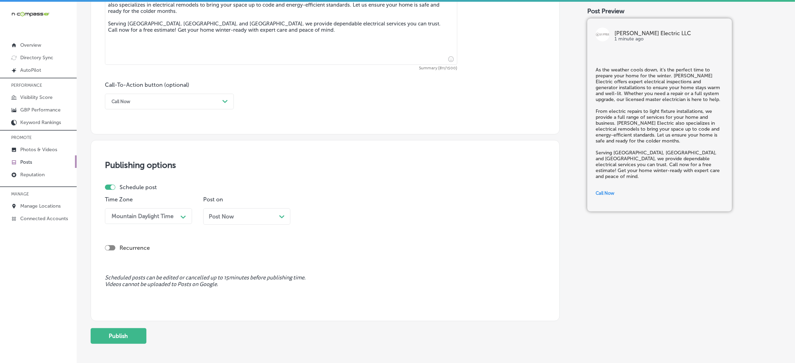
click at [173, 220] on div "Mountain Daylight Time" at bounding box center [142, 216] width 62 height 7
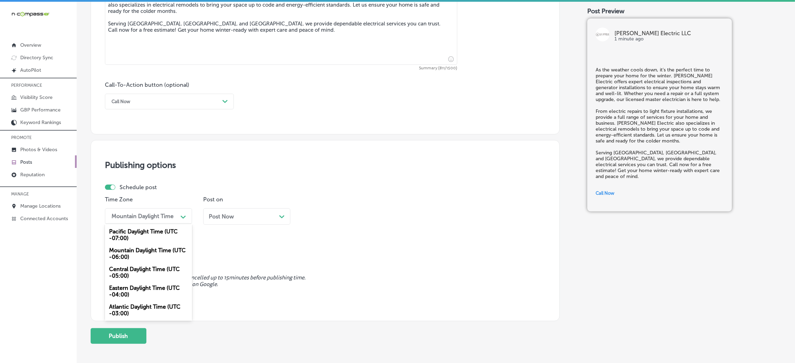
click at [181, 255] on div "Mountain Daylight Time (UTC -06:00)" at bounding box center [148, 253] width 87 height 19
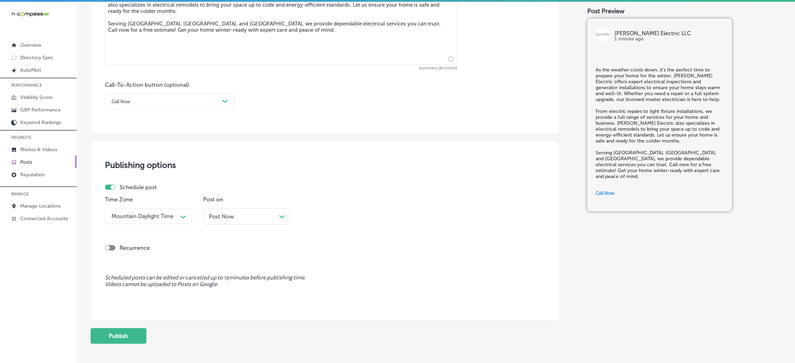
click at [231, 220] on span "Post Now" at bounding box center [221, 216] width 25 height 7
click at [341, 215] on div "10:00 AM" at bounding box center [340, 216] width 70 height 12
click at [323, 262] on div "7:00 AM" at bounding box center [344, 260] width 87 height 12
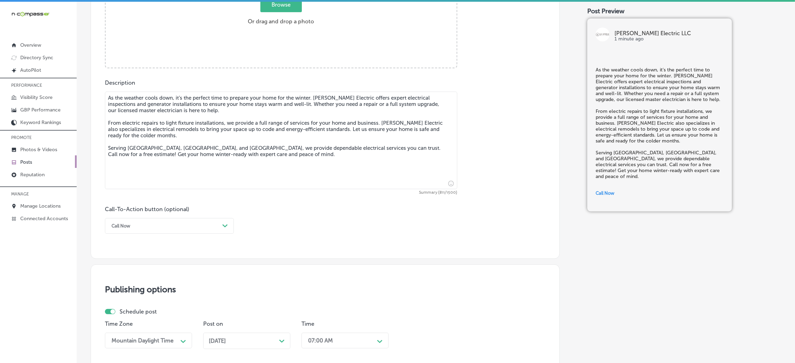
scroll to position [242, 0]
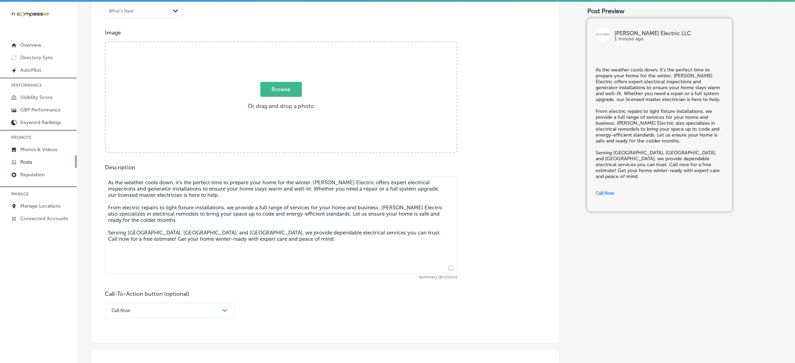
click at [252, 133] on div "Browse Or drag and drop a photo" at bounding box center [281, 97] width 351 height 111
click at [106, 42] on input "Browse Or drag and drop a photo" at bounding box center [281, 43] width 351 height 2
type input "C:\fakepath\Guffey Electric (5).jpg"
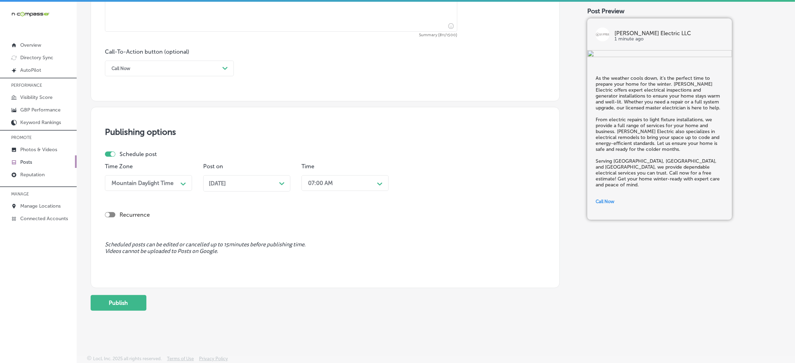
scroll to position [485, 0]
click at [124, 303] on button "Publish" at bounding box center [119, 303] width 56 height 16
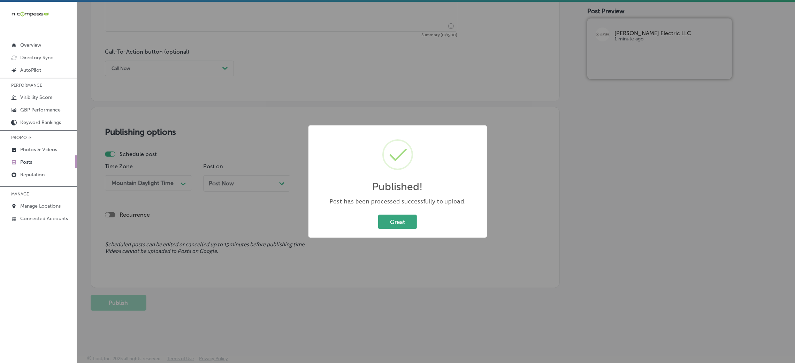
click at [413, 221] on button "Great" at bounding box center [397, 222] width 39 height 14
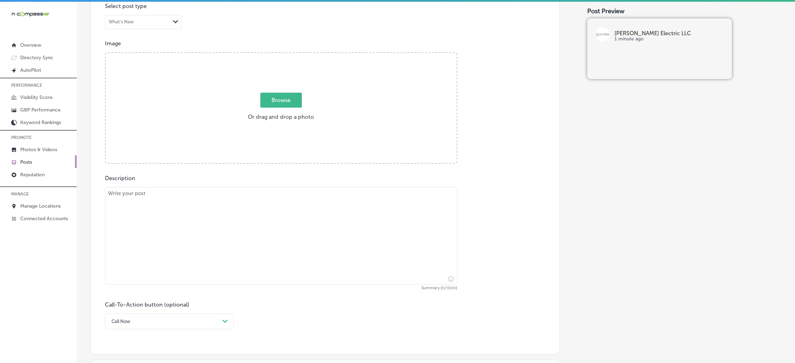
scroll to position [276, 0]
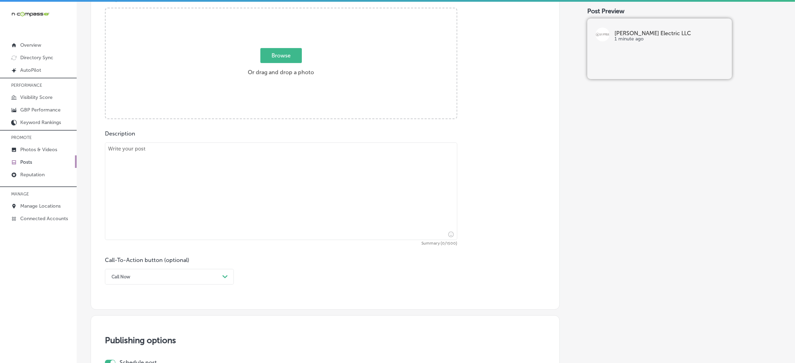
click at [226, 196] on textarea at bounding box center [281, 192] width 352 height 98
paste textarea "October is the perfect time for an electrical inspection to ensure everything i…"
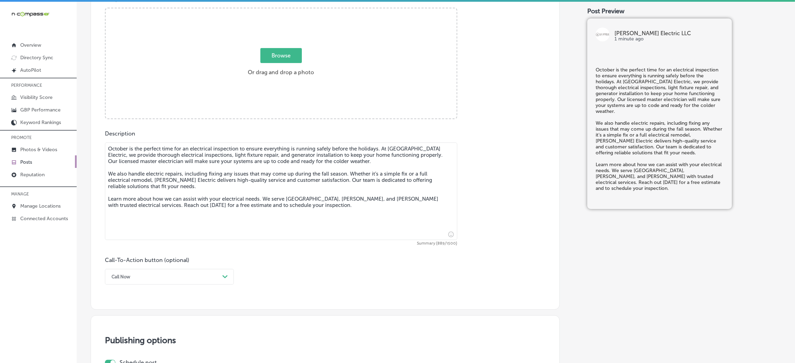
type textarea "October is the perfect time for an electrical inspection to ensure everything i…"
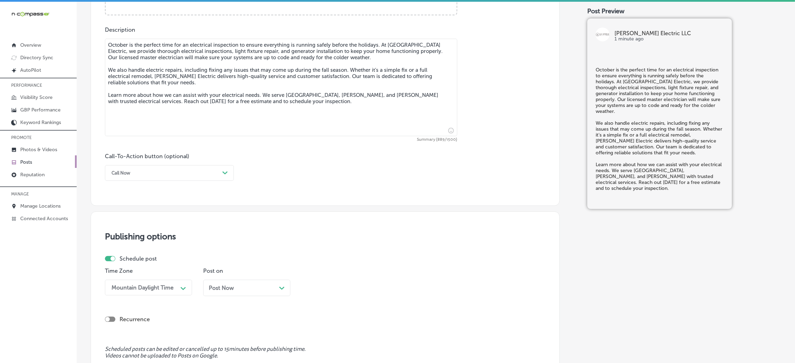
scroll to position [380, 0]
click at [127, 174] on div "Call Now" at bounding box center [120, 171] width 19 height 5
click at [145, 240] on div "Learn more" at bounding box center [169, 236] width 129 height 12
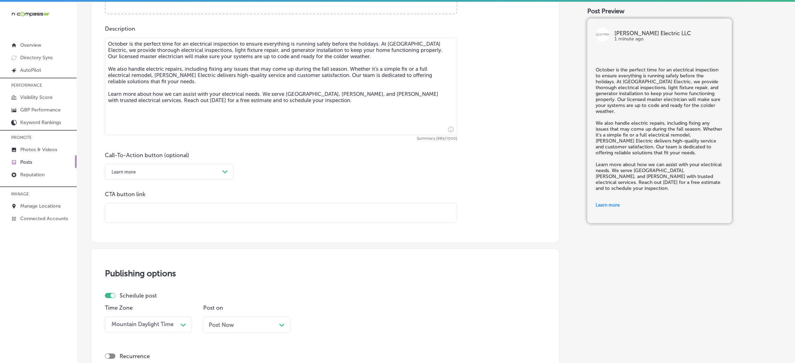
click at [152, 209] on input "text" at bounding box center [281, 212] width 352 height 19
paste input "https://www.facebook.com/p/Guffey-Electric-LLC-100064703509475/"
type input "https://www.facebook.com/p/Guffey-Electric-LLC-100064703509475/"
click at [290, 187] on div "Call-To-Action button (optional) Learn more Path Created with Sketch. CTA butto…" at bounding box center [325, 187] width 440 height 71
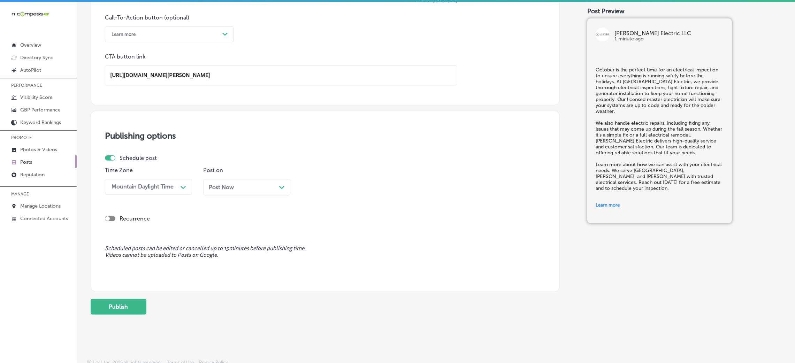
scroll to position [523, 0]
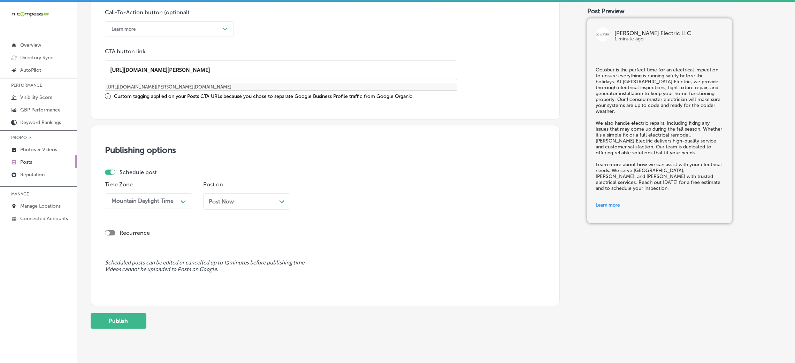
click at [247, 207] on div "Post Now Path Created with Sketch." at bounding box center [246, 201] width 87 height 16
click at [350, 194] on div "10:00 AM Path Created with Sketch." at bounding box center [344, 201] width 87 height 16
click at [323, 246] on div "7:00 AM" at bounding box center [344, 245] width 87 height 12
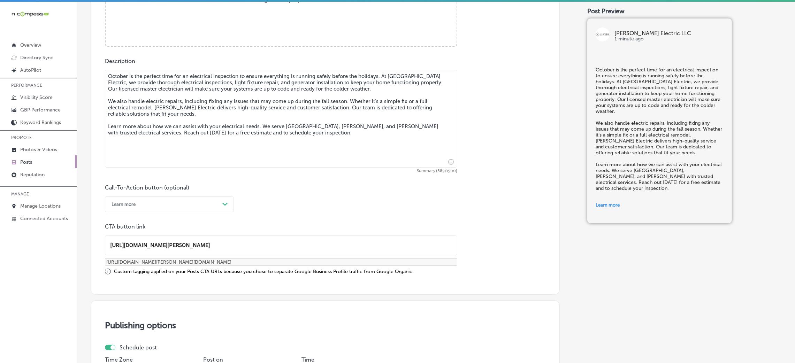
scroll to position [210, 0]
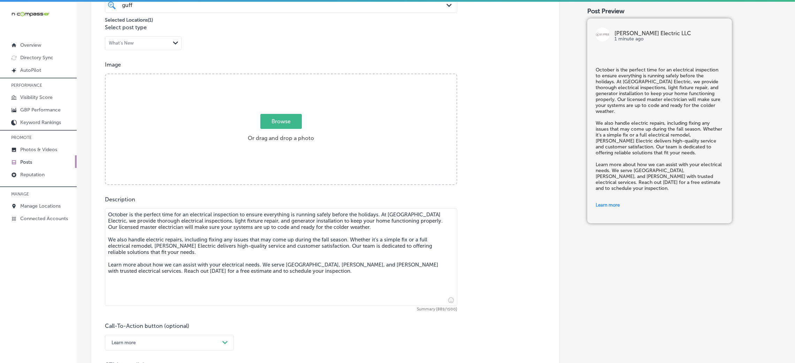
click at [250, 161] on div "Browse Or drag and drop a photo" at bounding box center [281, 129] width 351 height 111
click at [106, 74] on input "Browse Or drag and drop a photo" at bounding box center [281, 75] width 351 height 2
type input "C:\fakepath\Guffey Electric (2).jpg"
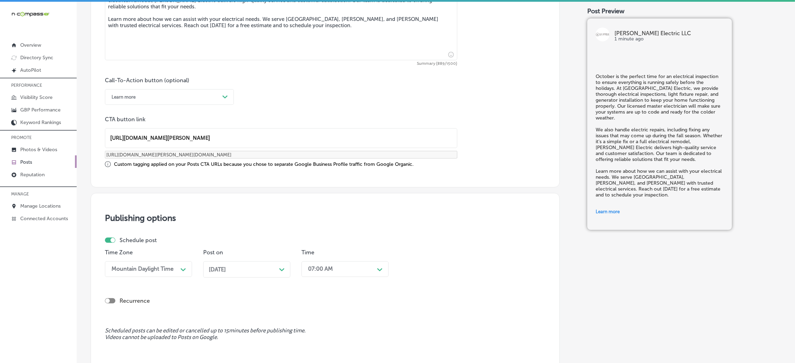
scroll to position [523, 0]
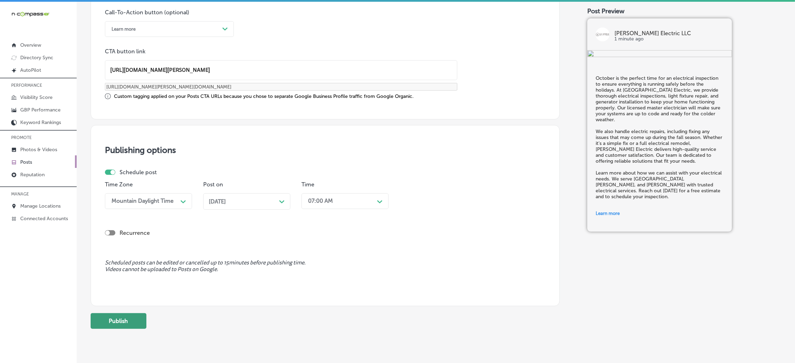
click at [108, 315] on button "Publish" at bounding box center [119, 321] width 56 height 16
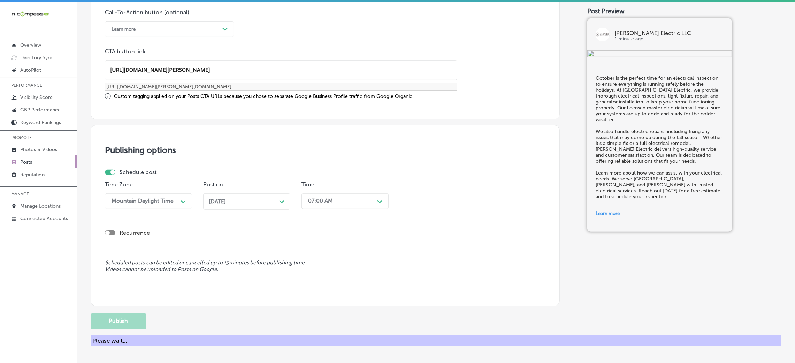
scroll to position [485, 0]
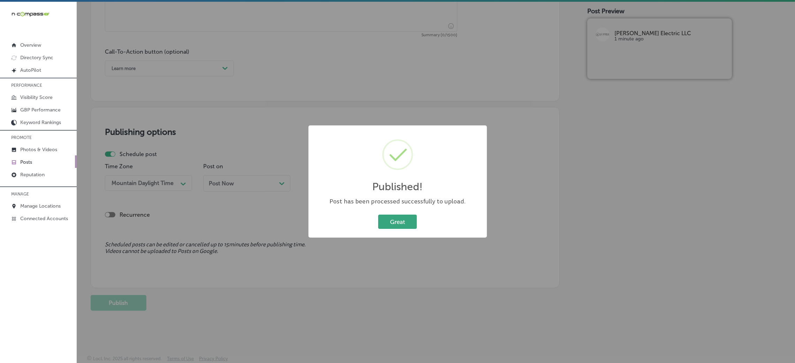
click at [391, 228] on button "Great" at bounding box center [397, 222] width 39 height 14
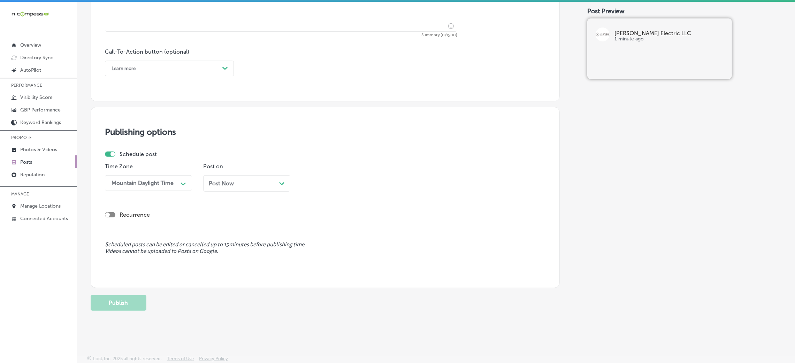
click at [252, 182] on div "Post Now Path Created with Sketch." at bounding box center [247, 183] width 76 height 7
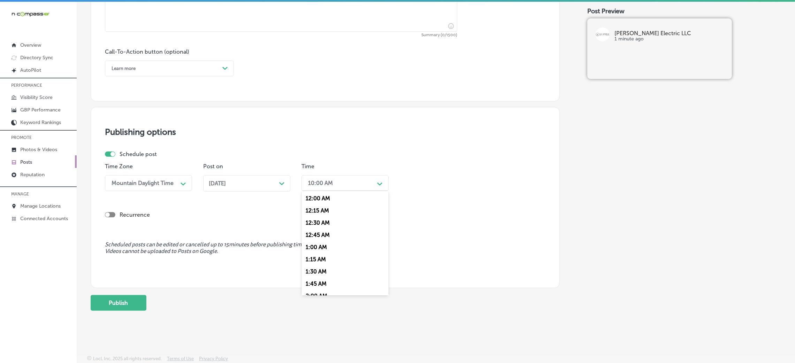
click at [315, 190] on div "10:00 AM Path Created with Sketch." at bounding box center [344, 183] width 87 height 16
click at [324, 228] on div "7:00 AM" at bounding box center [344, 227] width 87 height 12
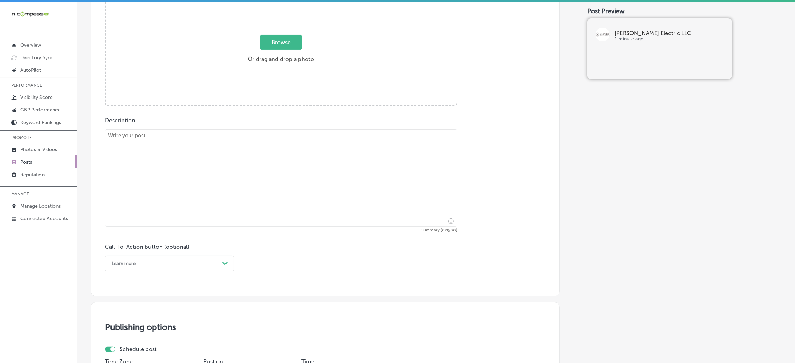
scroll to position [276, 0]
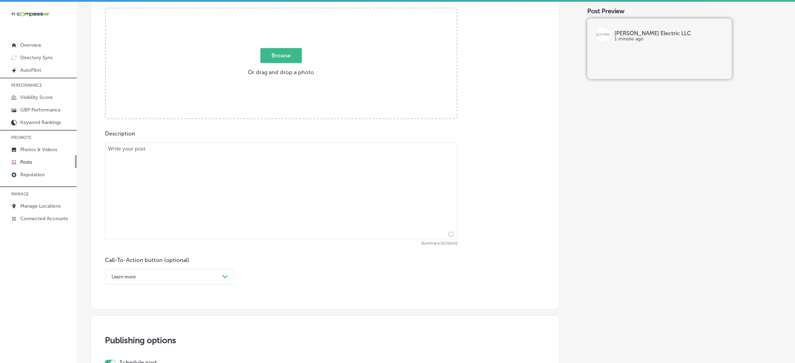
click at [264, 211] on textarea at bounding box center [281, 192] width 352 height 98
paste textarea "As you get your home ready for the colder months, don’t forget about your elect…"
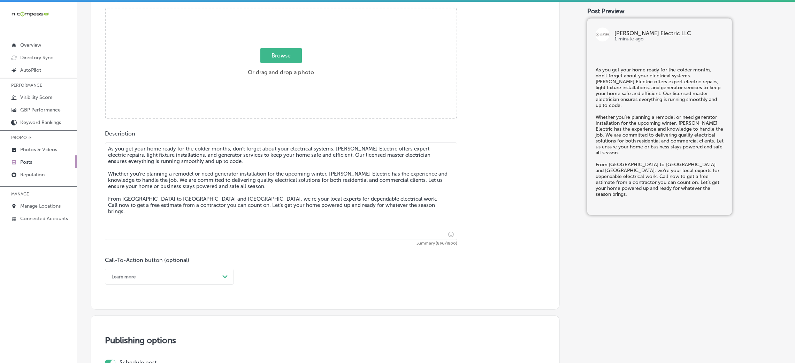
type textarea "As you get your home ready for the colder months, don’t forget about your elect…"
click at [166, 280] on div "option Learn more, selected. option Choose a Button Text focused, 1 of 7. 7 res…" at bounding box center [169, 277] width 129 height 16
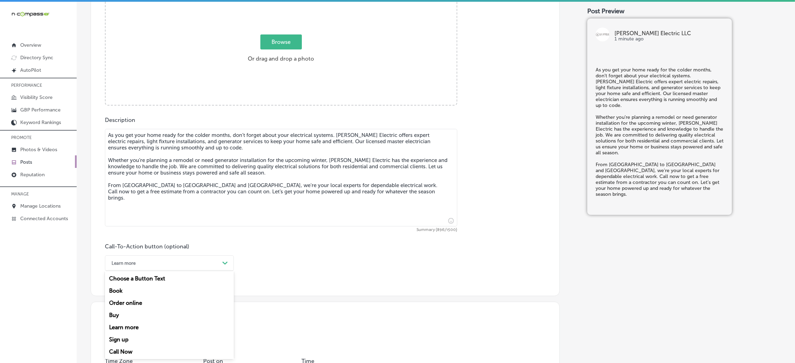
click at [159, 358] on div "Call Now" at bounding box center [169, 352] width 129 height 12
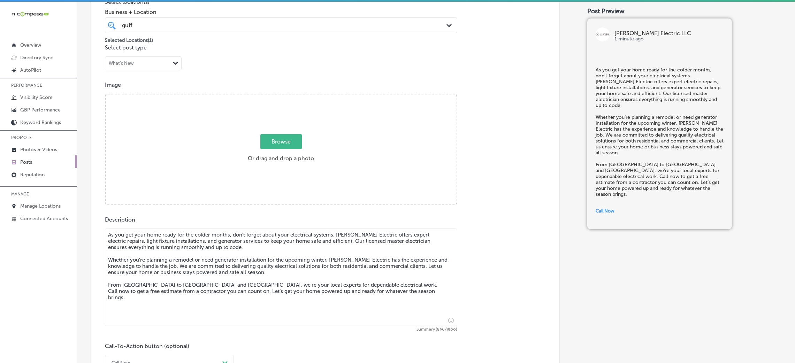
scroll to position [185, 0]
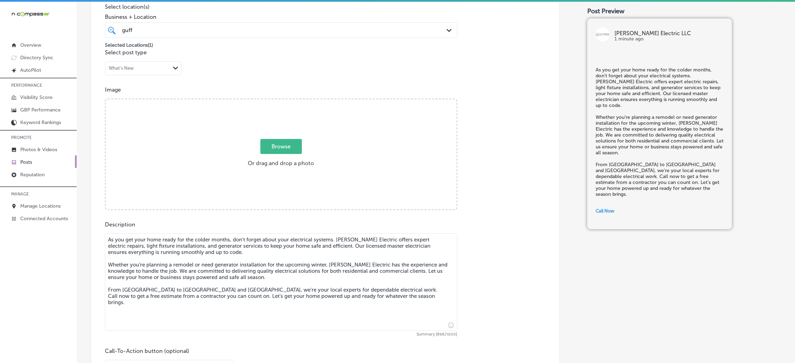
click at [344, 150] on div "Browse Or drag and drop a photo" at bounding box center [281, 154] width 351 height 111
click at [106, 99] on input "Browse Or drag and drop a photo" at bounding box center [281, 100] width 351 height 2
type input "C:\fakepath\Guffey Electric (4).jpg"
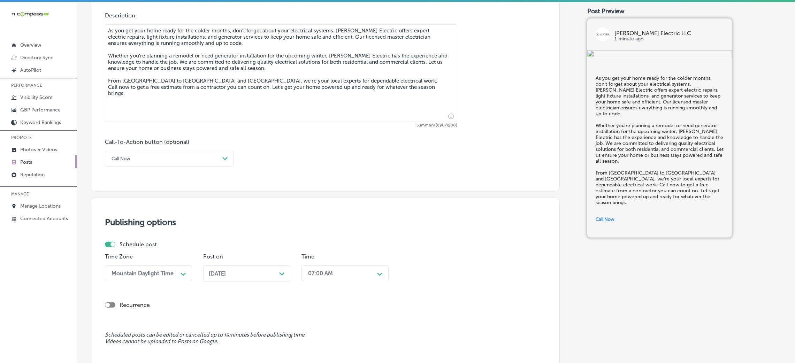
scroll to position [446, 0]
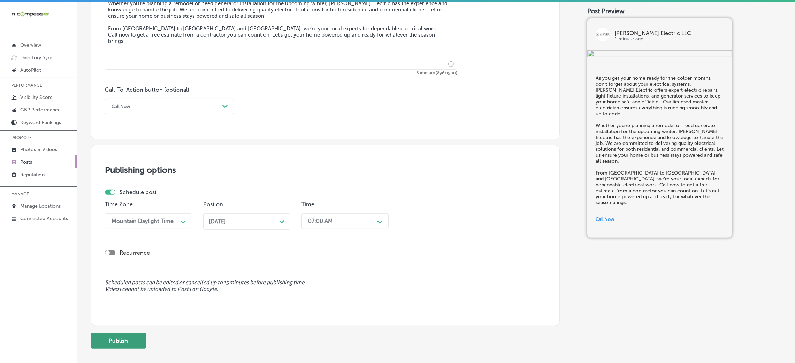
click at [124, 338] on button "Publish" at bounding box center [119, 341] width 56 height 16
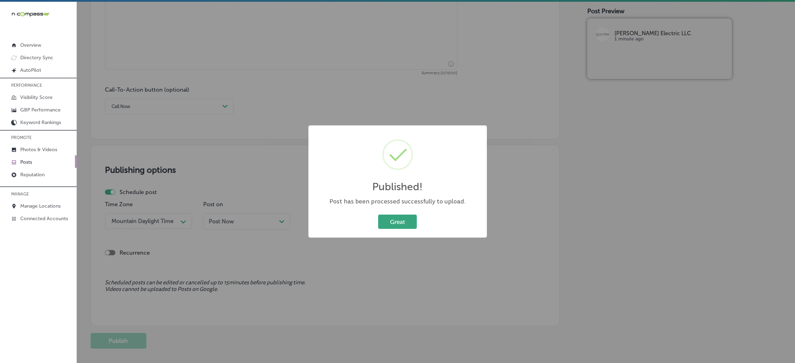
click at [396, 215] on button "Great" at bounding box center [397, 222] width 39 height 14
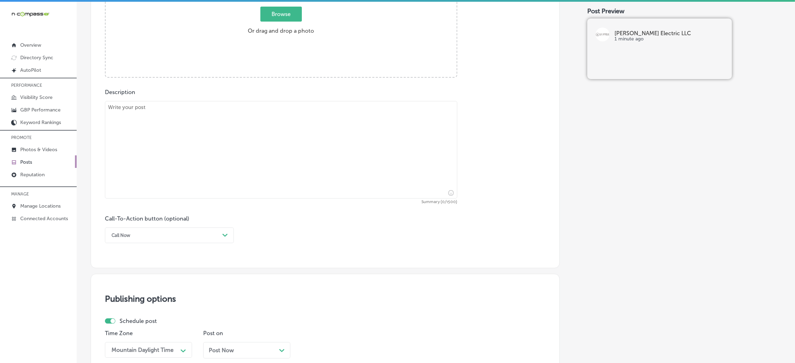
scroll to position [289, 0]
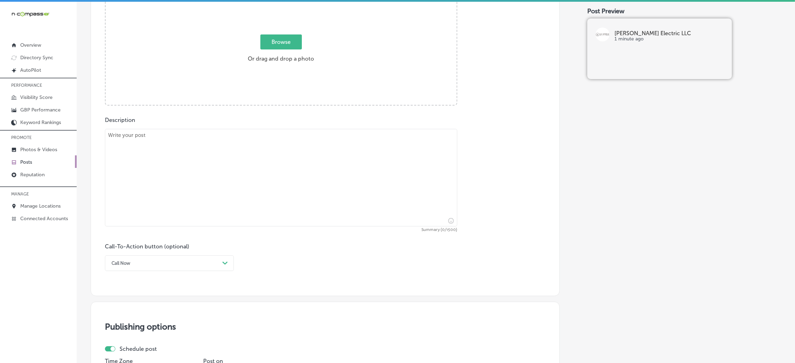
click at [221, 163] on textarea at bounding box center [281, 178] width 352 height 98
paste textarea "At Guffey Electric, we’re here to help with all your electrical needs this fall…"
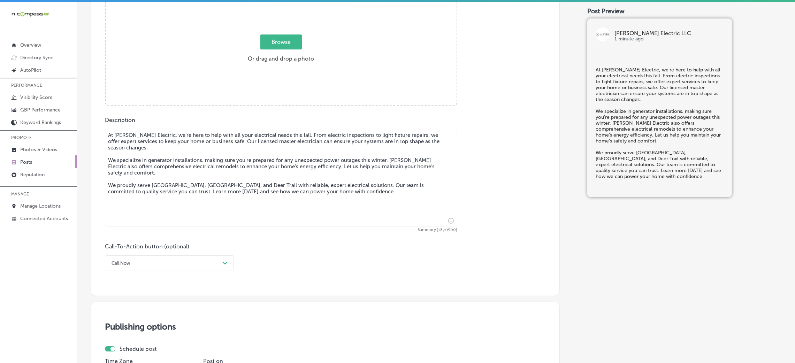
type textarea "At Guffey Electric, we’re here to help with all your electrical needs this fall…"
click at [170, 265] on div "Call Now" at bounding box center [163, 263] width 111 height 11
click at [126, 328] on div "Learn more" at bounding box center [169, 327] width 129 height 12
click at [149, 301] on input "text" at bounding box center [281, 304] width 352 height 19
paste input "https://www.facebook.com/p/Guffey-Electric-LLC-100064703509475/"
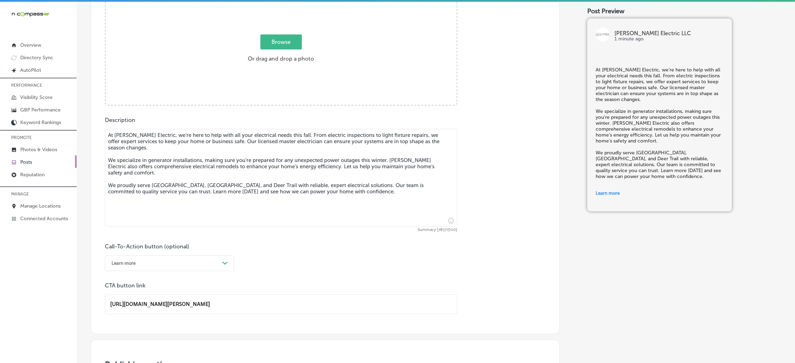
type input "https://www.facebook.com/p/Guffey-Electric-LLC-100064703509475/"
click at [322, 284] on p "CTA button link" at bounding box center [281, 285] width 352 height 7
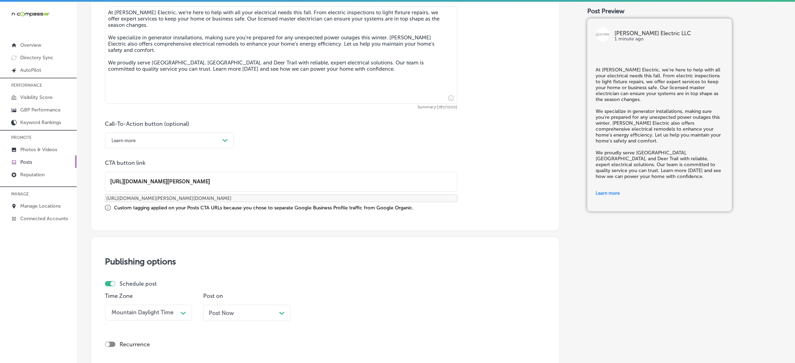
scroll to position [498, 0]
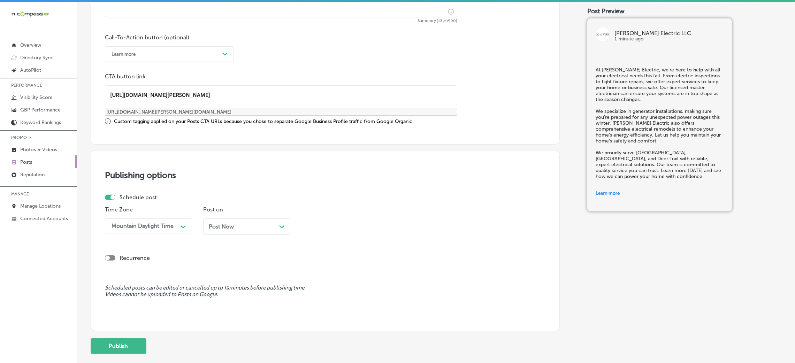
click at [228, 228] on span "Post Now" at bounding box center [221, 226] width 25 height 7
click at [340, 232] on div "10:00 AM" at bounding box center [340, 226] width 70 height 12
click at [313, 270] on div "7:00 AM" at bounding box center [344, 270] width 87 height 12
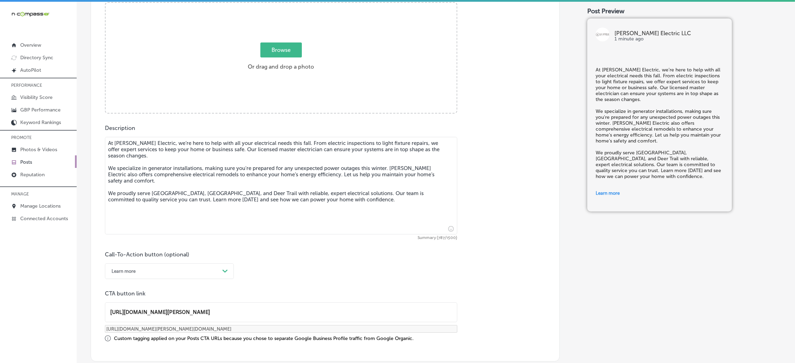
scroll to position [132, 0]
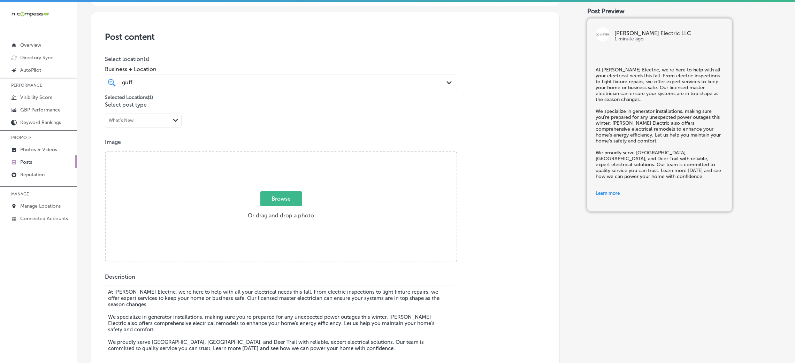
click at [283, 209] on label "Browse Or drag and drop a photo" at bounding box center [281, 207] width 72 height 31
click at [283, 154] on input "Browse Or drag and drop a photo" at bounding box center [281, 153] width 351 height 2
type input "C:\fakepath\Guffey Electric (1).jpg"
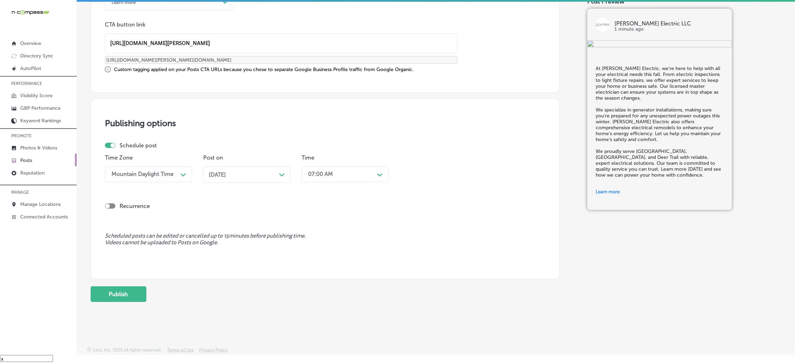
scroll to position [542, 0]
click at [129, 288] on button "Publish" at bounding box center [119, 293] width 56 height 16
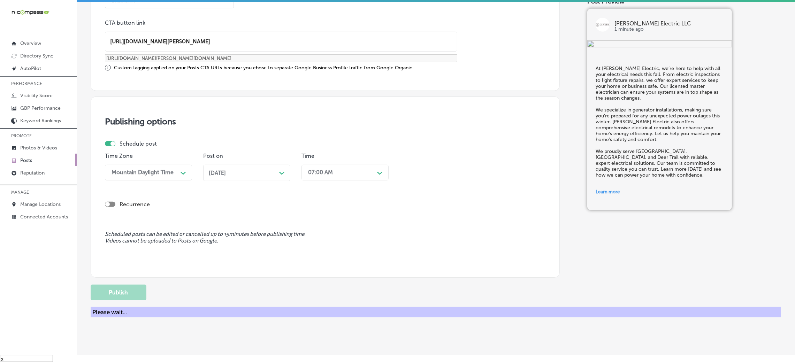
scroll to position [438, 0]
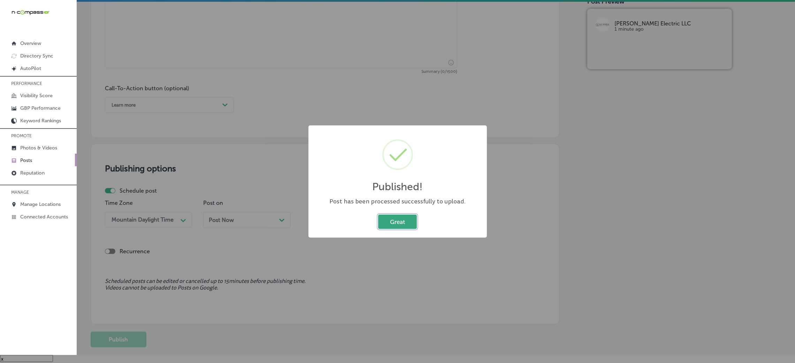
click at [387, 223] on button "Great" at bounding box center [397, 222] width 39 height 14
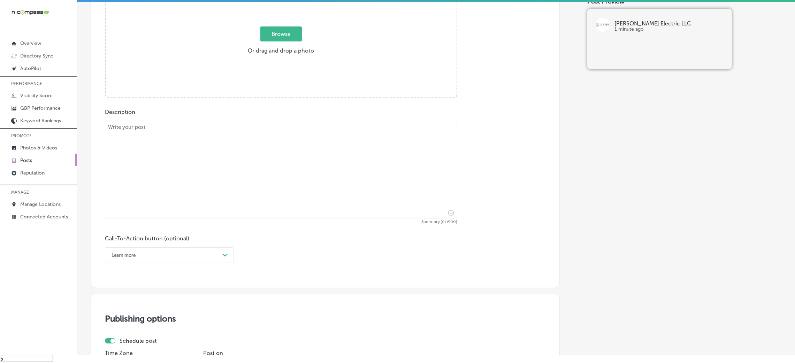
scroll to position [281, 0]
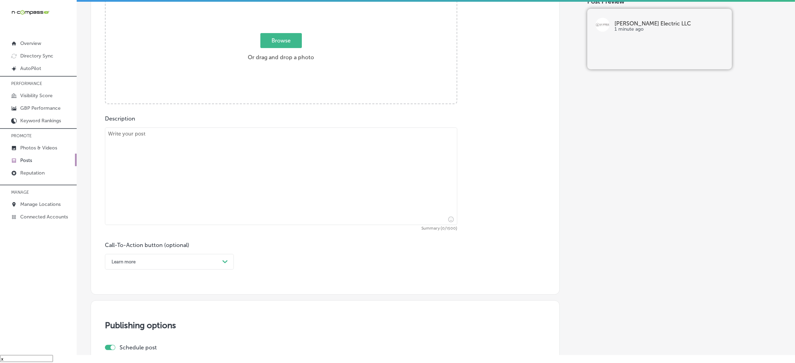
click at [173, 167] on textarea at bounding box center [281, 177] width 352 height 98
paste textarea "As the temperatures drop, it’s the perfect time to ensure your electrical syste…"
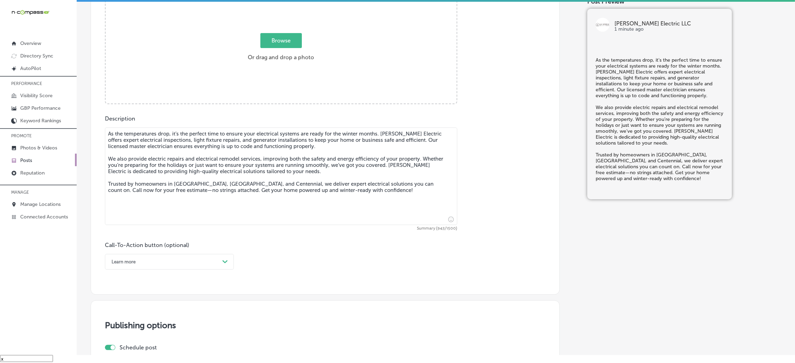
type textarea "As the temperatures drop, it’s the perfect time to ensure your electrical syste…"
click at [153, 260] on div "Learn more" at bounding box center [163, 261] width 111 height 11
click at [127, 352] on div "Call Now" at bounding box center [169, 350] width 129 height 12
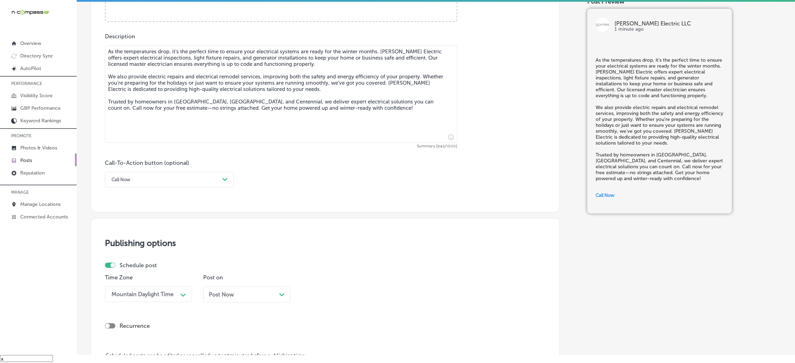
scroll to position [438, 0]
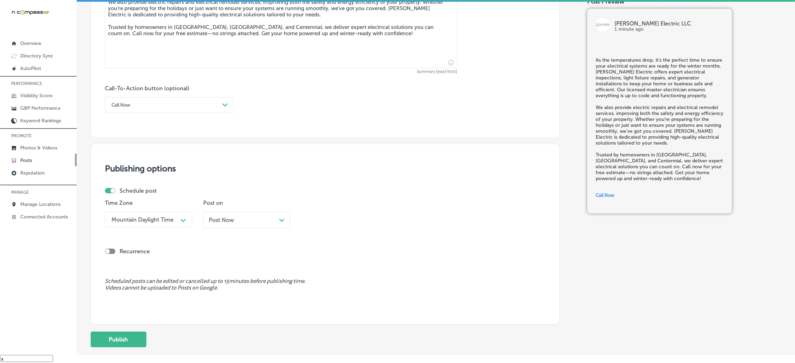
click at [243, 220] on div "Post Now Path Created with Sketch." at bounding box center [247, 220] width 76 height 7
click at [321, 224] on div "10:00 AM" at bounding box center [340, 220] width 70 height 12
click at [336, 318] on div "7:00 AM" at bounding box center [344, 315] width 87 height 12
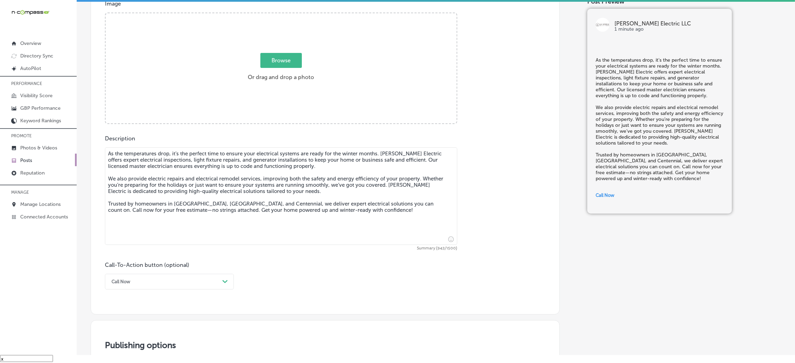
click at [347, 46] on div "Browse Or drag and drop a photo" at bounding box center [281, 68] width 351 height 111
click at [106, 13] on input "Browse Or drag and drop a photo" at bounding box center [281, 14] width 351 height 2
type input "C:\fakepath\Guffey Electric (3).jpg"
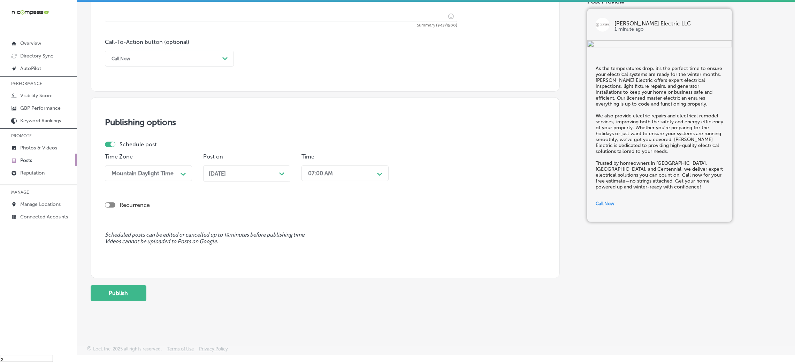
scroll to position [485, 0]
click at [133, 290] on button "Publish" at bounding box center [119, 293] width 56 height 16
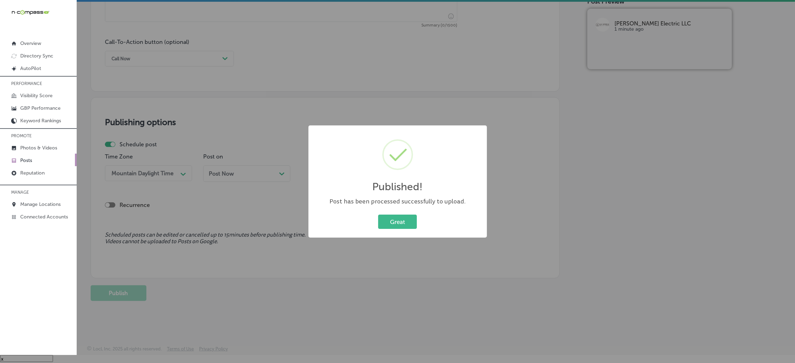
click at [418, 215] on div "Great Cancel" at bounding box center [397, 222] width 164 height 18
click at [415, 219] on button "Great" at bounding box center [397, 222] width 39 height 14
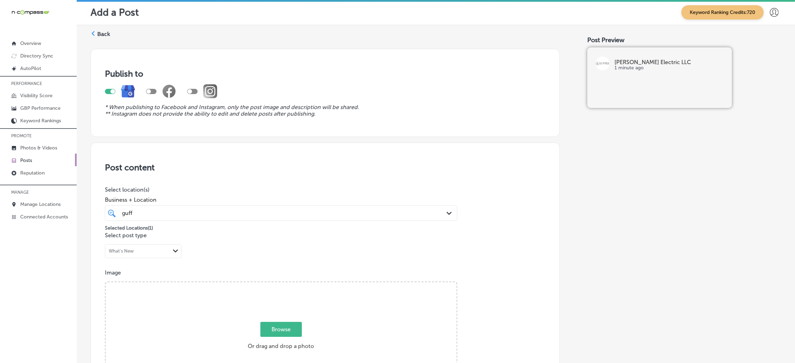
scroll to position [0, 0]
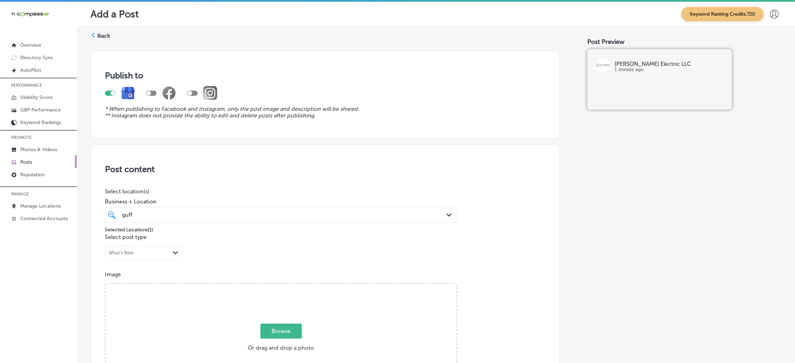
click at [101, 35] on label "Back" at bounding box center [103, 36] width 13 height 8
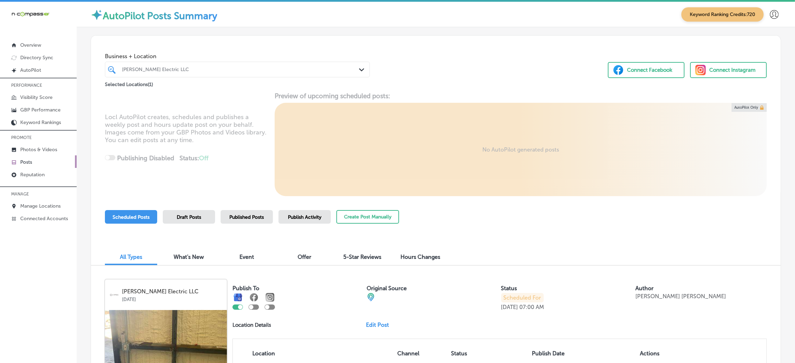
click at [367, 227] on div "Create Post Manually" at bounding box center [367, 220] width 63 height 21
click at [367, 221] on button "Create Post Manually" at bounding box center [367, 217] width 63 height 14
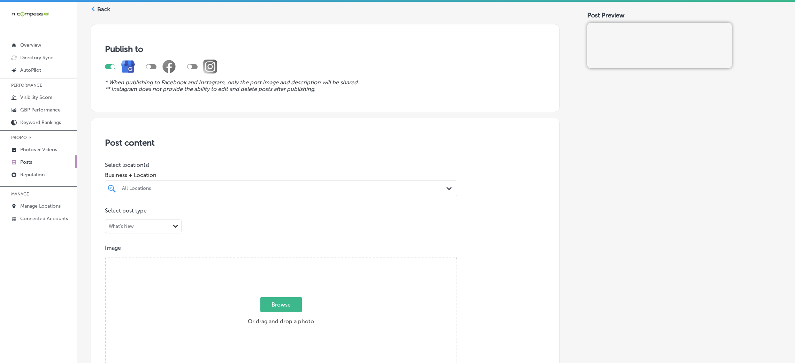
scroll to position [52, 0]
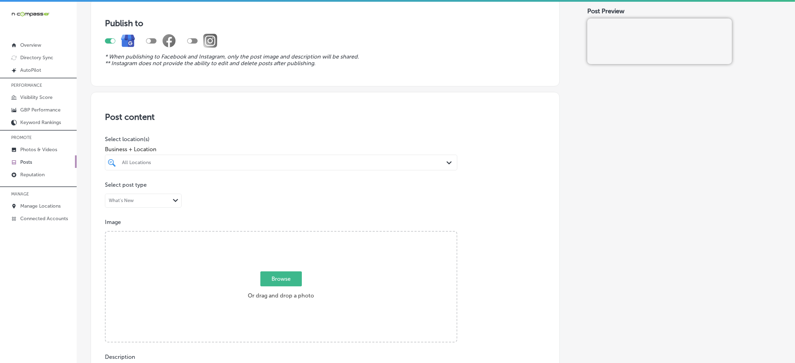
click at [404, 162] on div "All Locations" at bounding box center [284, 163] width 325 height 6
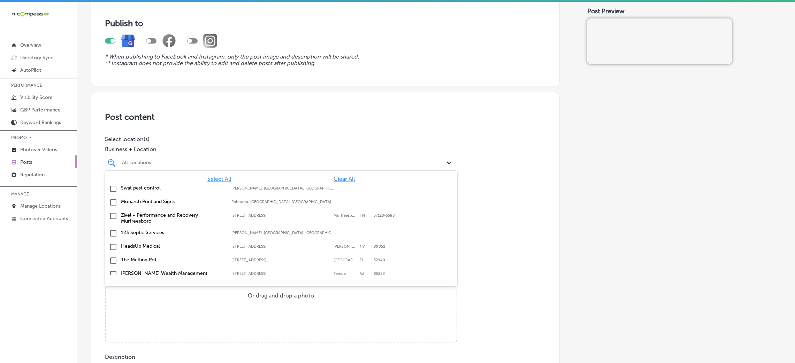
click at [395, 163] on div "All Locations" at bounding box center [284, 163] width 325 height 6
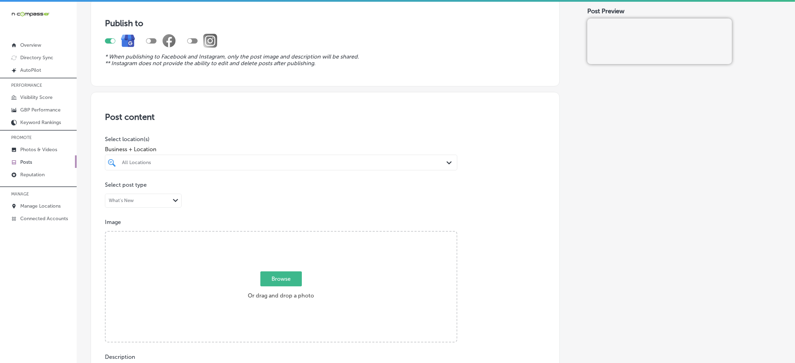
click at [361, 158] on div at bounding box center [264, 162] width 287 height 9
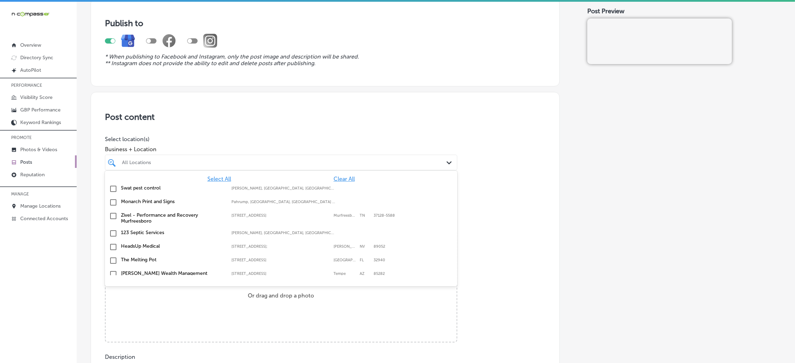
click at [338, 184] on div "Swat pest control Gilliam, LA, USA | Hosston, LA, USA | Ea ..." at bounding box center [281, 189] width 347 height 11
click at [334, 180] on span "Clear All" at bounding box center [343, 179] width 21 height 7
type input "e"
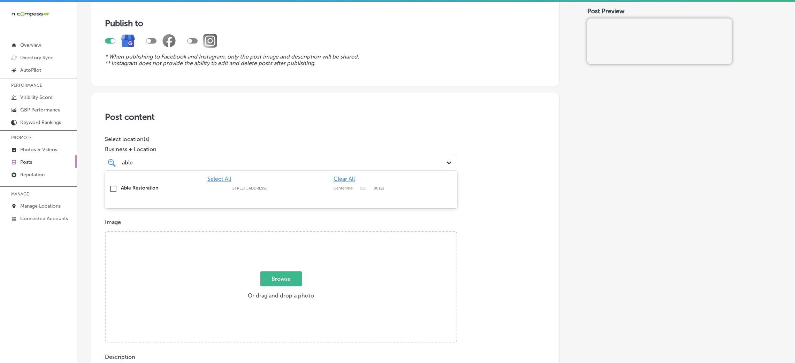
click at [341, 188] on label "Centennial" at bounding box center [344, 188] width 23 height 5
type input "able"
click at [541, 169] on div "Post content Select location(s) Business + Location able able Path Created with…" at bounding box center [325, 312] width 469 height 441
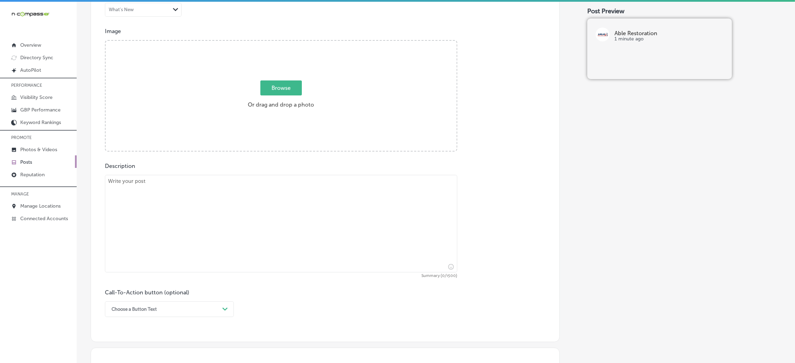
scroll to position [261, 0]
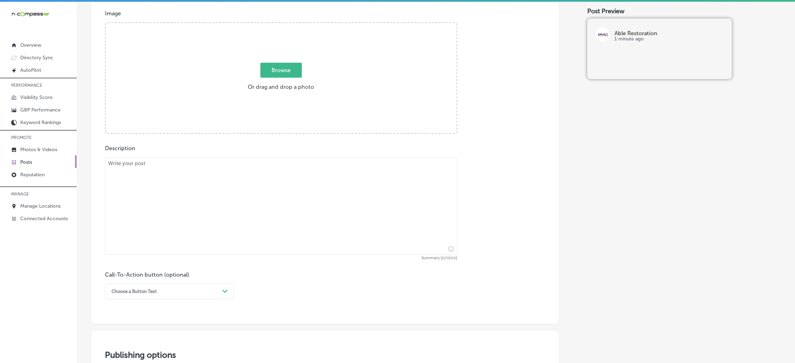
click at [209, 243] on textarea at bounding box center [281, 206] width 352 height 98
paste textarea "Water damage can occur unexpectedly, leaving your property in disarray. Able Re…"
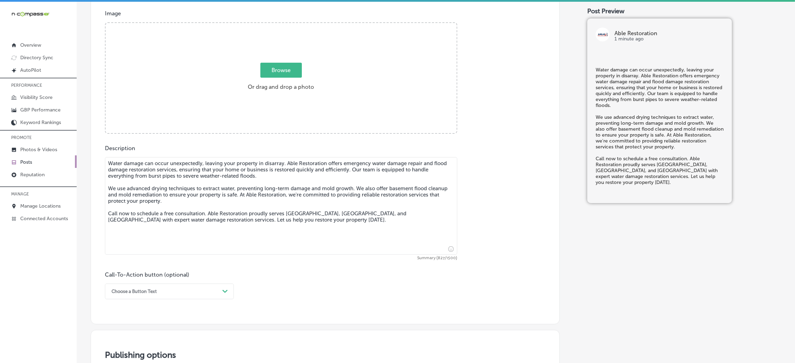
type textarea "Water damage can occur unexpectedly, leaving your property in disarray. Able Re…"
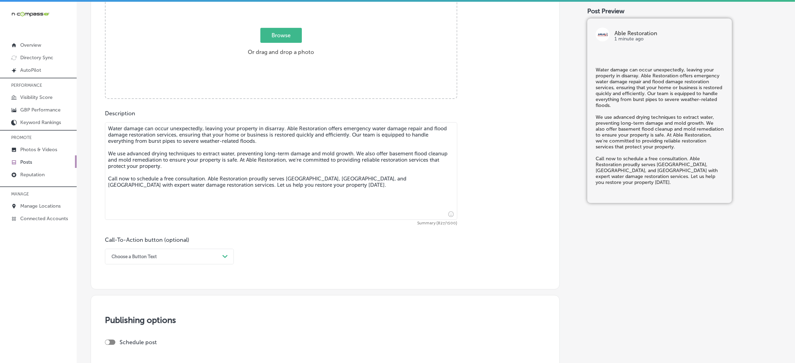
scroll to position [366, 0]
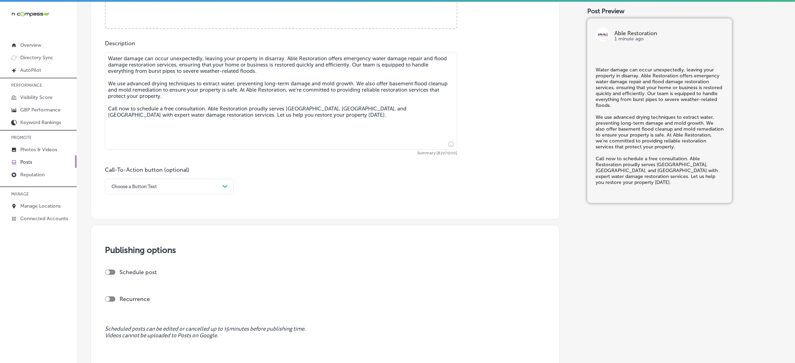
click at [162, 190] on div "Choose a Button Text" at bounding box center [163, 186] width 111 height 11
click at [153, 277] on div "Call Now" at bounding box center [169, 275] width 129 height 12
click at [110, 275] on div at bounding box center [107, 272] width 5 height 5
checkbox input "true"
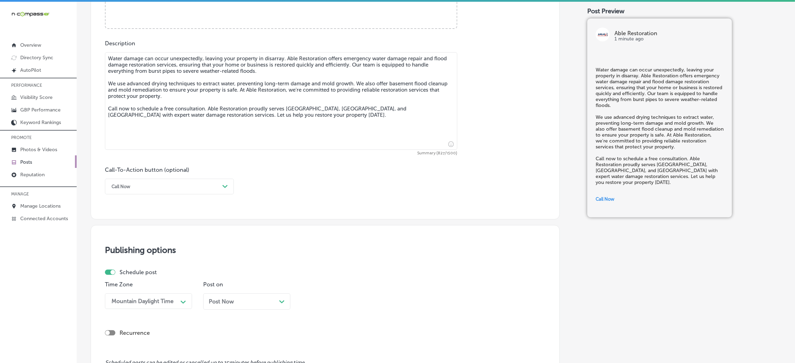
click at [224, 302] on span "Post Now" at bounding box center [221, 301] width 25 height 7
click at [361, 309] on div "10:15 AM Path Created with Sketch." at bounding box center [344, 301] width 87 height 16
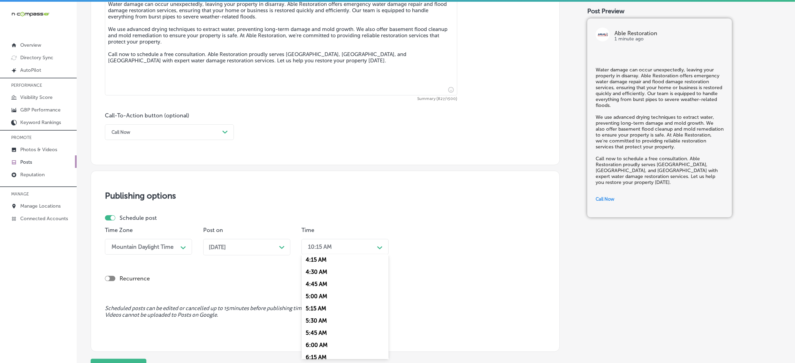
scroll to position [261, 0]
click at [314, 346] on div "7:00 AM" at bounding box center [344, 343] width 87 height 12
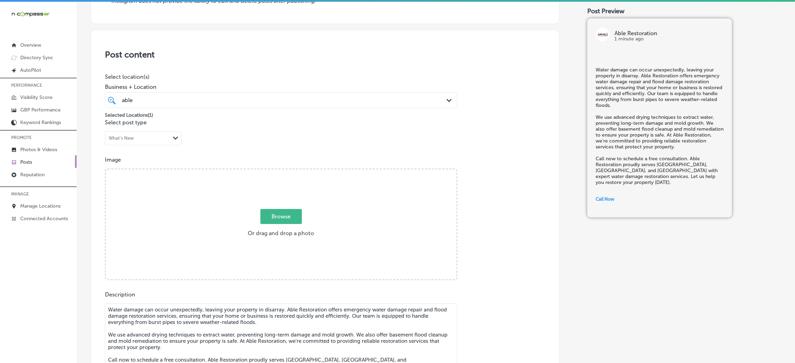
scroll to position [54, 0]
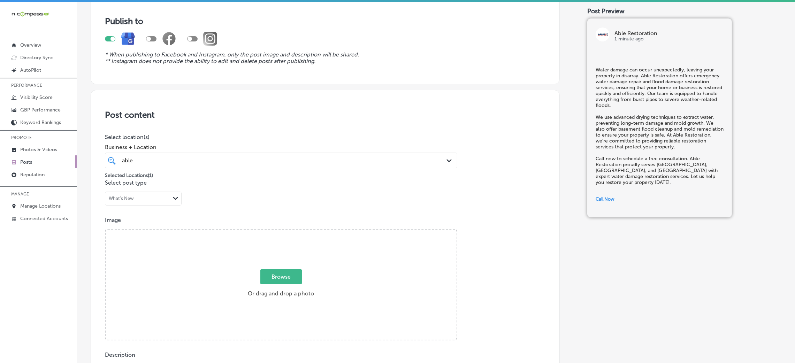
click at [299, 239] on div "Browse Or drag and drop a photo" at bounding box center [281, 285] width 351 height 111
click at [106, 230] on input "Browse Or drag and drop a photo" at bounding box center [281, 231] width 351 height 2
type input "C:\fakepath\Able Restoration.jpg"
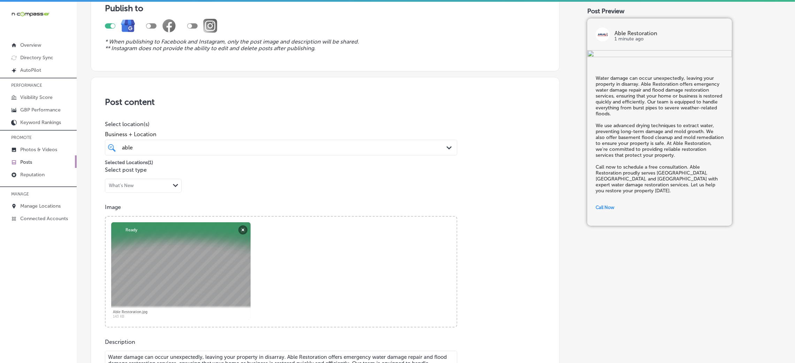
scroll to position [67, 0]
click at [279, 153] on div "able able" at bounding box center [280, 148] width 325 height 11
click at [459, 98] on h3 "Post content" at bounding box center [325, 103] width 440 height 10
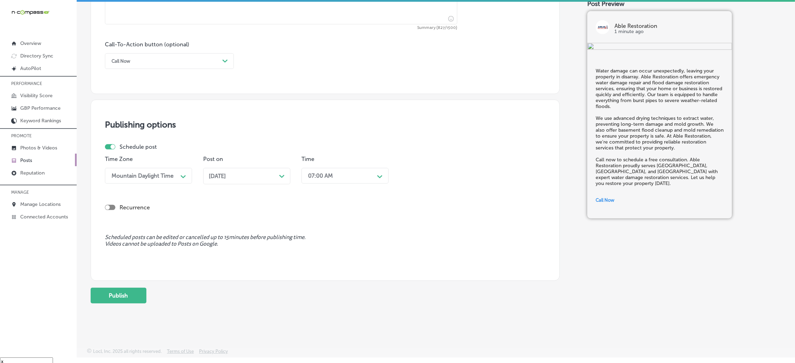
scroll to position [10, 0]
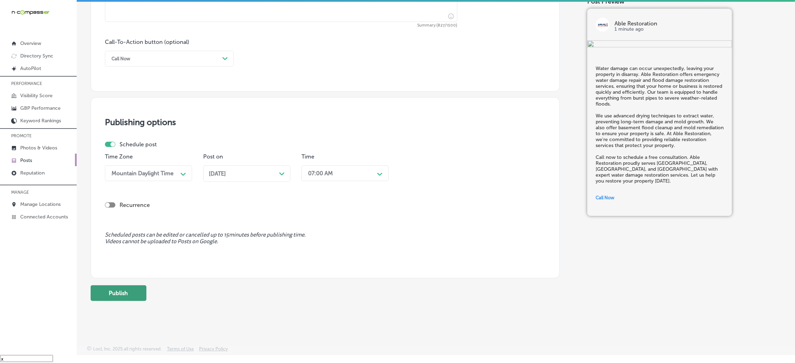
click at [116, 287] on button "Publish" at bounding box center [119, 293] width 56 height 16
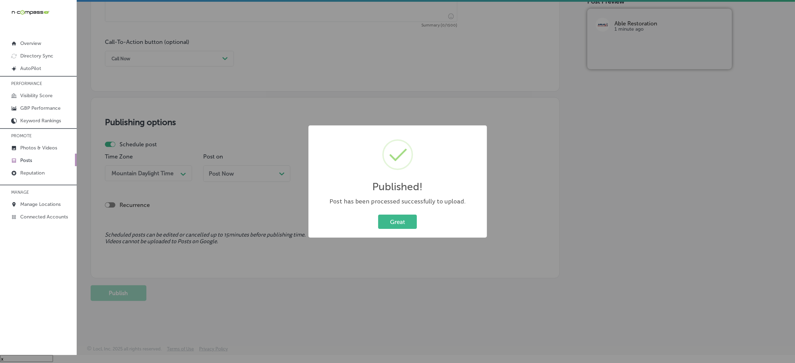
scroll to position [0, 0]
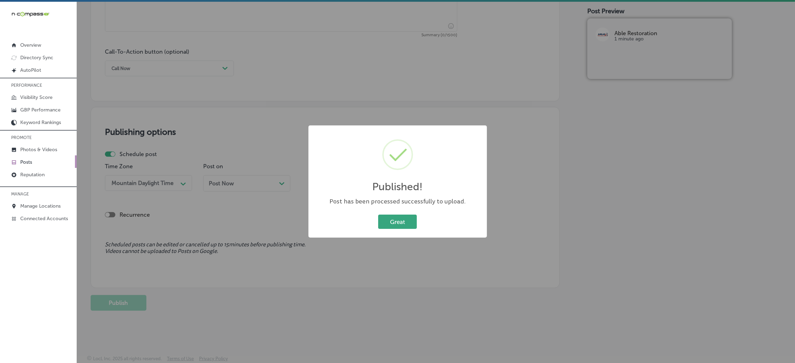
click at [402, 217] on button "Great" at bounding box center [397, 222] width 39 height 14
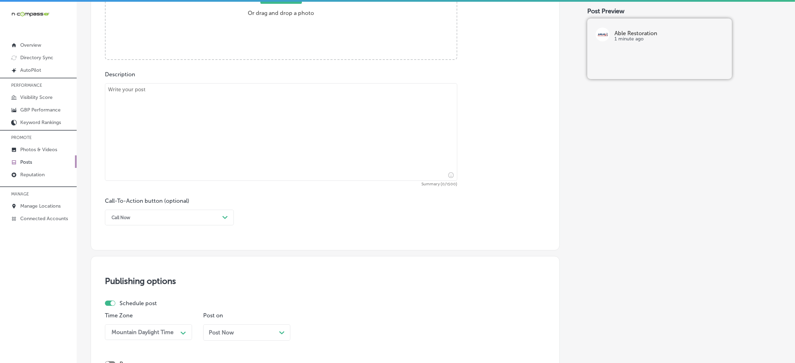
scroll to position [328, 0]
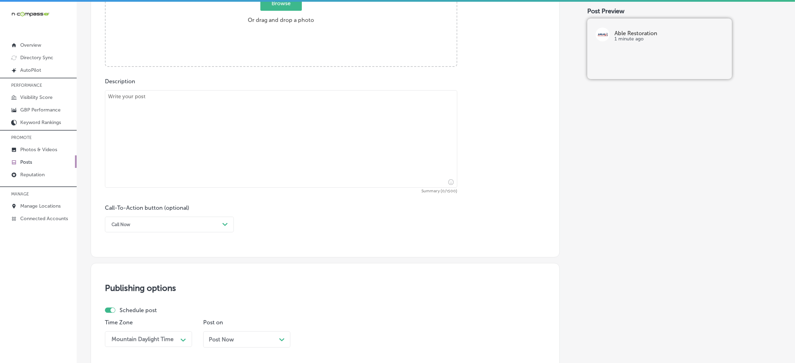
click at [280, 153] on textarea at bounding box center [281, 139] width 352 height 98
paste textarea "Fall is the season when water damage can take a toll on your home, especially w…"
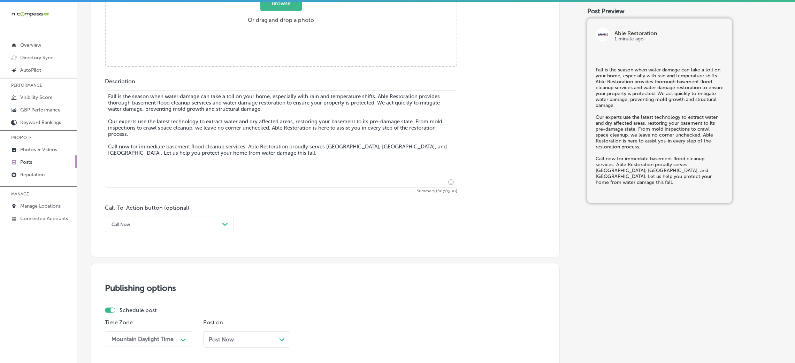
type textarea "Fall is the season when water damage can take a toll on your home, especially w…"
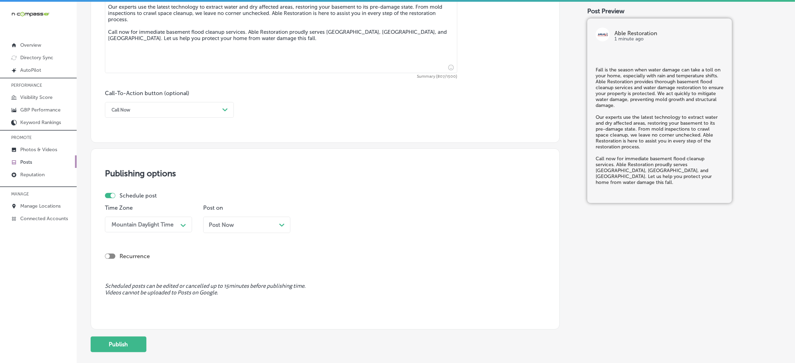
scroll to position [485, 0]
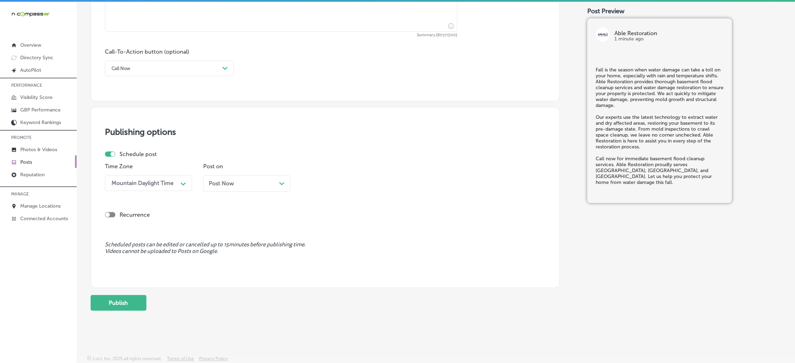
click at [213, 179] on div "Post Now Path Created with Sketch." at bounding box center [246, 183] width 87 height 16
click at [330, 188] on div "10:30 AM" at bounding box center [340, 183] width 70 height 12
click at [320, 231] on div "7:00 AM" at bounding box center [344, 227] width 87 height 12
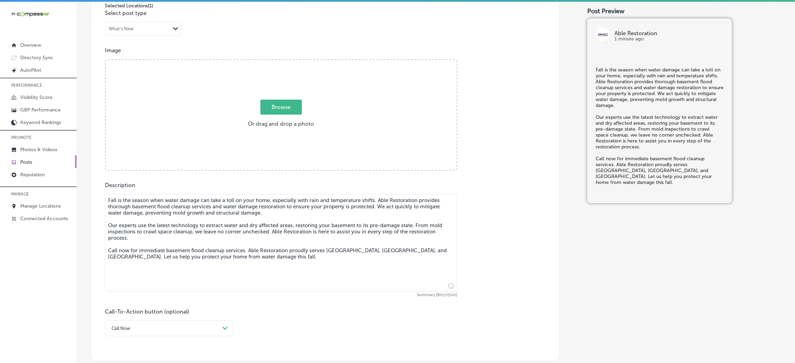
scroll to position [223, 0]
click at [243, 138] on div "Browse Or drag and drop a photo" at bounding box center [281, 116] width 351 height 111
click at [106, 61] on input "Browse Or drag and drop a photo" at bounding box center [281, 62] width 351 height 2
type input "C:\fakepath\Able Restoration 1.jpg"
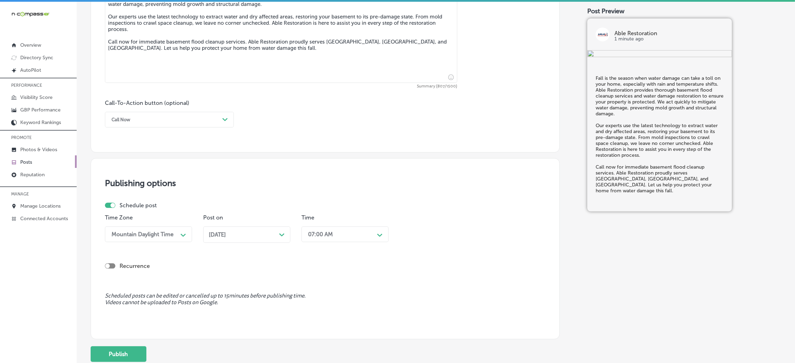
scroll to position [485, 0]
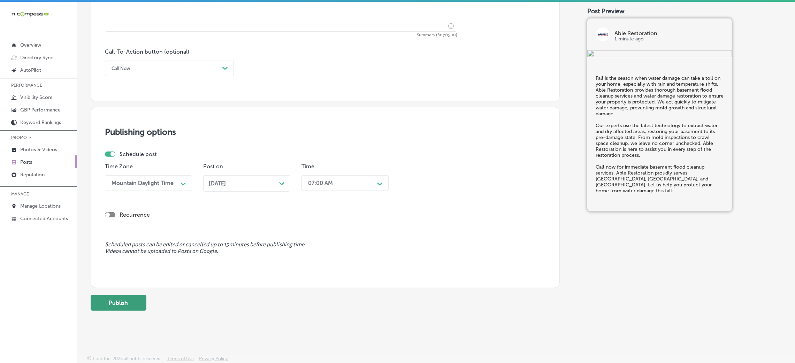
click at [101, 297] on button "Publish" at bounding box center [119, 303] width 56 height 16
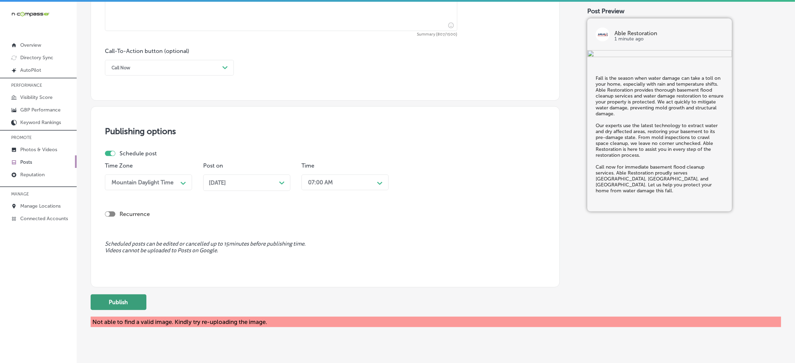
click at [129, 309] on button "Publish" at bounding box center [119, 302] width 56 height 16
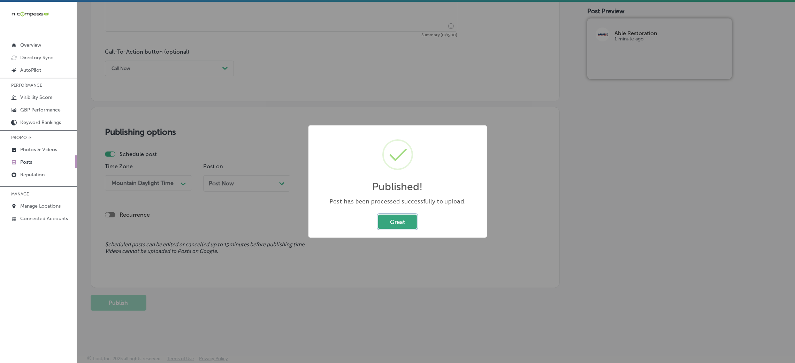
click at [398, 224] on button "Great" at bounding box center [397, 222] width 39 height 14
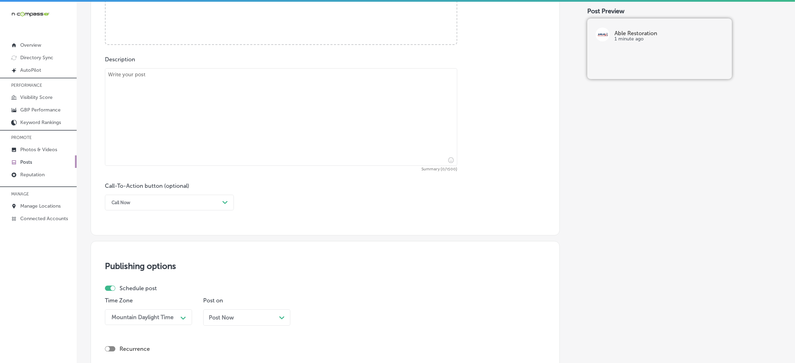
scroll to position [328, 0]
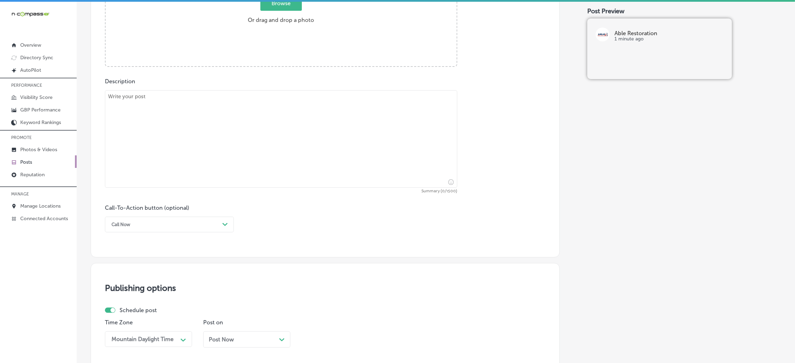
click at [224, 142] on textarea at bounding box center [281, 139] width 352 height 98
paste textarea "Fires can happen at any time, leaving lasting damage to your property. Able Res…"
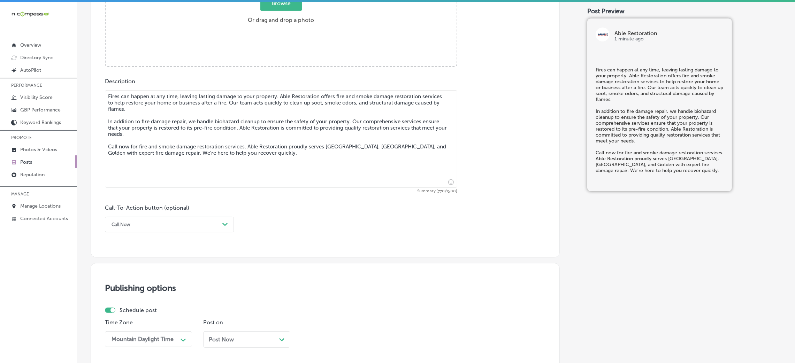
type textarea "Fires can happen at any time, leaving lasting damage to your property. Able Res…"
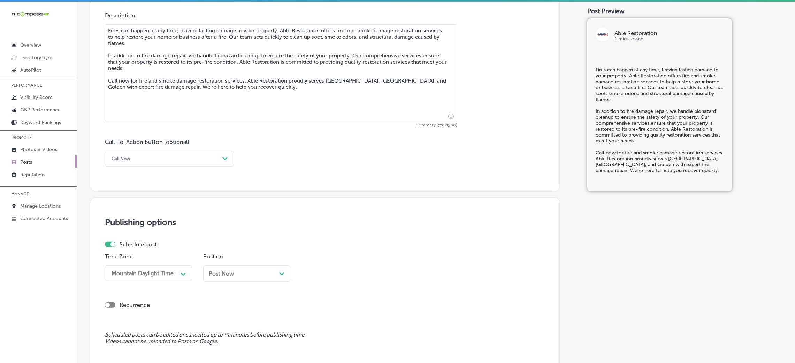
scroll to position [433, 0]
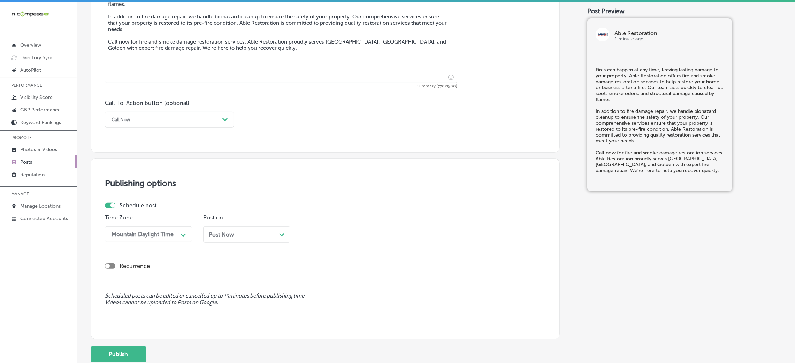
click at [224, 232] on div "Post Now Path Created with Sketch." at bounding box center [246, 234] width 87 height 16
click at [313, 235] on div "10:30 AM" at bounding box center [320, 234] width 24 height 7
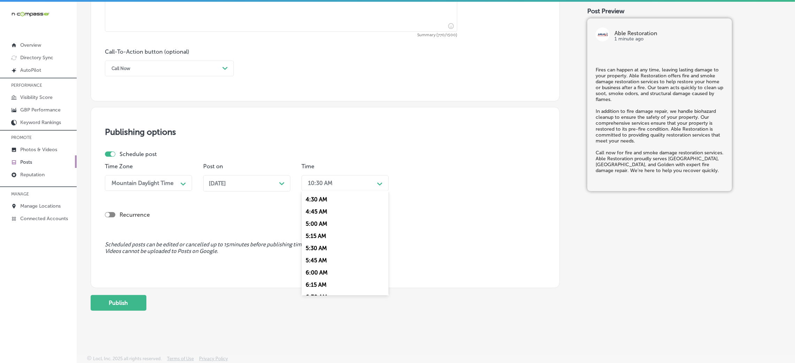
scroll to position [261, 0]
click at [319, 279] on div "7:00 AM" at bounding box center [344, 279] width 87 height 12
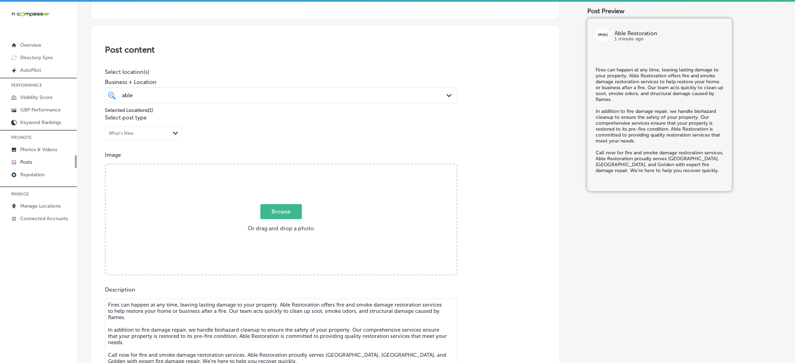
scroll to position [119, 0]
click at [304, 181] on div "Browse Or drag and drop a photo" at bounding box center [281, 220] width 351 height 111
click at [106, 165] on input "Browse Or drag and drop a photo" at bounding box center [281, 166] width 351 height 2
type input "C:\fakepath\Able Restoration 2.png"
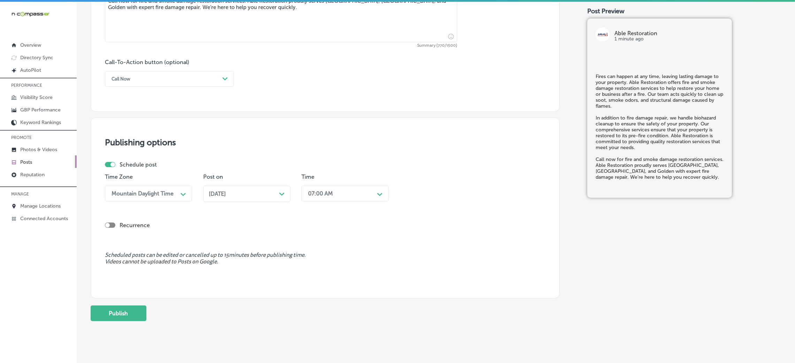
scroll to position [485, 0]
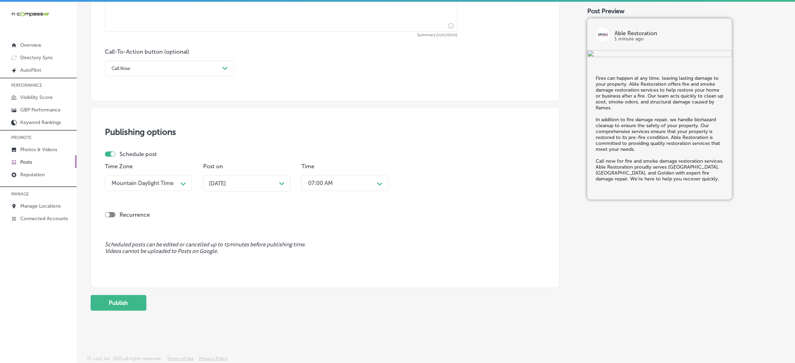
click at [140, 303] on button "Publish" at bounding box center [119, 303] width 56 height 16
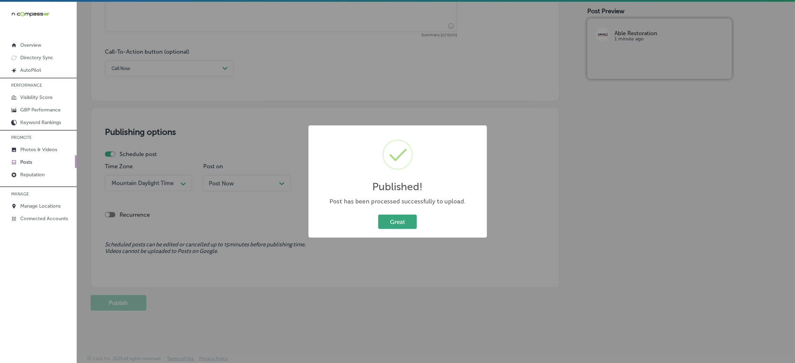
click at [392, 223] on button "Great" at bounding box center [397, 222] width 39 height 14
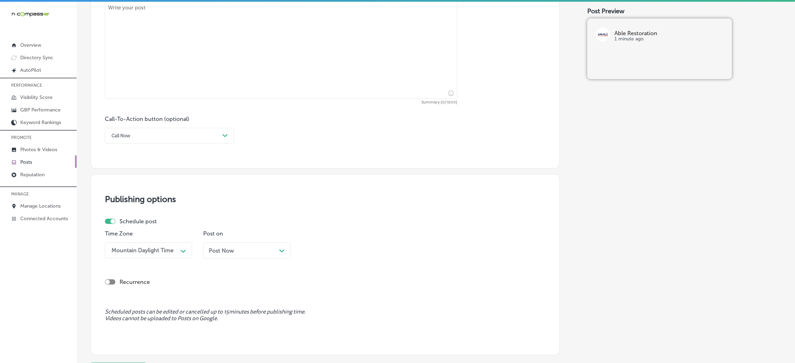
scroll to position [328, 0]
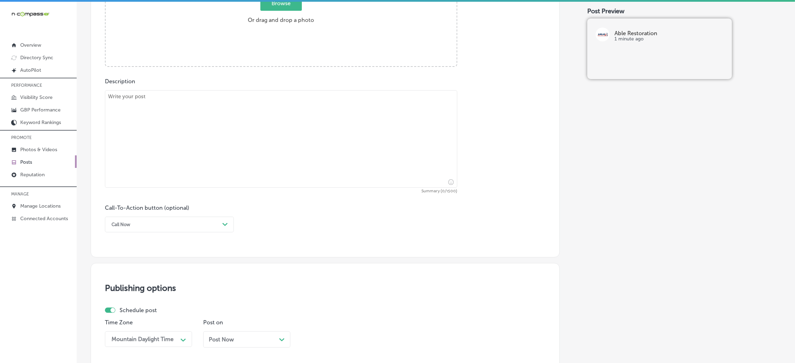
click at [282, 152] on textarea at bounding box center [281, 139] width 352 height 98
paste textarea "Flooding doesn’t have to destroy your home or business—Able Restoration is here…"
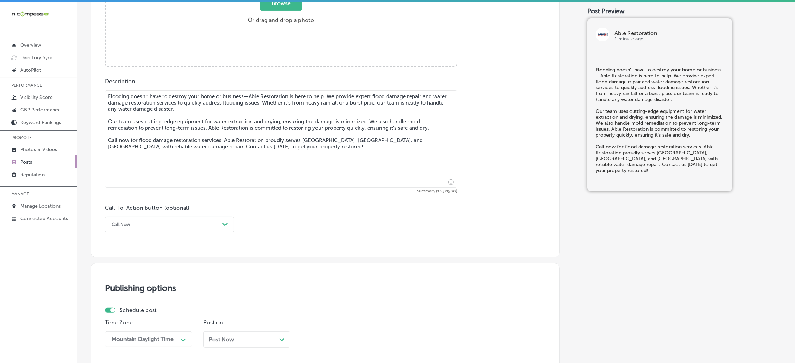
type textarea "Flooding doesn’t have to destroy your home or business—Able Restoration is here…"
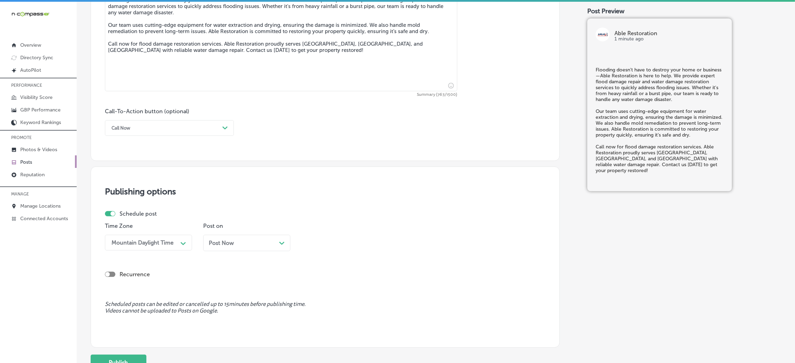
scroll to position [485, 0]
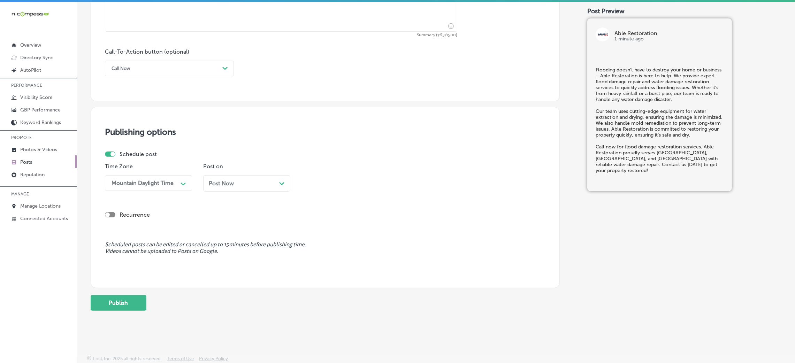
click at [233, 184] on span "Post Now" at bounding box center [221, 183] width 25 height 7
click at [351, 179] on div "10:30 AM" at bounding box center [340, 183] width 70 height 12
click at [323, 227] on div "7:00 AM" at bounding box center [344, 227] width 87 height 12
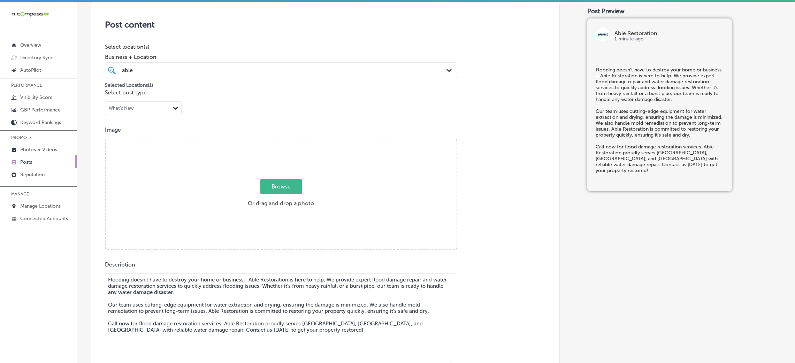
scroll to position [119, 0]
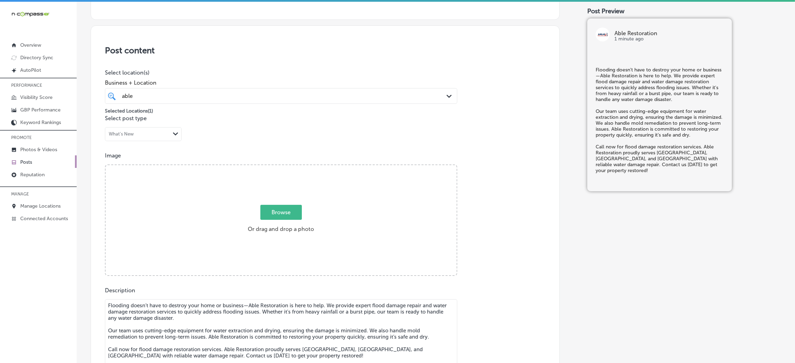
click at [312, 221] on label "Browse Or drag and drop a photo" at bounding box center [281, 221] width 72 height 31
click at [312, 167] on input "Browse Or drag and drop a photo" at bounding box center [281, 166] width 351 height 2
type input "C:\fakepath\494787962_122232711092059501_1618979864146482940_n.jpg"
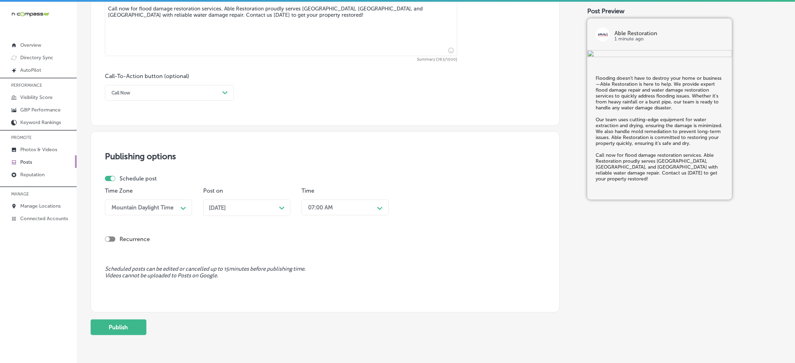
scroll to position [485, 0]
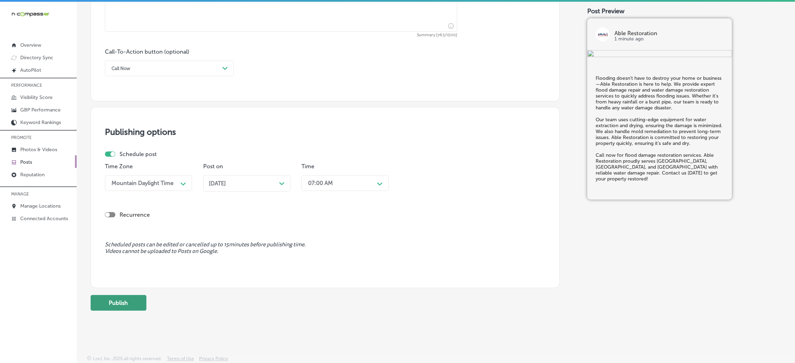
click at [116, 295] on button "Publish" at bounding box center [119, 303] width 56 height 16
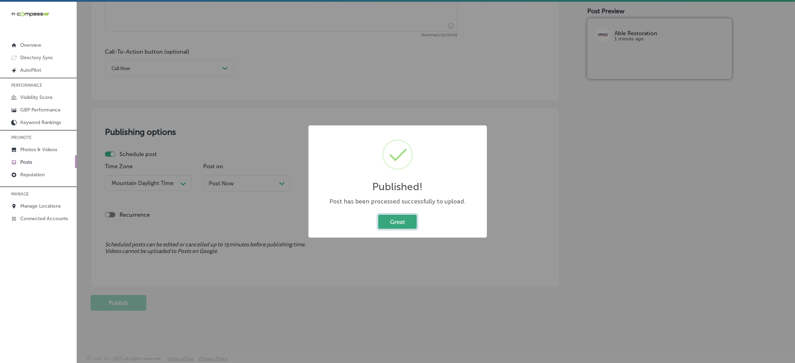
click at [402, 217] on button "Great" at bounding box center [397, 222] width 39 height 14
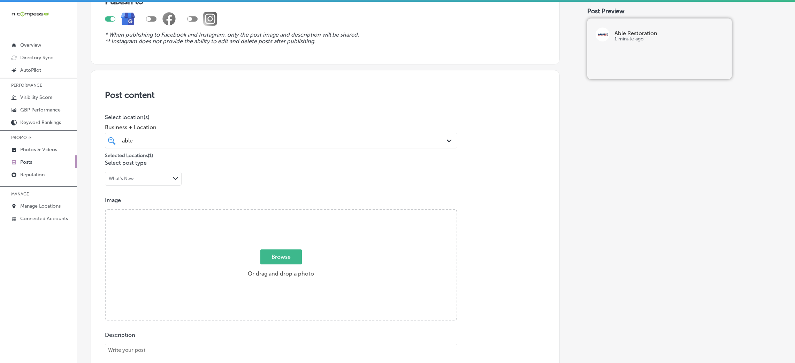
scroll to position [0, 0]
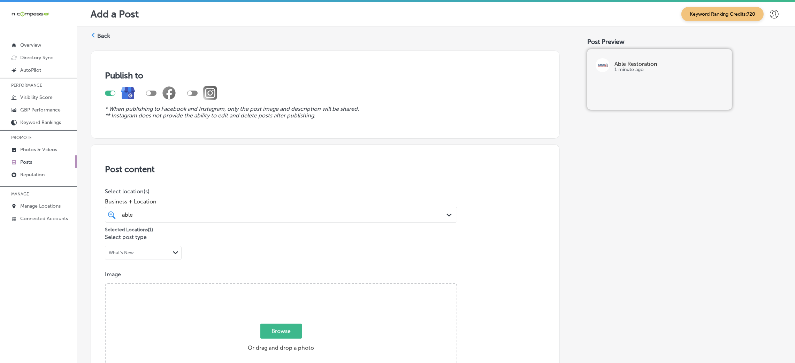
click at [103, 33] on label "Back" at bounding box center [103, 36] width 13 height 8
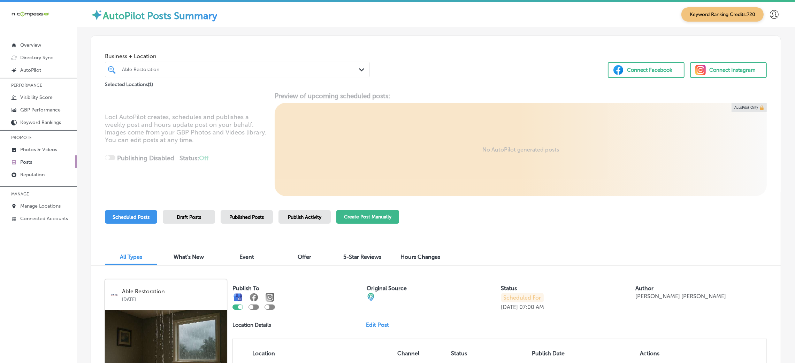
click at [356, 212] on button "Create Post Manually" at bounding box center [367, 217] width 63 height 14
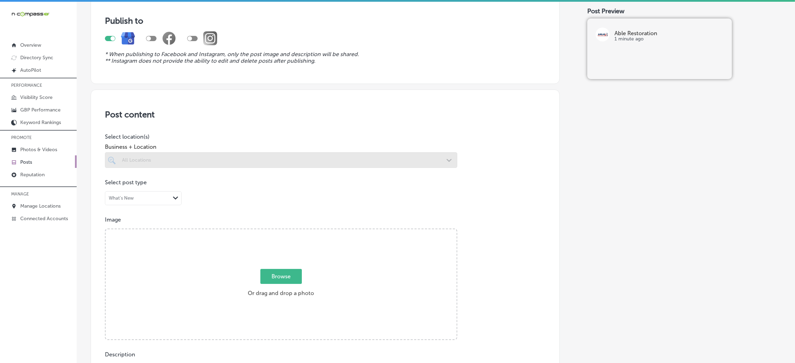
scroll to position [105, 0]
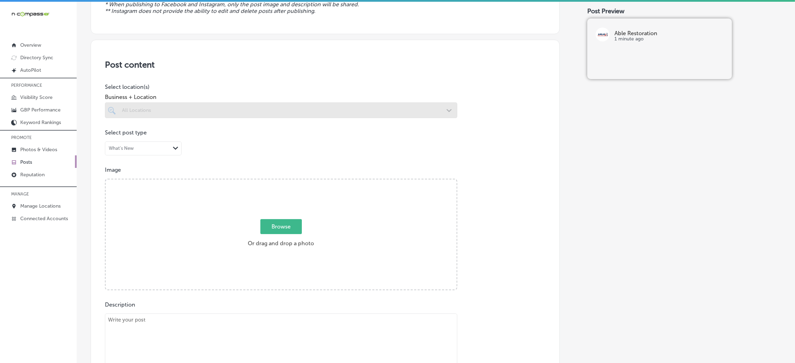
click at [223, 105] on div at bounding box center [281, 110] width 352 height 16
click at [478, 108] on div "Post content Select location(s) Business + Location All Locations Path Created …" at bounding box center [325, 260] width 469 height 441
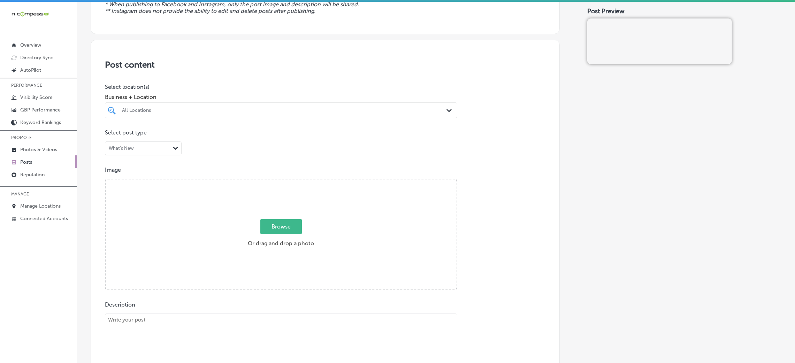
click at [444, 102] on div "Business + Location All Locations Path Created with Sketch." at bounding box center [281, 104] width 352 height 28
click at [444, 115] on div "All Locations Path Created with Sketch." at bounding box center [281, 110] width 352 height 11
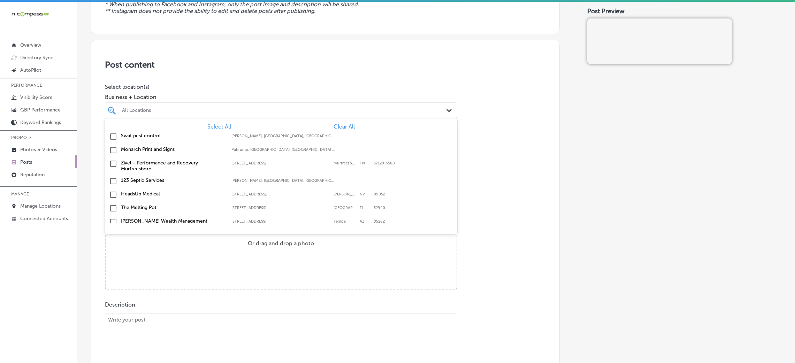
click at [337, 130] on span "Clear All" at bounding box center [343, 126] width 21 height 7
click at [336, 126] on span "Clear All" at bounding box center [343, 126] width 21 height 7
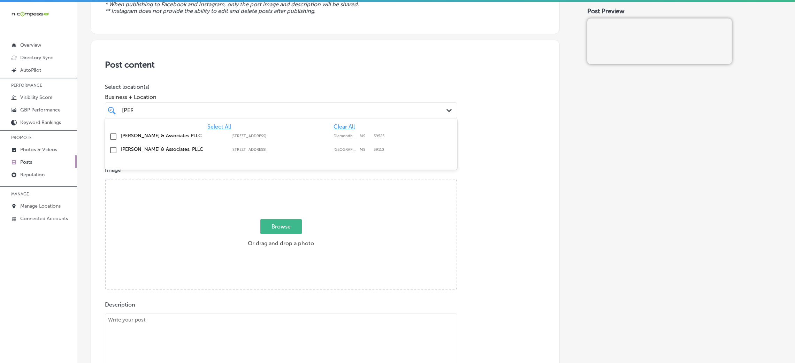
click at [333, 134] on label "Diamondhead" at bounding box center [344, 136] width 23 height 5
type input "kyle"
click at [559, 131] on div "Publish to * When publishing to Facebook and Instagram, only the post image and…" at bounding box center [436, 298] width 690 height 716
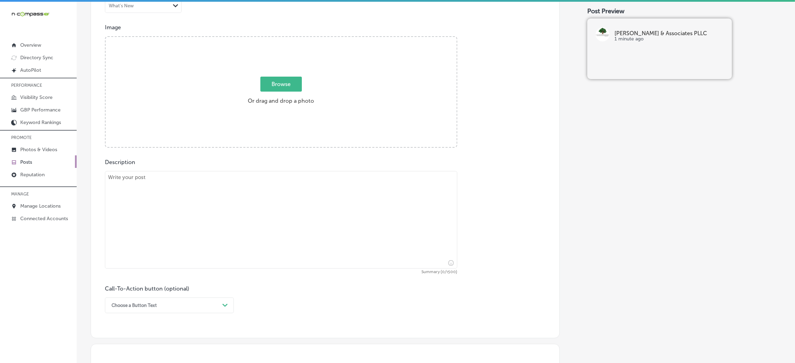
scroll to position [261, 0]
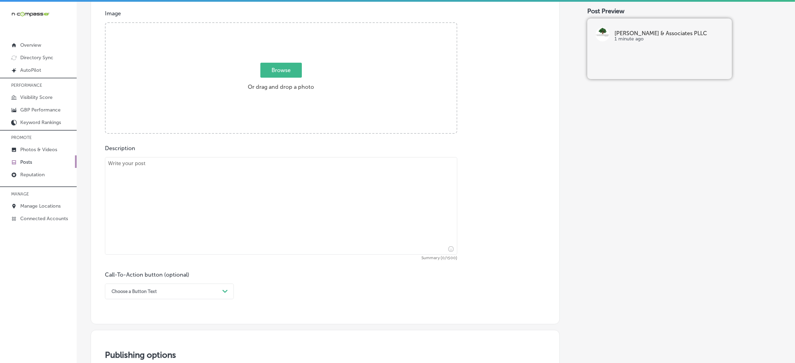
click at [338, 164] on textarea at bounding box center [281, 206] width 352 height 98
paste textarea "At Kyle Wynn & Associates PLLC, we specialize in estate planning services such …"
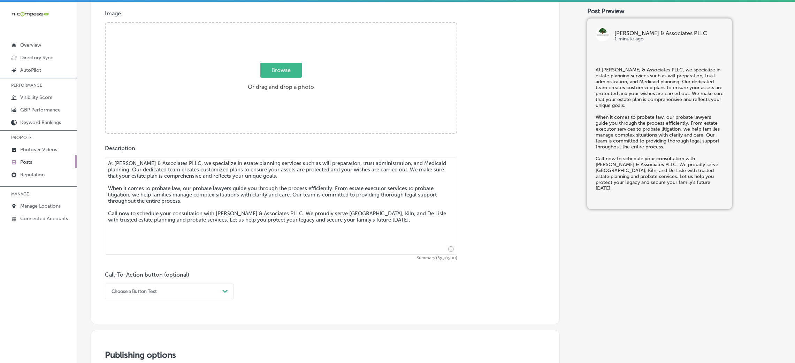
type textarea "At Kyle Wynn & Associates PLLC, we specialize in estate planning services such …"
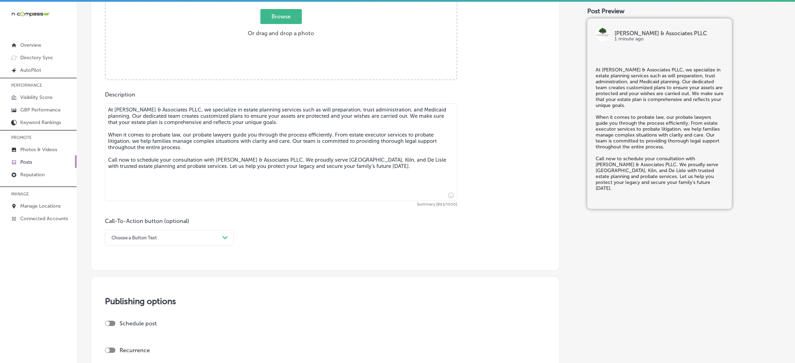
scroll to position [451, 0]
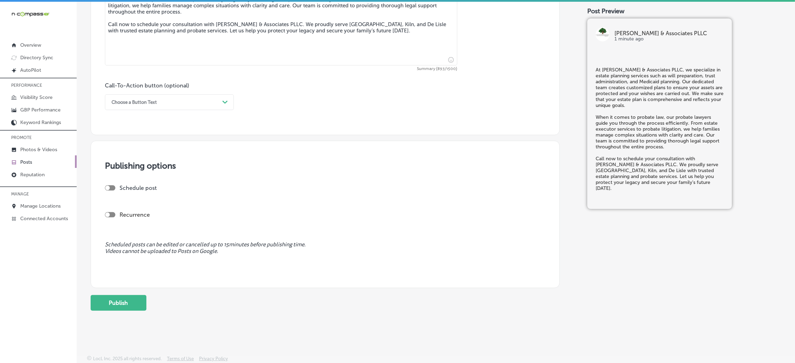
click at [172, 97] on div "Choose a Button Text" at bounding box center [163, 102] width 111 height 11
click at [179, 190] on div "Call Now" at bounding box center [169, 191] width 129 height 12
click at [112, 187] on div at bounding box center [110, 187] width 10 height 5
checkbox input "true"
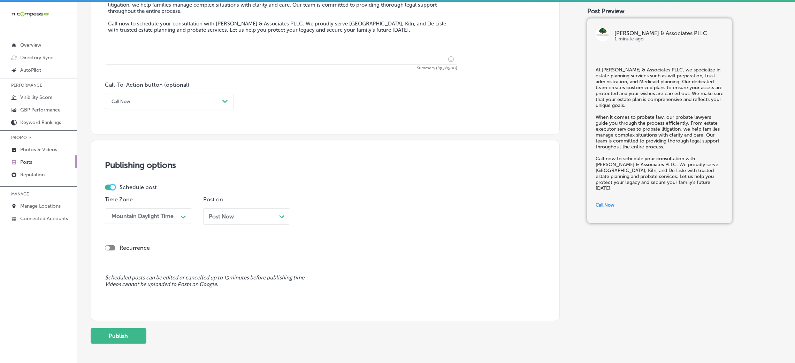
click at [262, 218] on div "Post Now Path Created with Sketch." at bounding box center [247, 216] width 76 height 7
click at [321, 217] on div "10:30 AM" at bounding box center [320, 216] width 24 height 7
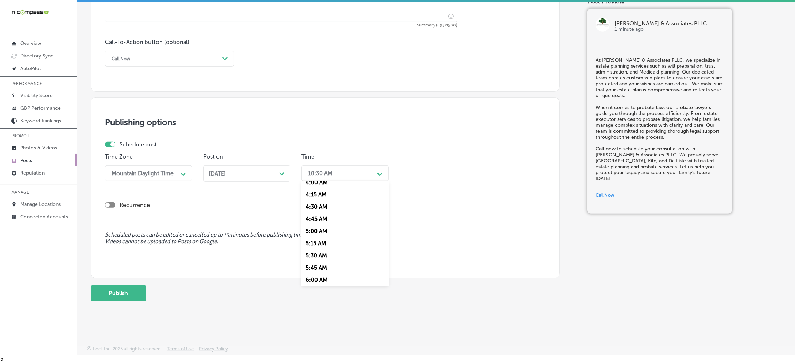
scroll to position [261, 0]
drag, startPoint x: 331, startPoint y: 269, endPoint x: 331, endPoint y: 264, distance: 4.5
click at [331, 268] on div "7:00 AM" at bounding box center [344, 269] width 87 height 12
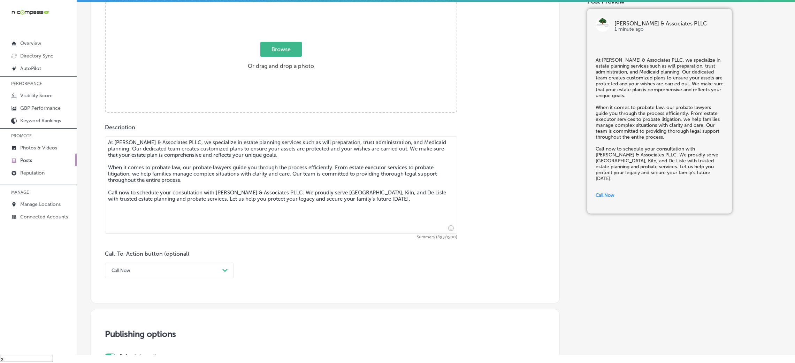
scroll to position [171, 0]
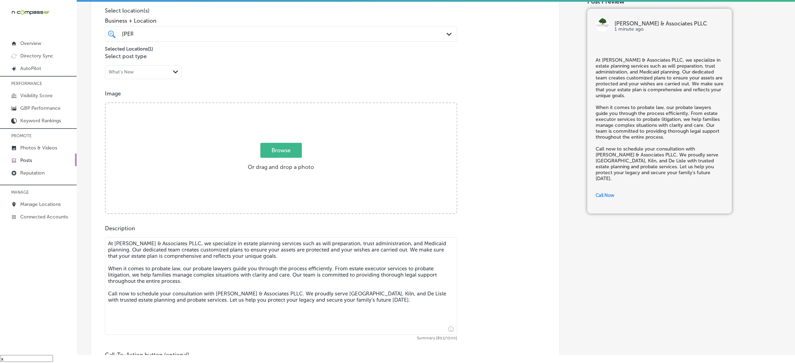
click at [311, 154] on label "Browse Or drag and drop a photo" at bounding box center [281, 159] width 72 height 31
click at [311, 105] on input "Browse Or drag and drop a photo" at bounding box center [281, 104] width 351 height 2
type input "C:\fakepath\Kyle-Wynn & Associates-Diamondhead (4).png"
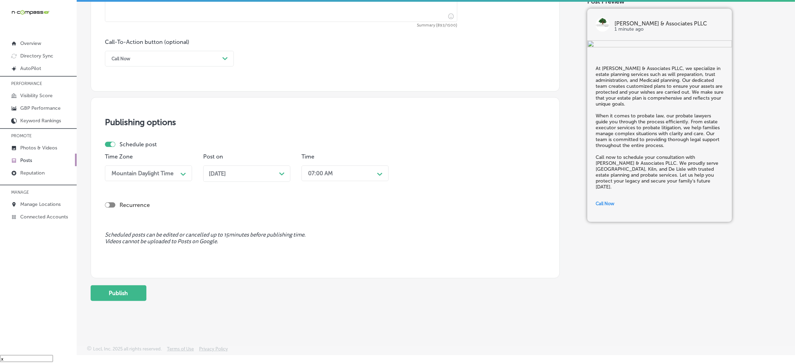
scroll to position [485, 0]
click at [137, 288] on button "Publish" at bounding box center [119, 293] width 56 height 16
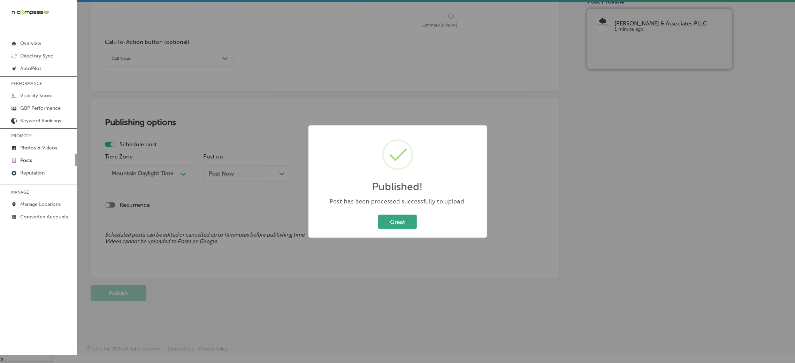
drag, startPoint x: 371, startPoint y: 225, endPoint x: 388, endPoint y: 219, distance: 18.1
click at [372, 225] on div "Great Cancel" at bounding box center [397, 222] width 164 height 18
click at [389, 219] on button "Great" at bounding box center [397, 222] width 39 height 14
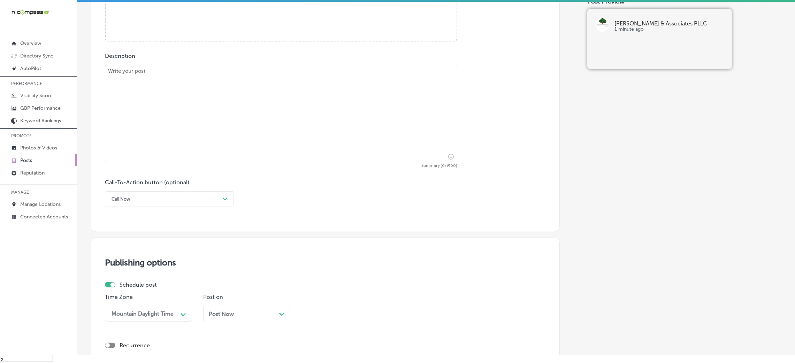
scroll to position [328, 0]
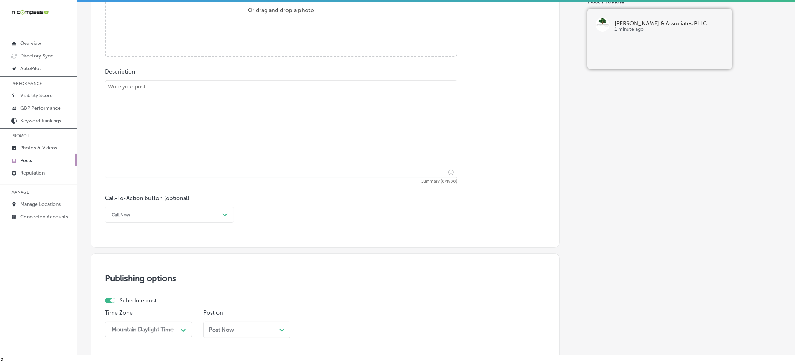
click at [214, 150] on textarea at bounding box center [281, 129] width 352 height 98
paste textarea "Kyle Wynn & Associates PLLC offers personalized estate planning, including serv…"
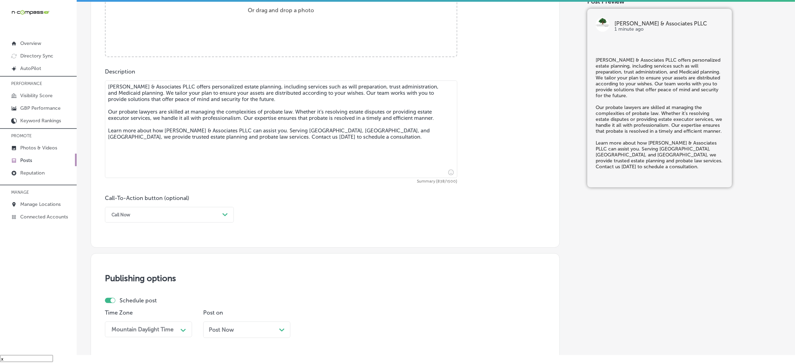
type textarea "Kyle Wynn & Associates PLLC offers personalized estate planning, including serv…"
click at [151, 209] on div "Call Now" at bounding box center [163, 214] width 111 height 11
click at [126, 278] on div "Learn more" at bounding box center [169, 279] width 129 height 12
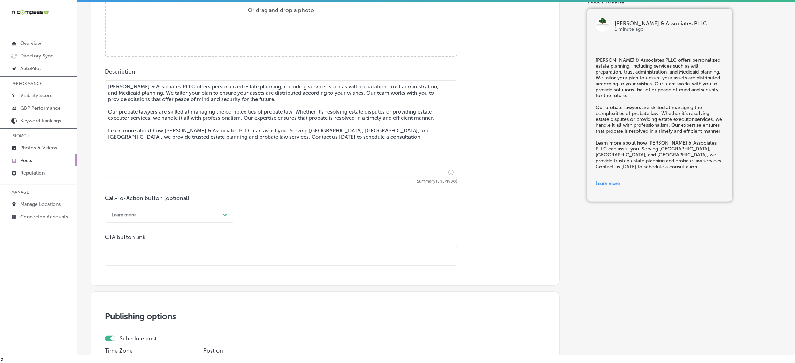
click at [139, 254] on input "text" at bounding box center [281, 255] width 352 height 19
paste input "https://www.kyle-wynn.com/"
type input "https://www.kyle-wynn.com/"
click at [348, 227] on div "Call-To-Action button (optional) Learn more Path Created with Sketch. CTA butto…" at bounding box center [325, 230] width 440 height 71
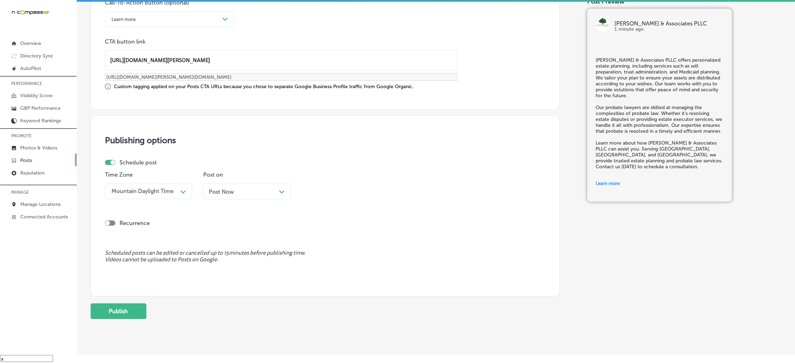
click at [231, 174] on p "Post on" at bounding box center [246, 174] width 87 height 7
click at [229, 192] on span "Post Now" at bounding box center [221, 191] width 25 height 7
click at [320, 188] on div "10:30 AM" at bounding box center [320, 191] width 24 height 7
click at [258, 198] on div "Oct 06, 2025 Path Created with Sketch." at bounding box center [246, 192] width 87 height 16
click at [336, 191] on div "10:30 AM" at bounding box center [340, 191] width 70 height 12
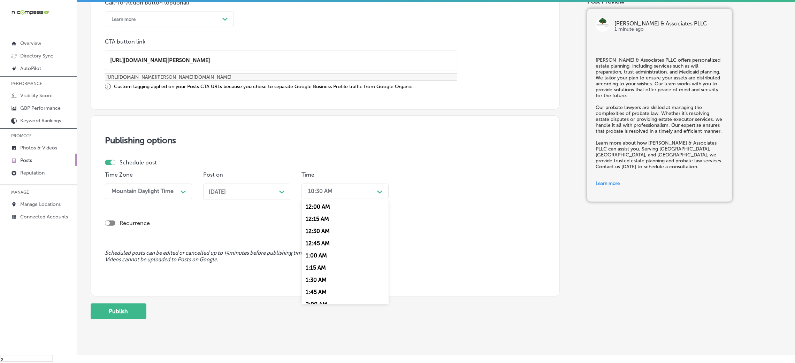
scroll to position [313, 0]
click at [314, 234] on div "7:00 AM" at bounding box center [344, 235] width 87 height 12
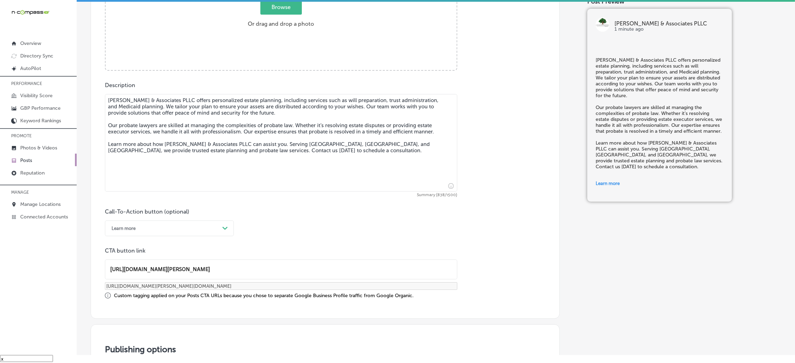
scroll to position [157, 0]
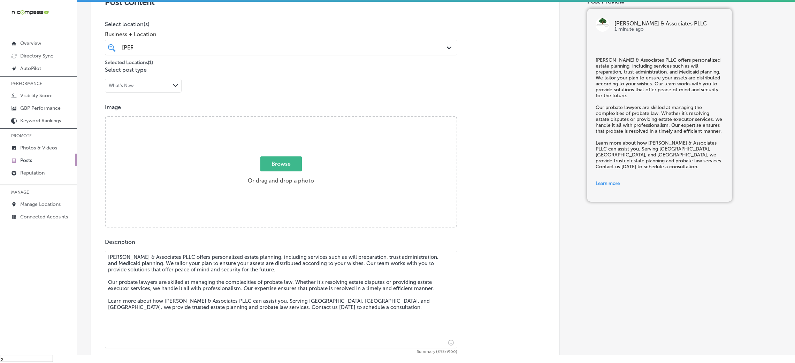
click at [236, 168] on div "Browse Or drag and drop a photo" at bounding box center [281, 172] width 351 height 111
click at [106, 117] on input "Browse Or drag and drop a photo" at bounding box center [281, 118] width 351 height 2
type input "C:\fakepath\Kyle-Wynn & Associates-7.png"
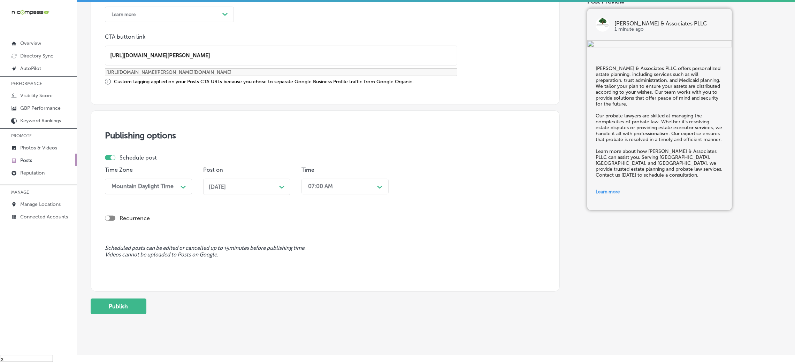
scroll to position [542, 0]
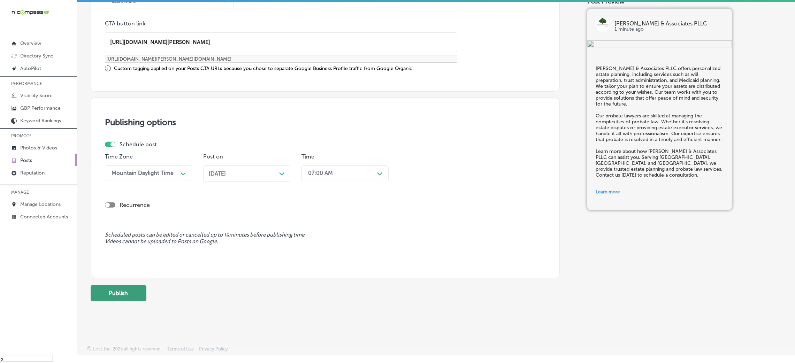
click at [141, 288] on button "Publish" at bounding box center [119, 293] width 56 height 16
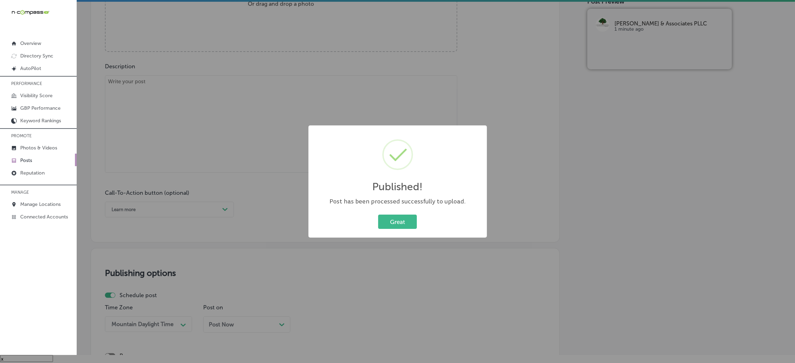
scroll to position [0, 0]
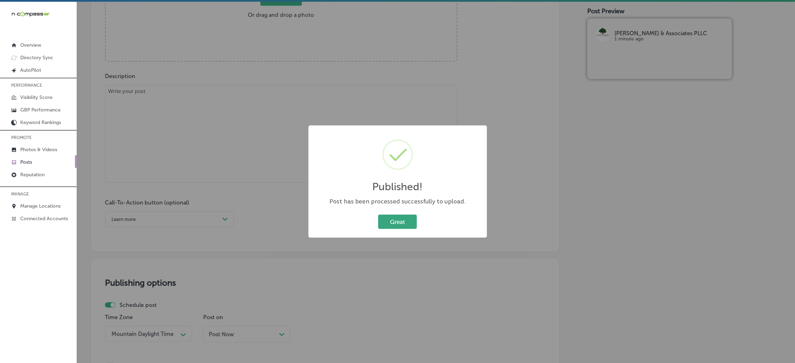
click at [394, 217] on button "Great" at bounding box center [397, 222] width 39 height 14
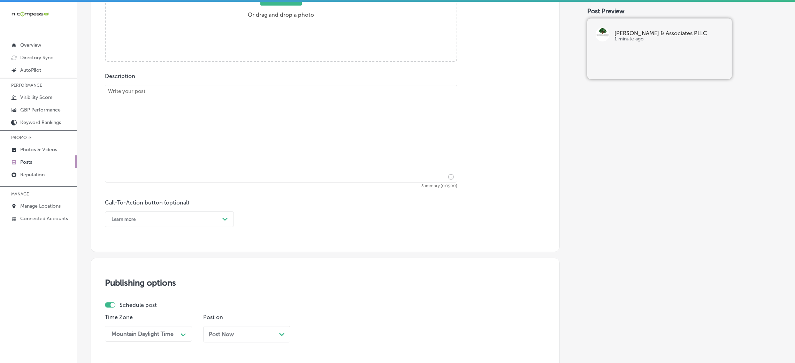
click at [247, 164] on textarea at bounding box center [281, 134] width 352 height 98
paste textarea "Protect your assets with expert estate planning services that include will prep…"
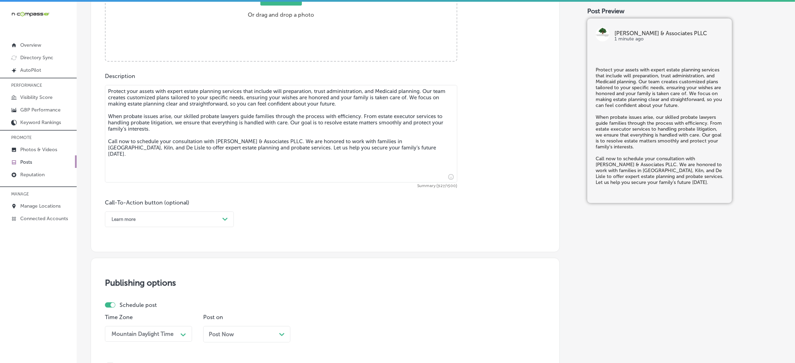
type textarea "Protect your assets with expert estate planning services that include will prep…"
click at [171, 225] on div "Learn more Path Created with Sketch." at bounding box center [169, 219] width 129 height 16
click at [140, 309] on div "Call Now" at bounding box center [169, 308] width 129 height 12
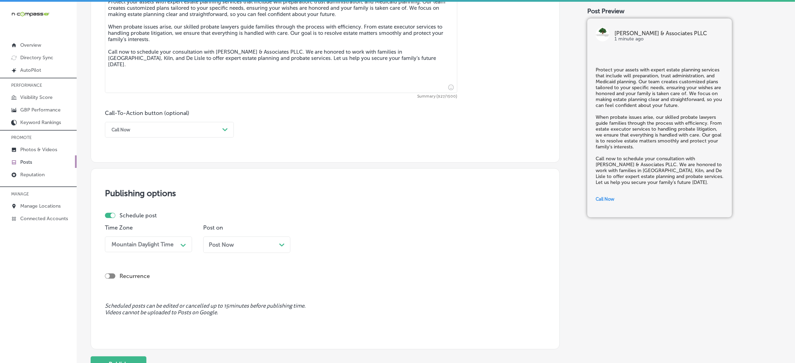
scroll to position [485, 0]
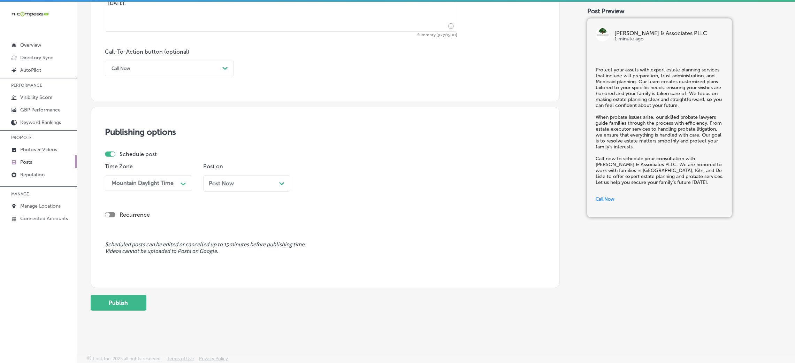
click at [224, 173] on div "Post on Post Now Path Created with Sketch." at bounding box center [246, 180] width 87 height 34
click at [223, 181] on span "Post Now" at bounding box center [221, 183] width 25 height 7
click at [364, 152] on div "Schedule post" at bounding box center [322, 154] width 435 height 7
click at [355, 174] on div "Time 10:30 AM Path Created with Sketch." at bounding box center [344, 180] width 87 height 34
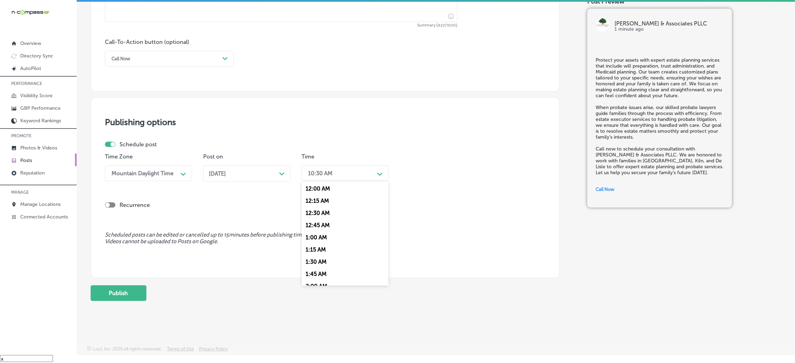
click at [332, 180] on div "10:30 AM Path Created with Sketch." at bounding box center [344, 174] width 87 height 16
click at [328, 271] on div "7:00 AM" at bounding box center [344, 269] width 87 height 12
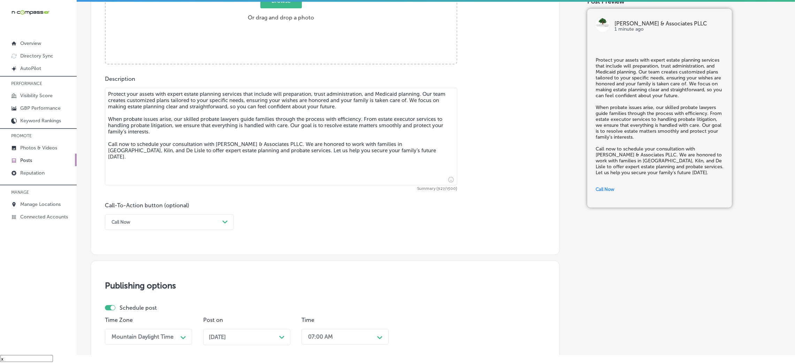
scroll to position [171, 0]
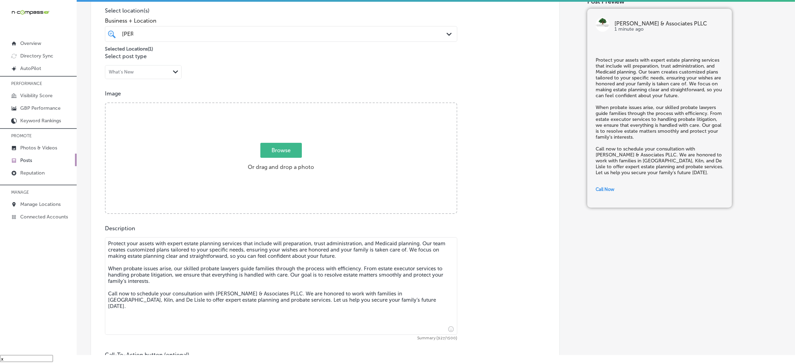
click at [305, 160] on label "Browse Or drag and drop a photo" at bounding box center [281, 159] width 72 height 31
click at [305, 105] on input "Browse Or drag and drop a photo" at bounding box center [281, 104] width 351 height 2
type input "C:\fakepath\Kyle-Wynn & Associates-Diamondhead (1).png"
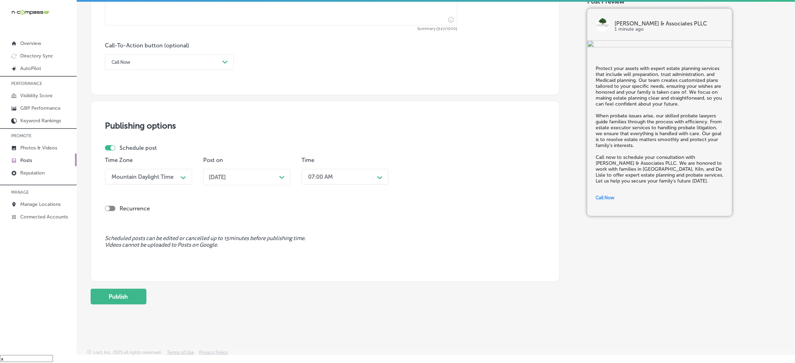
scroll to position [485, 0]
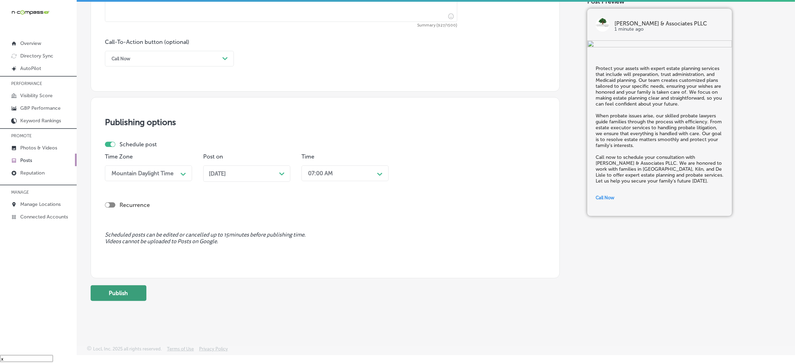
click at [118, 286] on button "Publish" at bounding box center [119, 293] width 56 height 16
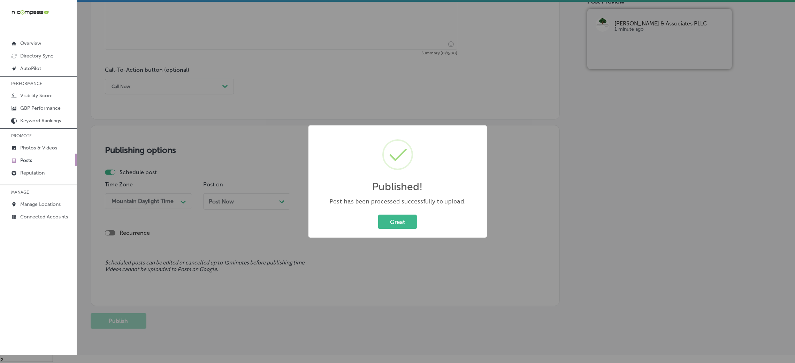
scroll to position [380, 0]
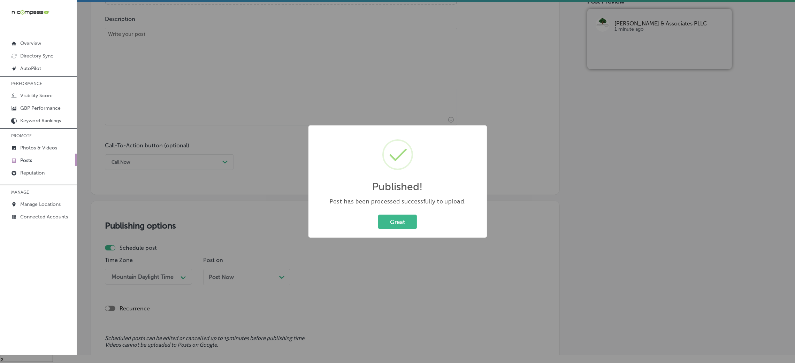
click at [409, 213] on div "Great Cancel" at bounding box center [397, 222] width 164 height 18
click at [390, 218] on button "Great" at bounding box center [397, 222] width 39 height 14
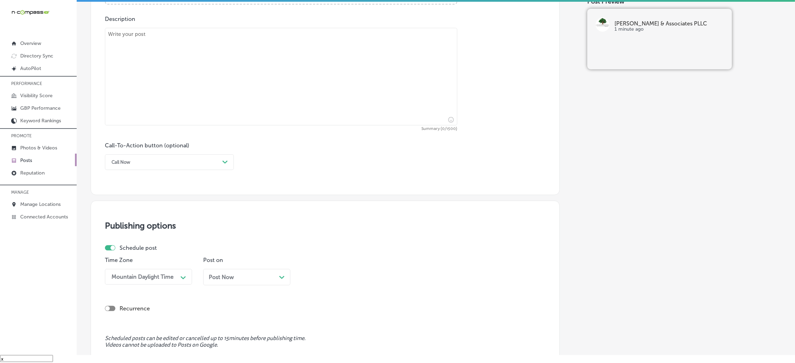
click at [264, 84] on textarea at bounding box center [281, 77] width 352 height 98
paste textarea "Offering personalized estate planning services, Kyle Wynn & Associates PLLC pro…"
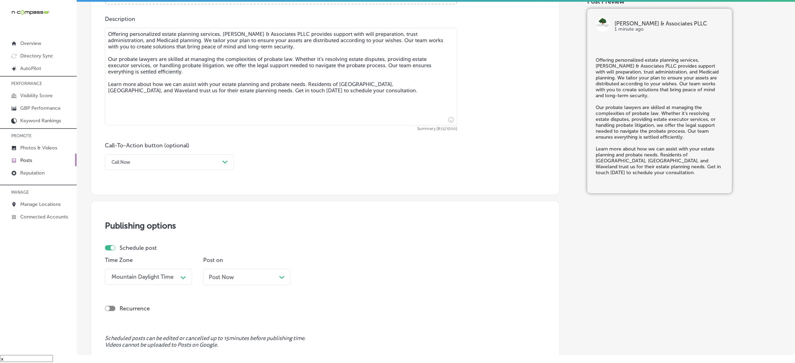
type textarea "Offering personalized estate planning services, Kyle Wynn & Associates PLLC pro…"
click at [186, 170] on div "option Call Now, selected. option Call Now focused, 7 of 7. 7 results available…" at bounding box center [169, 162] width 129 height 16
click at [130, 225] on div "Learn more" at bounding box center [169, 226] width 129 height 12
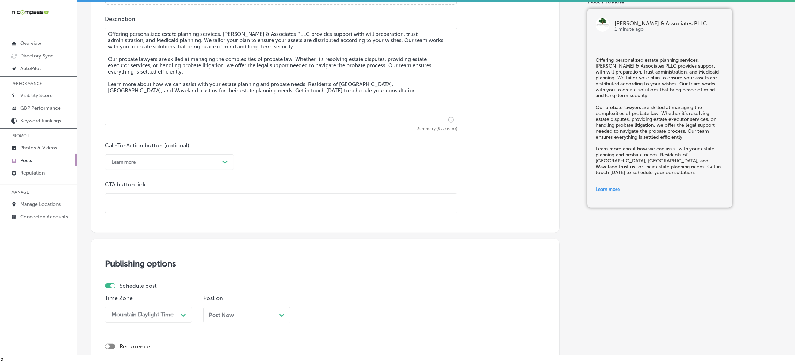
click at [156, 204] on input "text" at bounding box center [281, 203] width 352 height 19
paste input "https://www.kyle-wynn.com/"
type input "https://www.kyle-wynn.com/"
click at [283, 169] on div "Call-To-Action button (optional) Learn more Path Created with Sketch. CTA butto…" at bounding box center [325, 177] width 440 height 71
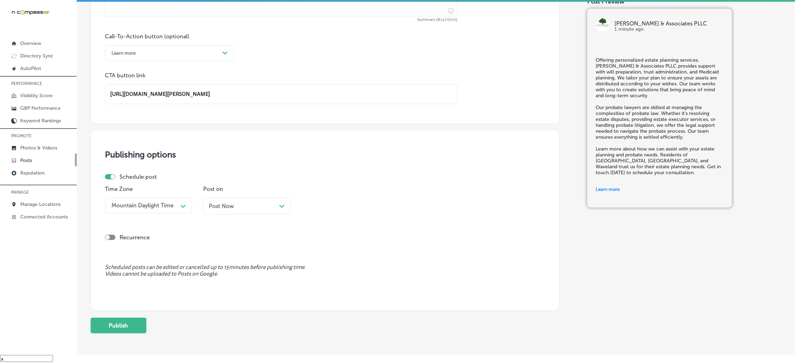
scroll to position [523, 0]
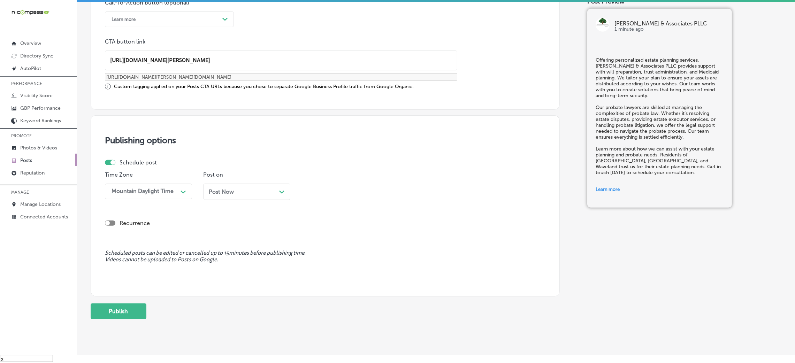
click at [239, 200] on div "Post Now Path Created with Sketch." at bounding box center [246, 192] width 87 height 16
click at [317, 198] on div "10:30 AM" at bounding box center [340, 191] width 70 height 12
click at [311, 232] on div "7:00 AM" at bounding box center [344, 235] width 87 height 12
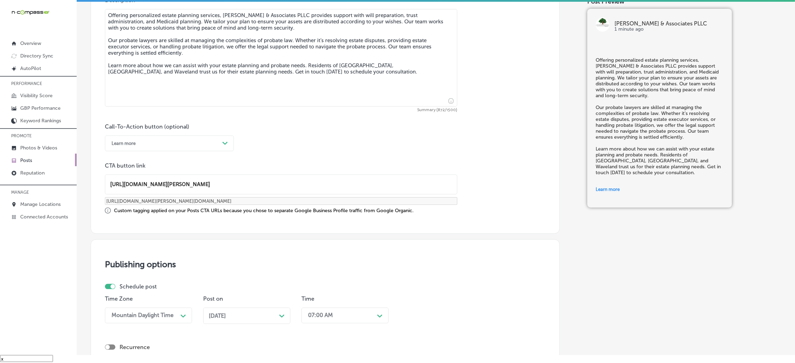
scroll to position [262, 0]
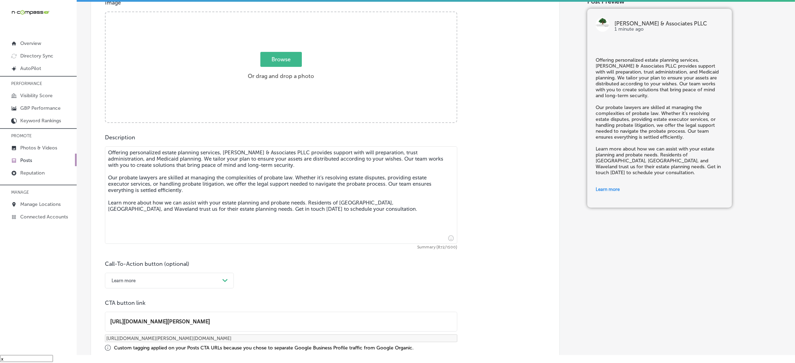
click at [294, 111] on div "Browse Or drag and drop a photo" at bounding box center [281, 67] width 351 height 111
click at [106, 12] on input "Browse Or drag and drop a photo" at bounding box center [281, 13] width 351 height 2
type input "C:\fakepath\Kyle-Wynn & Associates-Diamondhead (2).png"
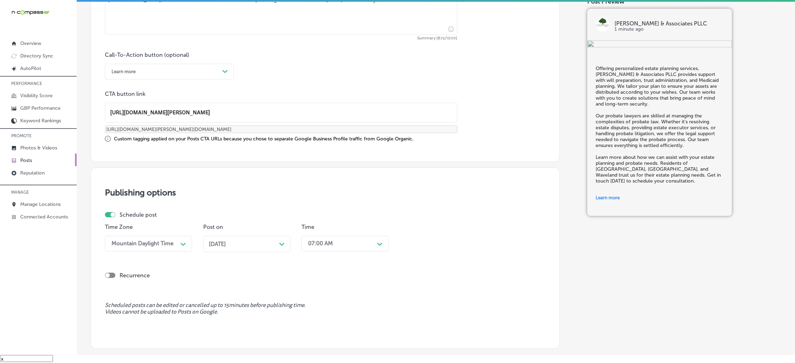
scroll to position [542, 0]
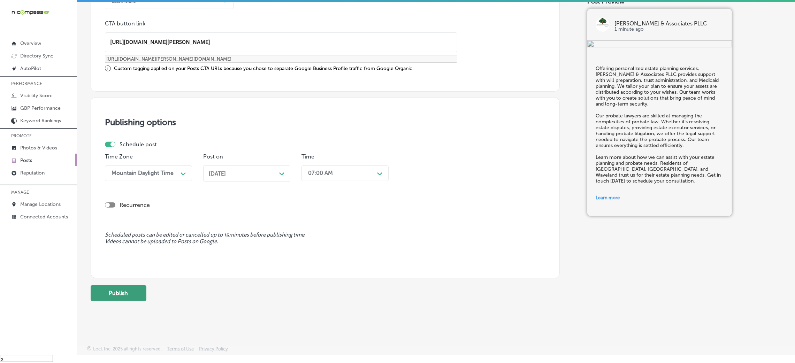
click at [135, 290] on button "Publish" at bounding box center [119, 293] width 56 height 16
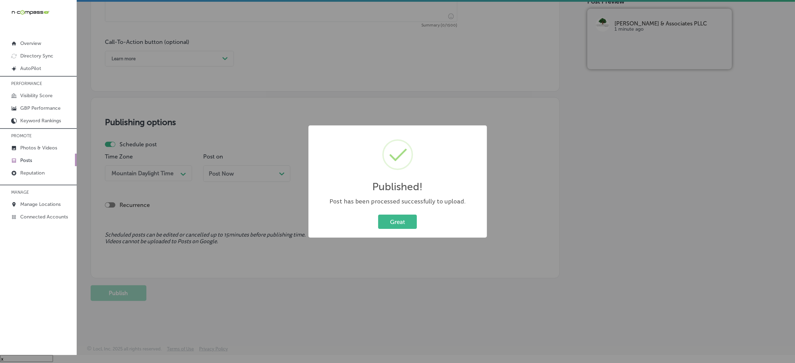
scroll to position [485, 0]
click at [403, 215] on button "Great" at bounding box center [397, 222] width 39 height 14
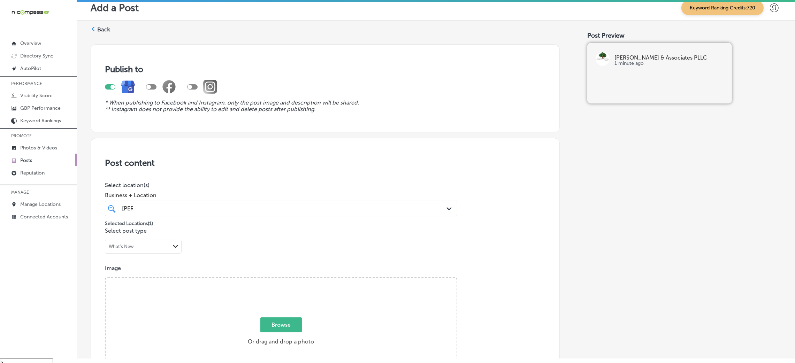
scroll to position [0, 0]
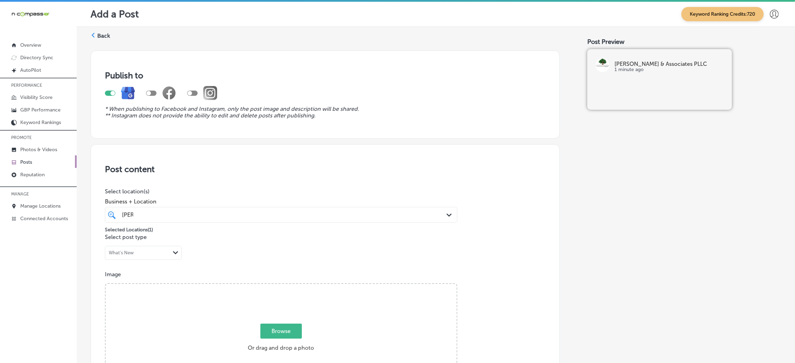
click at [94, 36] on icon at bounding box center [93, 35] width 5 height 5
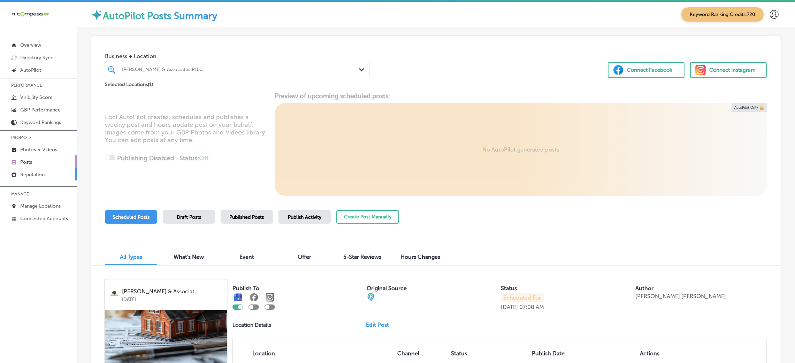
click at [45, 179] on link "Reputation" at bounding box center [38, 174] width 77 height 13
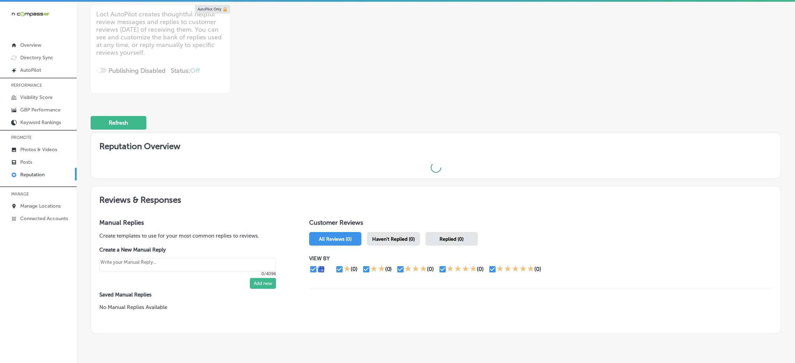
scroll to position [105, 0]
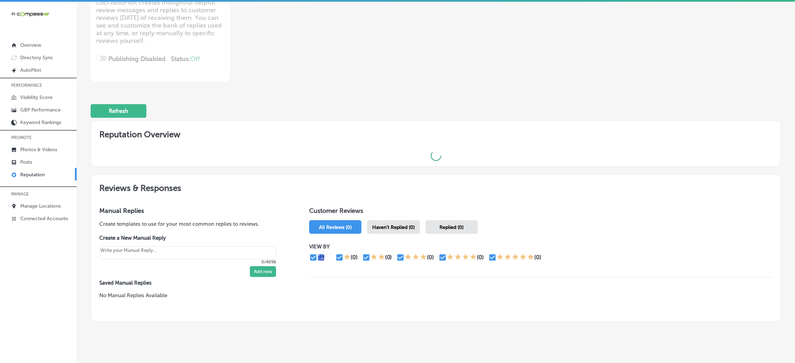
click at [386, 222] on div "Haven't Replied (0)" at bounding box center [393, 227] width 53 height 14
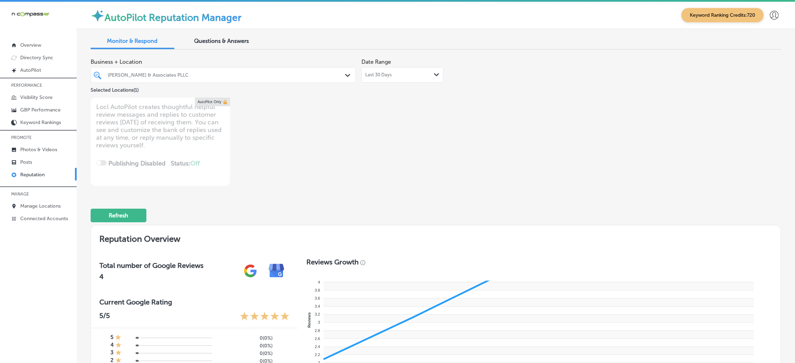
click at [300, 62] on span "Business + Location" at bounding box center [223, 62] width 265 height 7
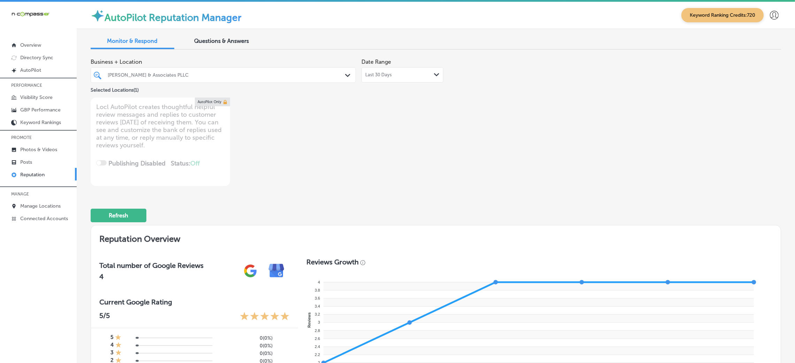
click at [295, 71] on div at bounding box center [211, 74] width 209 height 9
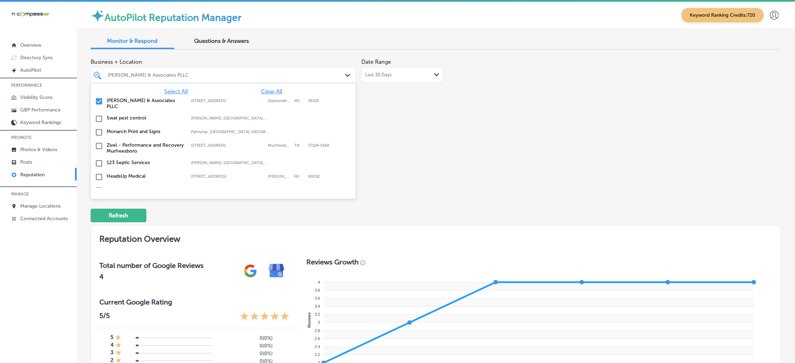
click at [272, 92] on span "Clear All" at bounding box center [271, 91] width 21 height 7
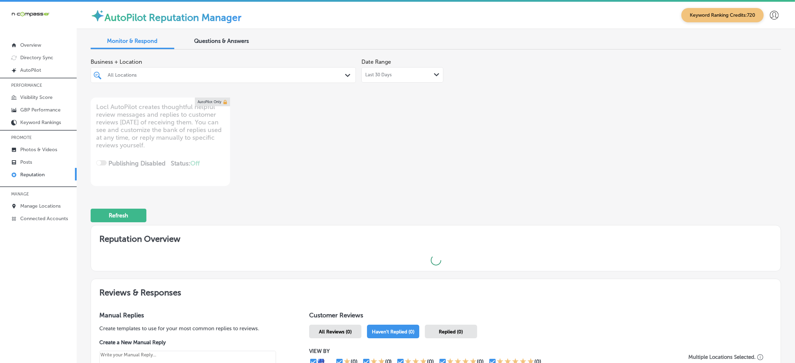
click at [451, 116] on div "Business + Location All Locations Path Created with Sketch. Date Range Last 30 …" at bounding box center [298, 120] width 414 height 131
click at [207, 70] on div at bounding box center [211, 74] width 209 height 9
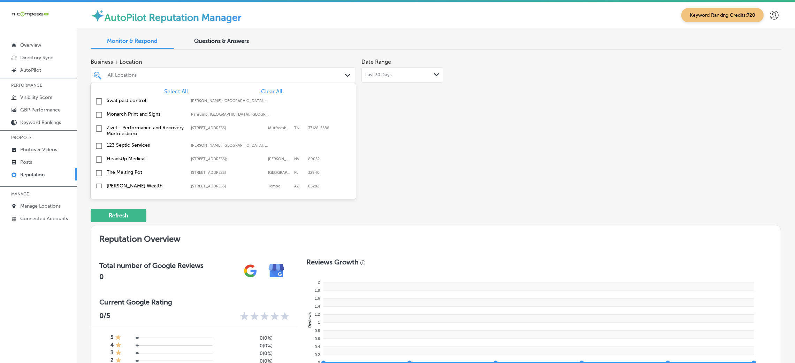
click at [180, 91] on span "Select All" at bounding box center [176, 91] width 24 height 7
click at [545, 150] on div "Business + Location option focused, 2 of 169. 169 results available. Use Up and…" at bounding box center [436, 120] width 690 height 131
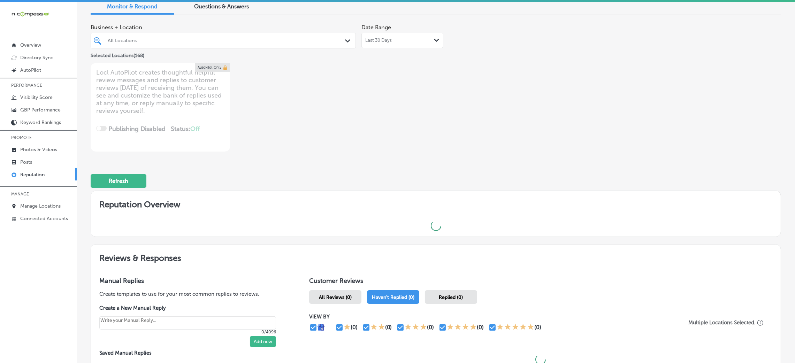
type textarea "x"
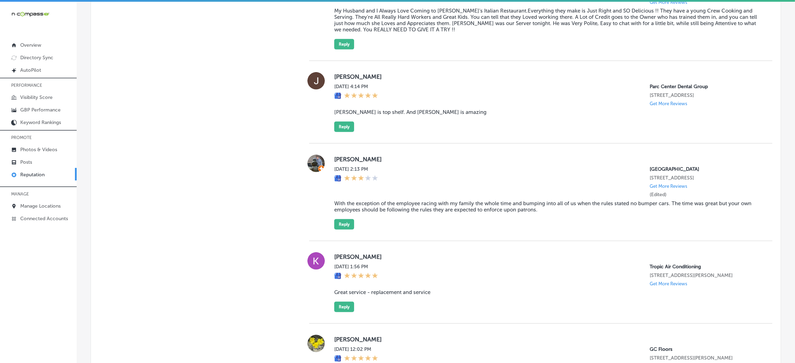
scroll to position [586, 0]
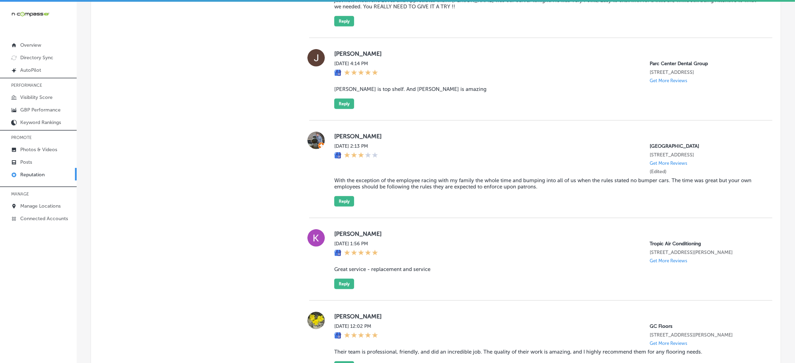
click at [371, 190] on blockquote "With the exception of the employee racing with my family the whole time and bum…" at bounding box center [547, 183] width 427 height 13
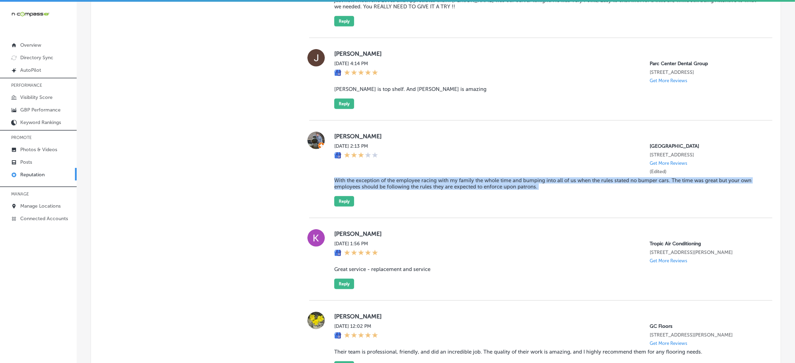
click at [371, 190] on blockquote "With the exception of the employee racing with my family the whole time and bum…" at bounding box center [547, 183] width 427 height 13
copy blockquote "With the exception of the employee racing with my family the whole time and bum…"
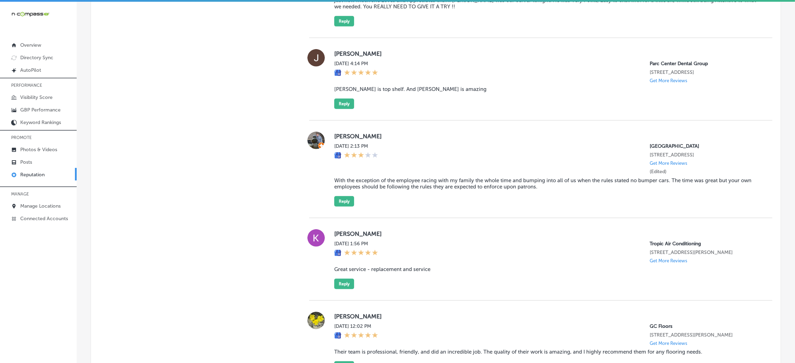
click at [384, 224] on div "Kim Seyer Tue, Sep 30, 2025 1:56 PM Tropic Air Conditioning 1342 whitfield ave …" at bounding box center [540, 259] width 463 height 83
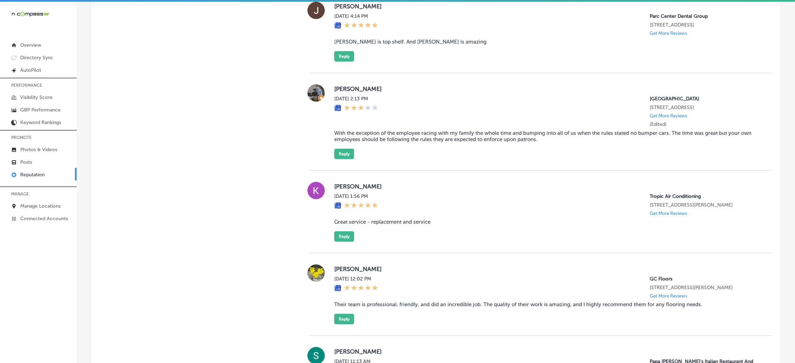
scroll to position [690, 0]
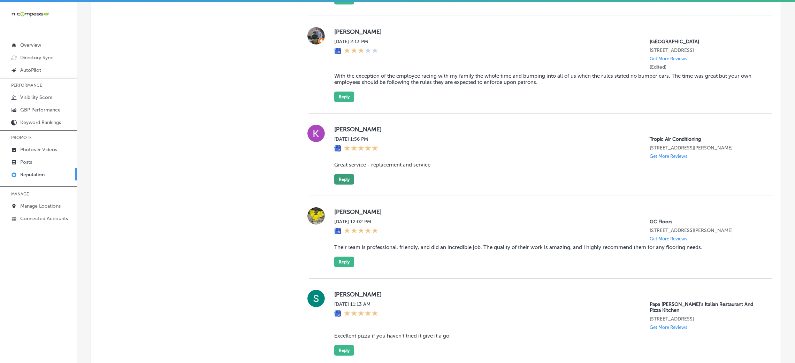
click at [348, 183] on button "Reply" at bounding box center [344, 179] width 20 height 10
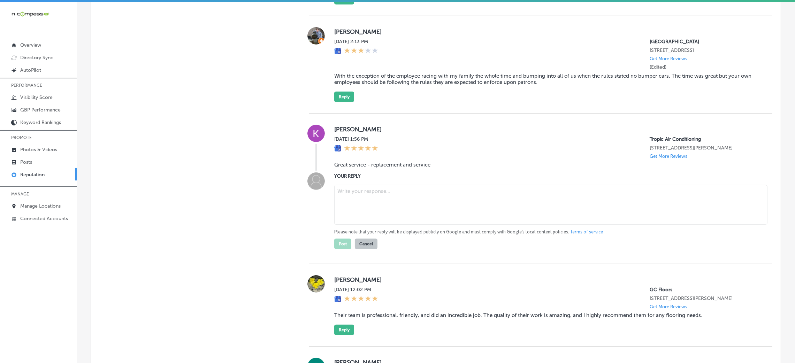
click at [407, 168] on blockquote "Great service - replacement and service" at bounding box center [547, 165] width 427 height 6
copy blockquote "Great service - replacement and service"
click at [395, 197] on textarea at bounding box center [550, 205] width 433 height 40
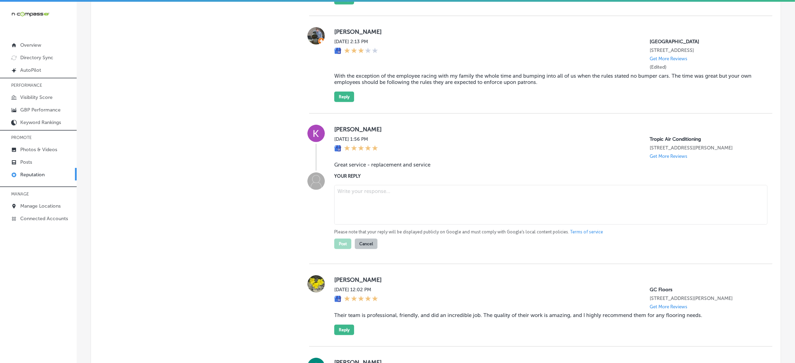
click at [407, 194] on textarea at bounding box center [550, 205] width 433 height 40
paste textarea "Thank you for the 5-star review! We're so glad to hear you were satisfied with …"
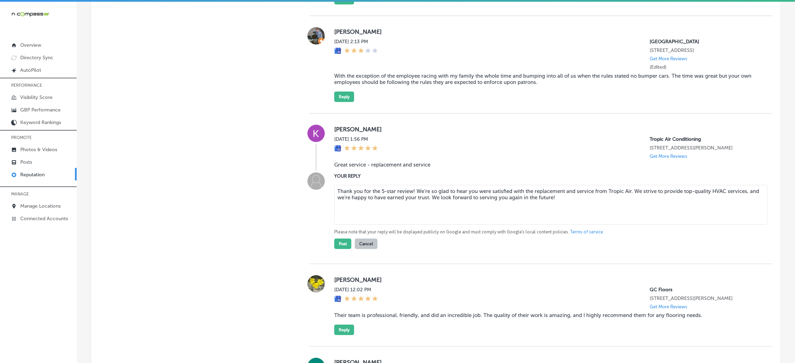
click at [409, 196] on textarea "Thank you for the 5-star review! We're so glad to hear you were satisfied with …" at bounding box center [550, 205] width 433 height 40
type textarea "Thank you for the 5-star review, Kim! We're so glad to hear you were satisfied …"
click at [339, 248] on button "Post" at bounding box center [342, 244] width 17 height 10
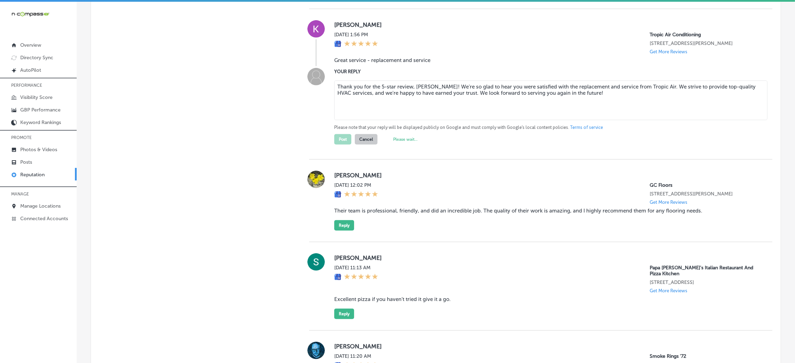
scroll to position [847, 0]
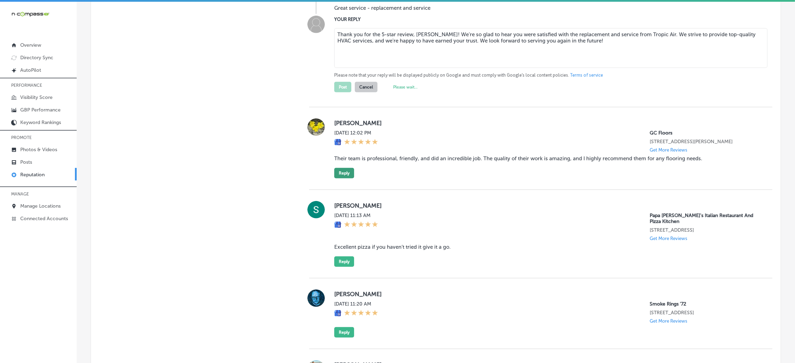
click at [349, 178] on button "Reply" at bounding box center [344, 173] width 20 height 10
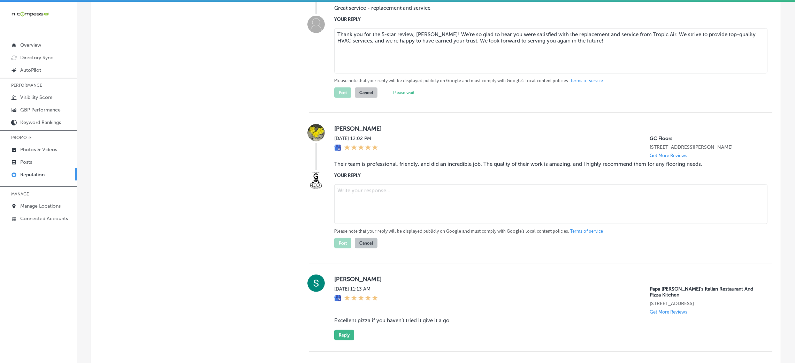
type textarea "x"
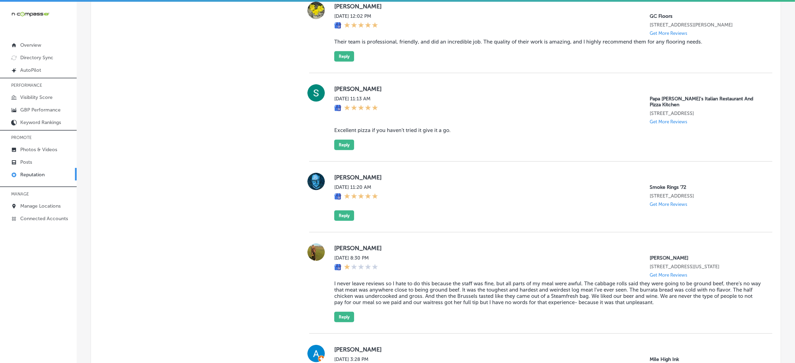
scroll to position [795, 0]
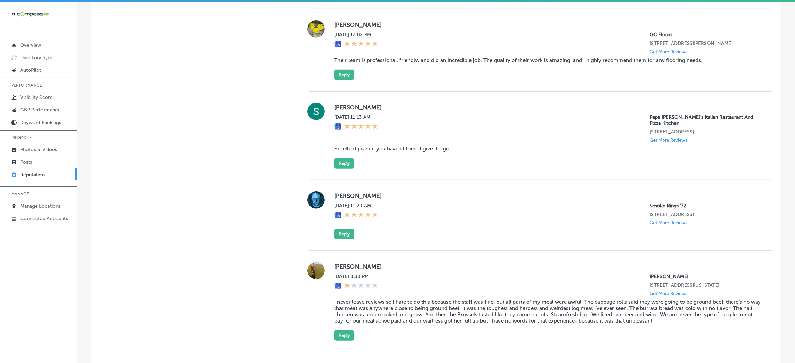
click at [382, 63] on blockquote "Their team is professional, friendly, and did an incredible job. The quality of…" at bounding box center [547, 60] width 427 height 6
copy blockquote "professional"
click at [382, 63] on blockquote "Their team is professional, friendly, and did an incredible job. The quality of…" at bounding box center [547, 60] width 427 height 6
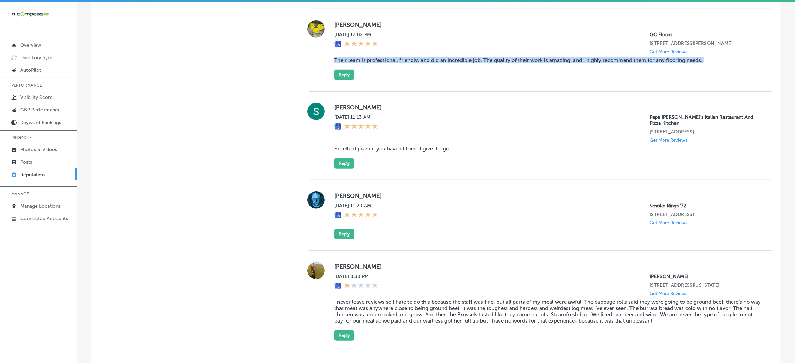
click at [382, 63] on blockquote "Their team is professional, friendly, and did an incredible job. The quality of…" at bounding box center [547, 60] width 427 height 6
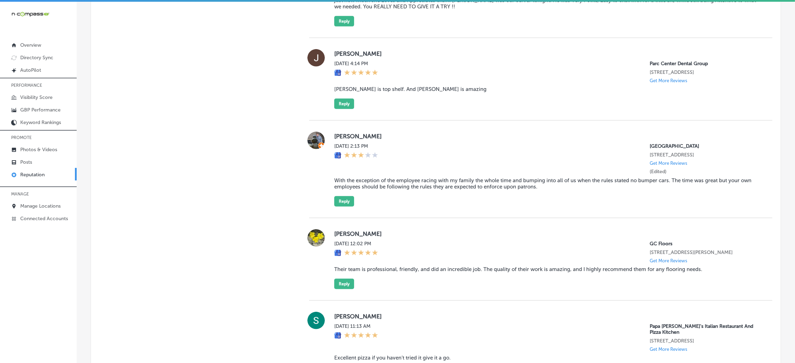
click at [496, 150] on div "Tue, Sep 30, 2025 2:13 PM Kartona Electric Speedway 7125 US-98 Panama City Beac…" at bounding box center [547, 158] width 427 height 31
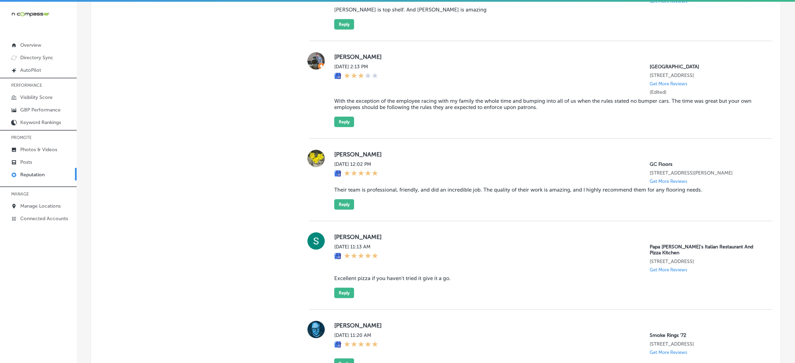
scroll to position [690, 0]
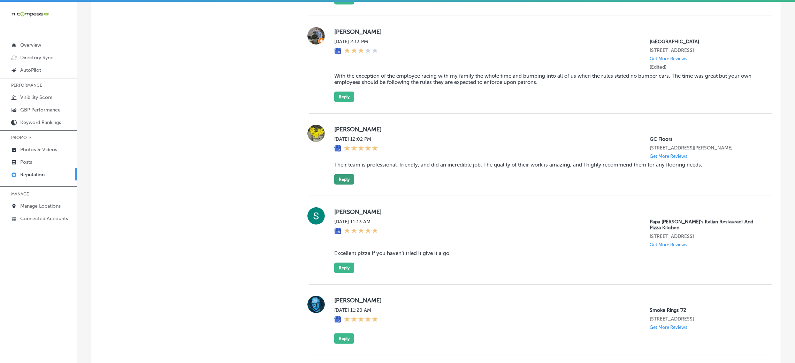
click at [342, 184] on button "Reply" at bounding box center [344, 179] width 20 height 10
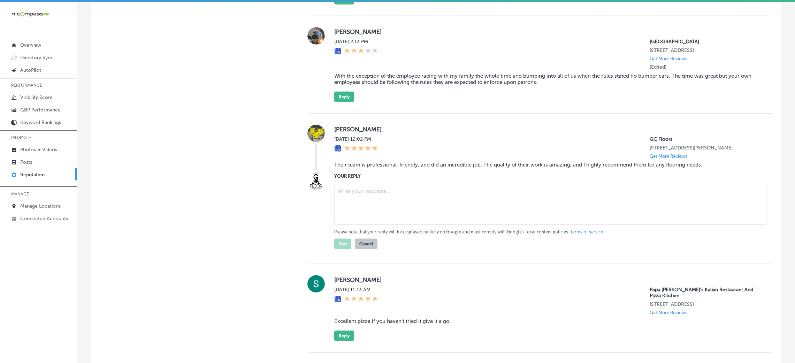
click at [378, 206] on textarea at bounding box center [550, 205] width 433 height 40
paste textarea "Thank you so much for your kind words! We’re thrilled to hear that you had such…"
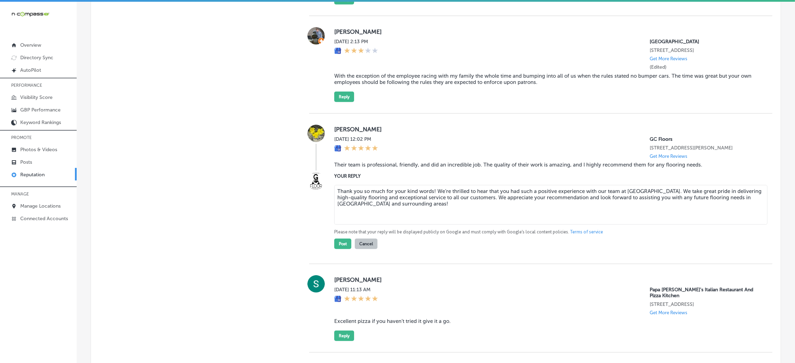
click at [430, 195] on textarea "Thank you so much for your kind words! We’re thrilled to hear that you had such…" at bounding box center [550, 205] width 433 height 40
type textarea "Thank you so much for your kind words, Misty! We’re thrilled to hear that you h…"
click at [340, 249] on button "Post" at bounding box center [342, 244] width 17 height 10
type textarea "x"
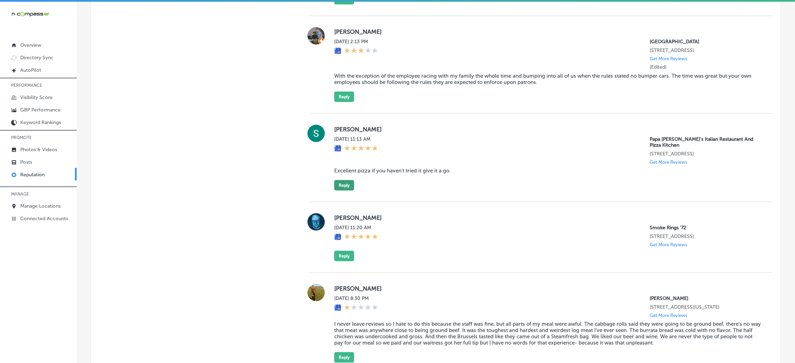
click at [337, 190] on button "Reply" at bounding box center [344, 185] width 20 height 10
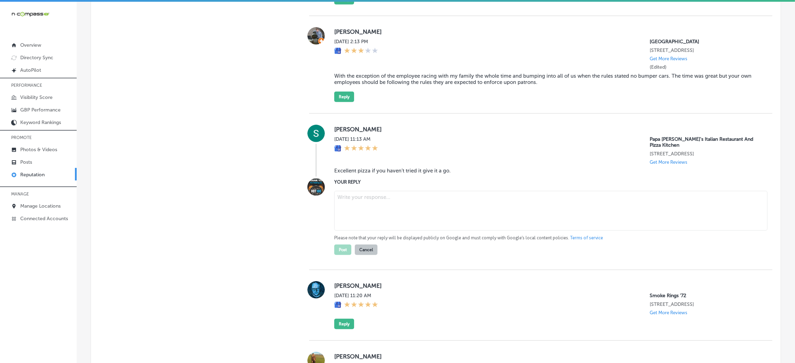
click at [390, 174] on blockquote "Excellent pizza if you haven’t tried it give it a go." at bounding box center [547, 171] width 427 height 6
copy blockquote "Excellent pizza if you haven’t tried it give it a go."
click at [417, 174] on blockquote "Excellent pizza if you haven’t tried it give it a go." at bounding box center [547, 171] width 427 height 6
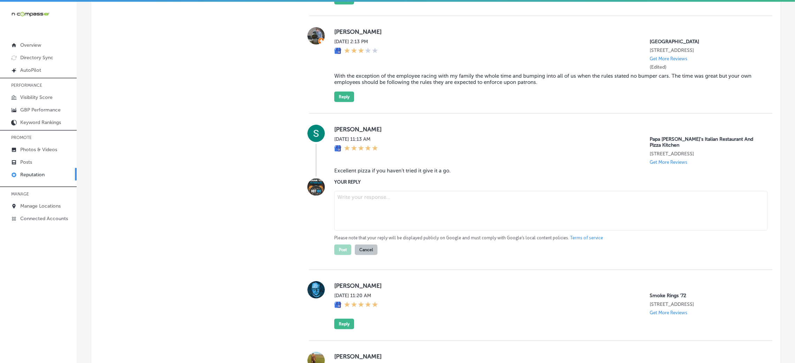
click at [391, 226] on textarea at bounding box center [550, 211] width 433 height 40
click at [361, 210] on textarea at bounding box center [550, 211] width 433 height 40
paste textarea "Thank you for the fantastic 5-star review! We’re so glad you enjoyed our pizza,…"
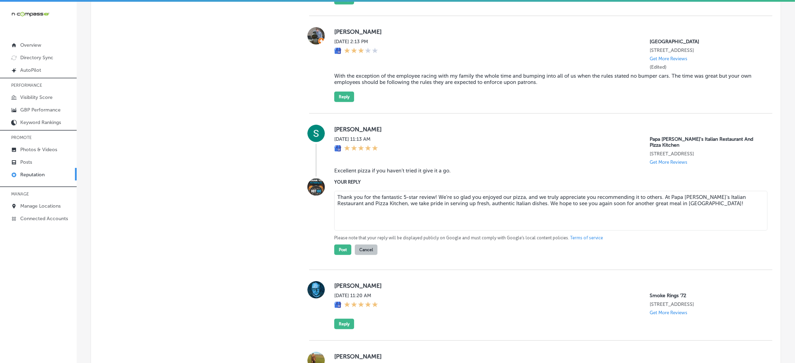
click at [432, 203] on textarea "Thank you for the fantastic 5-star review! We’re so glad you enjoyed our pizza,…" at bounding box center [550, 211] width 433 height 40
type textarea "Thank you for the fantastic 5-star review, Shirley! We’re so glad you enjoyed o…"
click at [336, 255] on button "Post" at bounding box center [342, 250] width 17 height 10
type textarea "x"
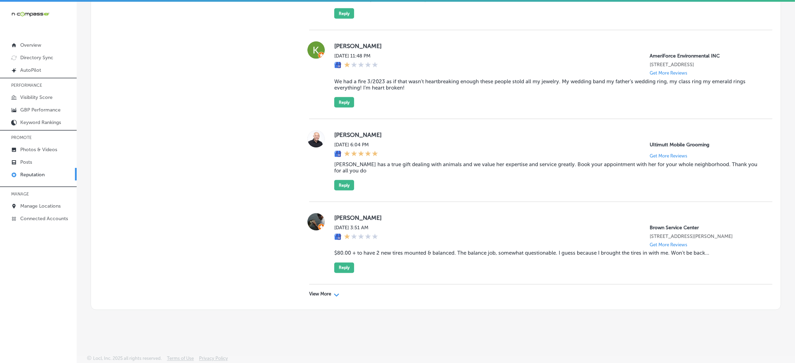
scroll to position [1, 0]
